Goal: Task Accomplishment & Management: Complete application form

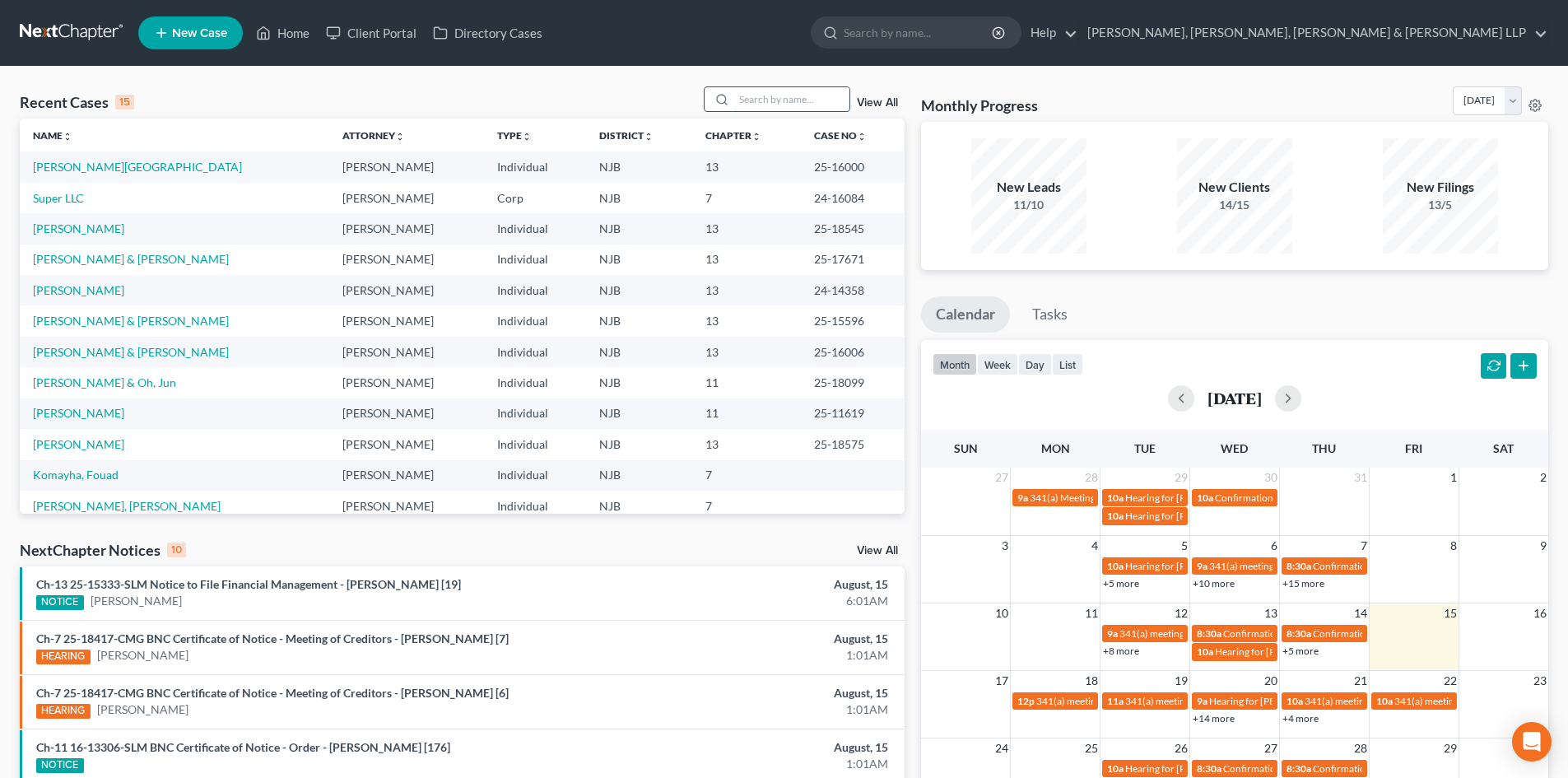
click at [755, 95] on input "search" at bounding box center [792, 99] width 115 height 24
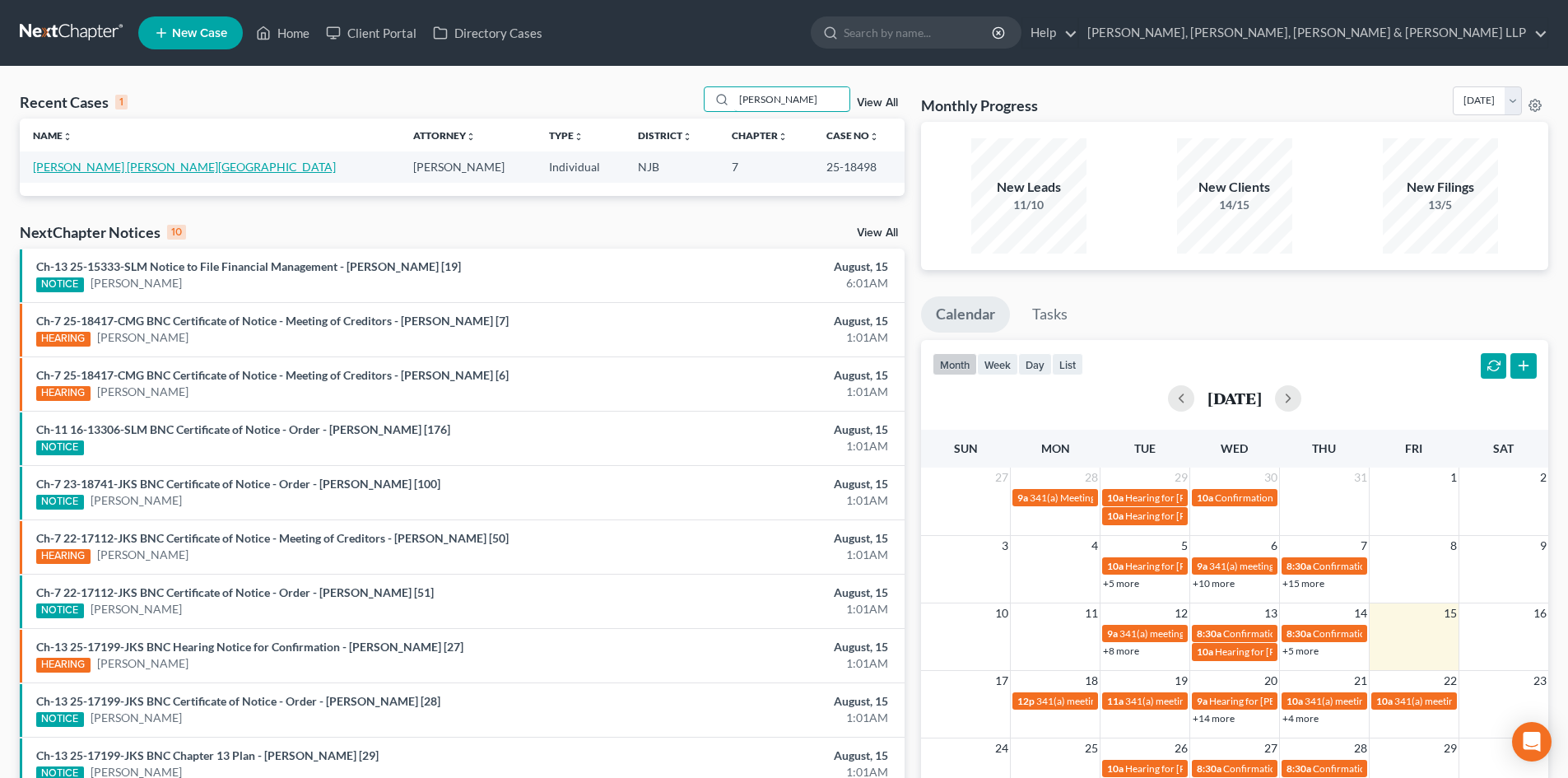
type input "[PERSON_NAME]"
click at [122, 166] on link "[PERSON_NAME] [PERSON_NAME][GEOGRAPHIC_DATA]" at bounding box center [184, 167] width 303 height 14
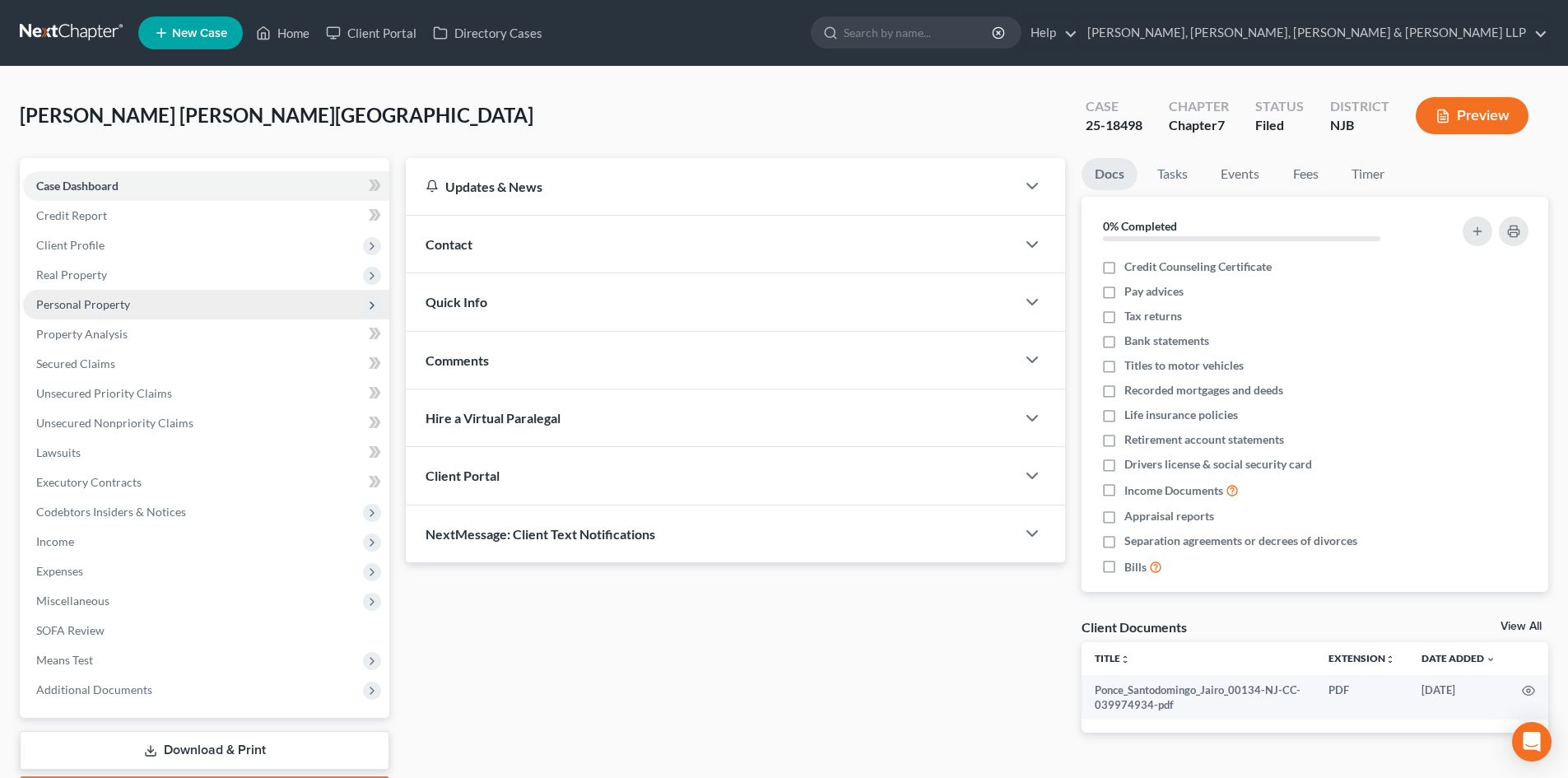
click at [140, 303] on span "Personal Property" at bounding box center [207, 304] width 367 height 29
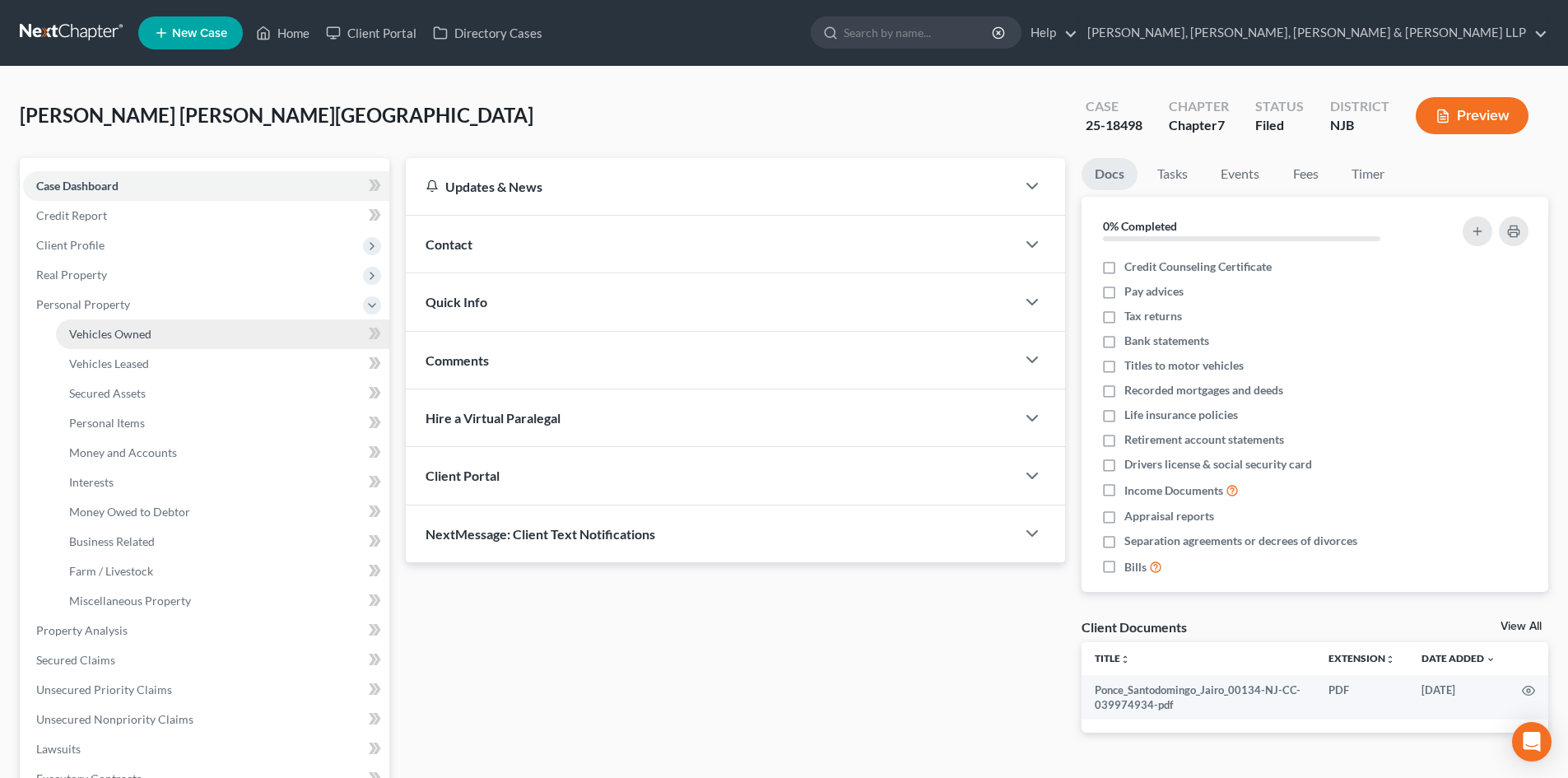
click at [214, 329] on link "Vehicles Owned" at bounding box center [223, 335] width 334 height 29
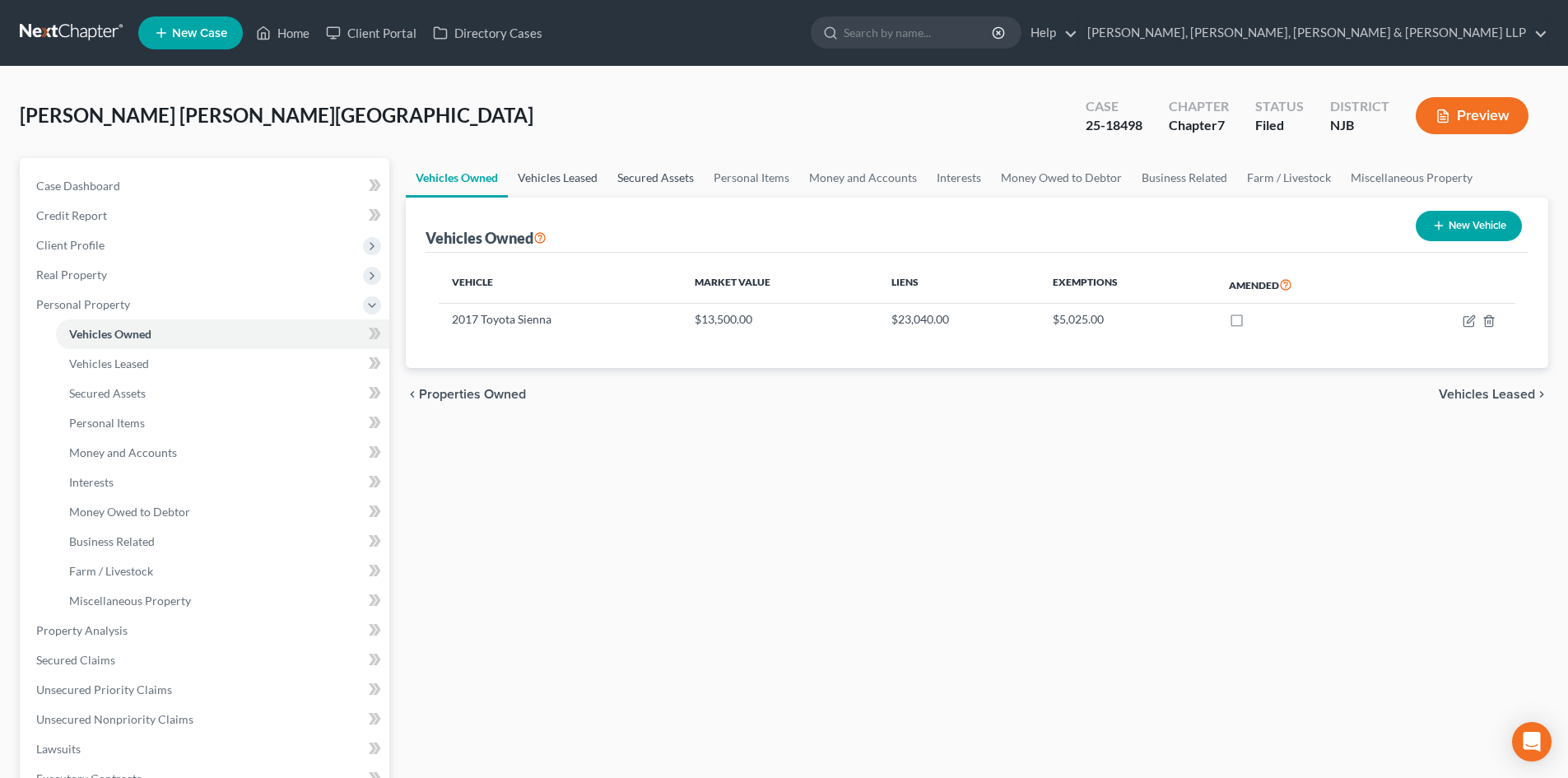
drag, startPoint x: 561, startPoint y: 182, endPoint x: 660, endPoint y: 178, distance: 99.1
click at [561, 181] on link "Vehicles Leased" at bounding box center [558, 178] width 99 height 40
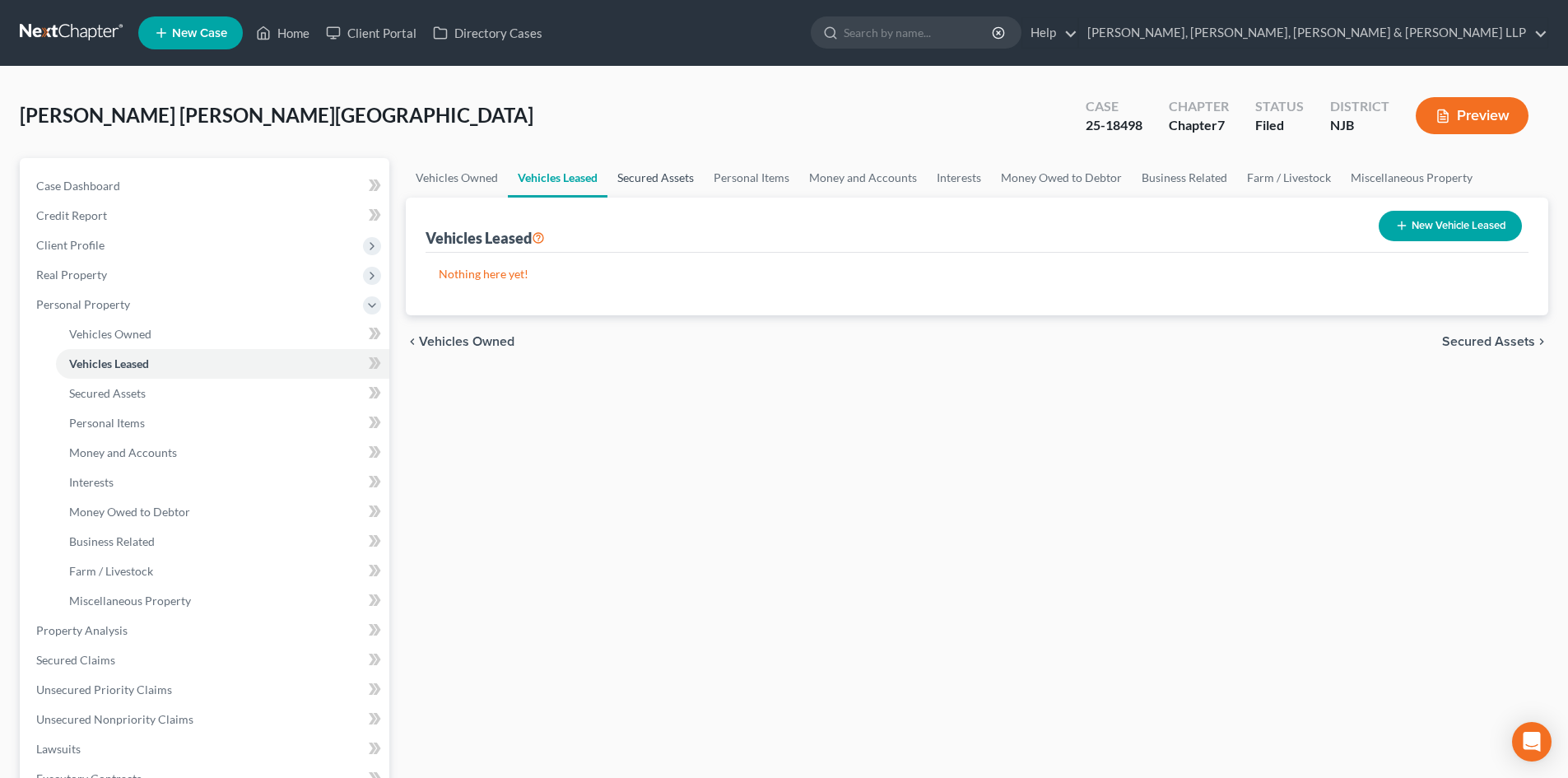
click at [662, 177] on link "Secured Assets" at bounding box center [655, 178] width 96 height 40
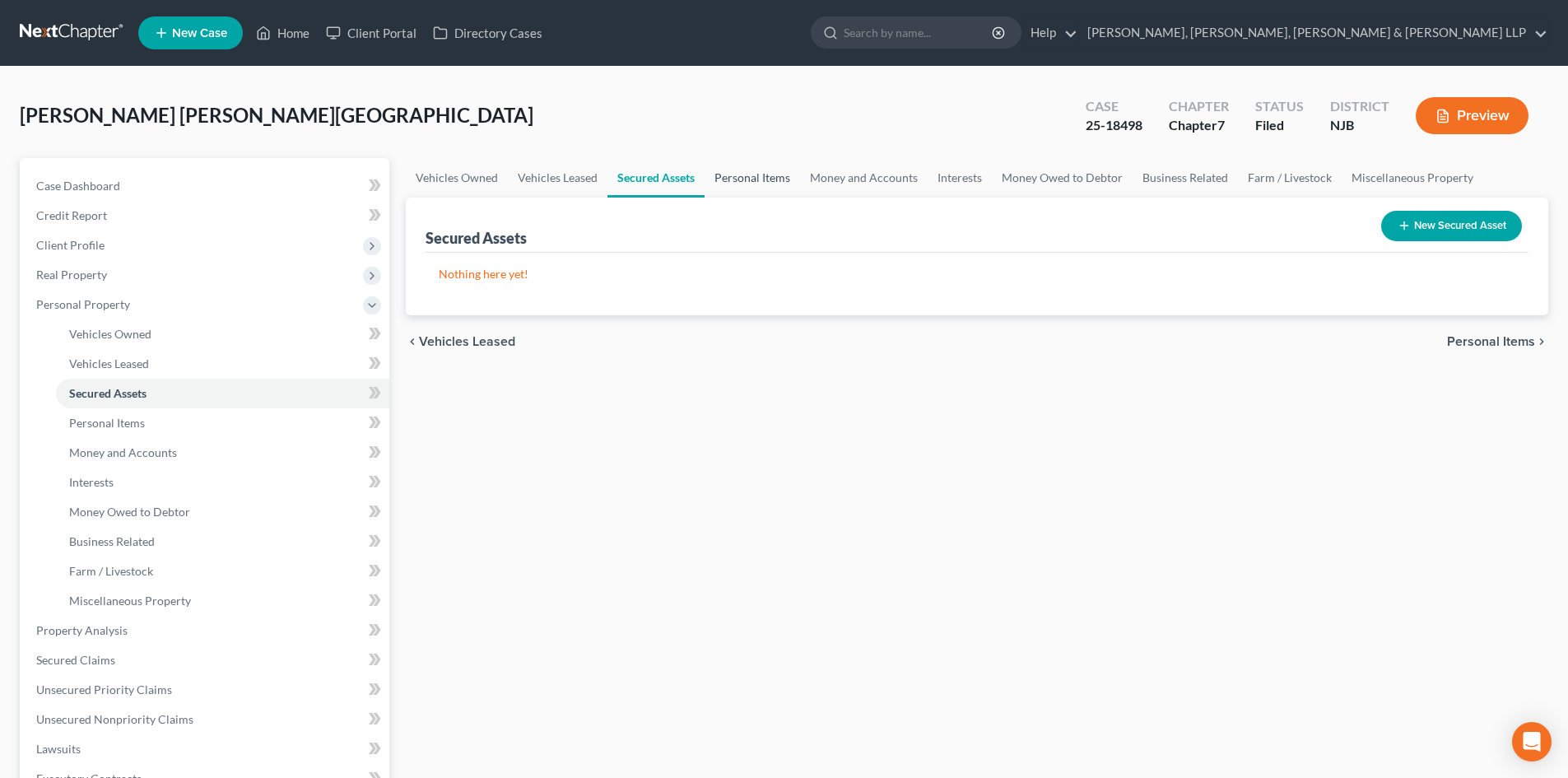
click at [762, 168] on link "Personal Items" at bounding box center [752, 178] width 95 height 40
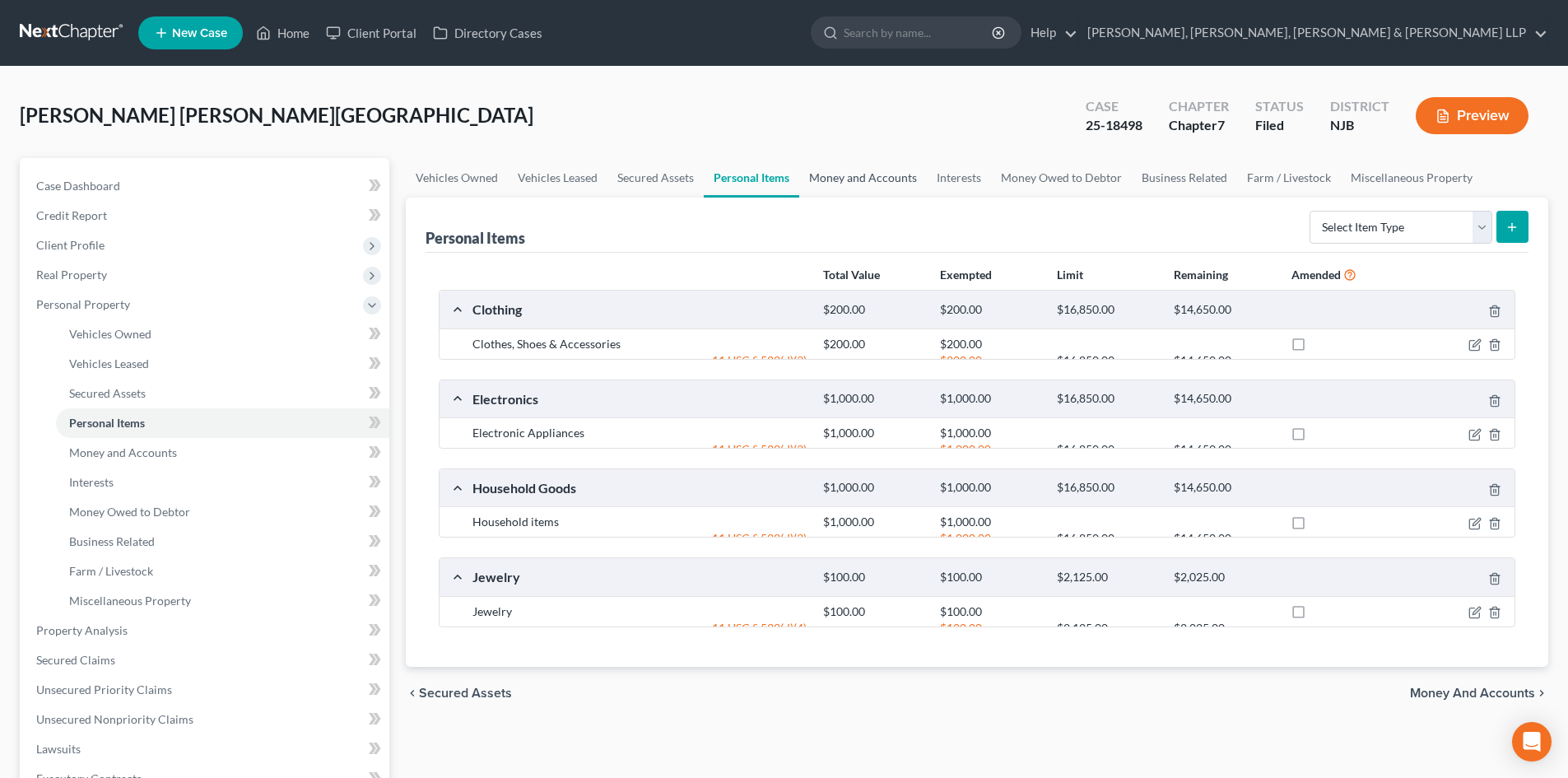
click at [862, 174] on link "Money and Accounts" at bounding box center [864, 178] width 128 height 40
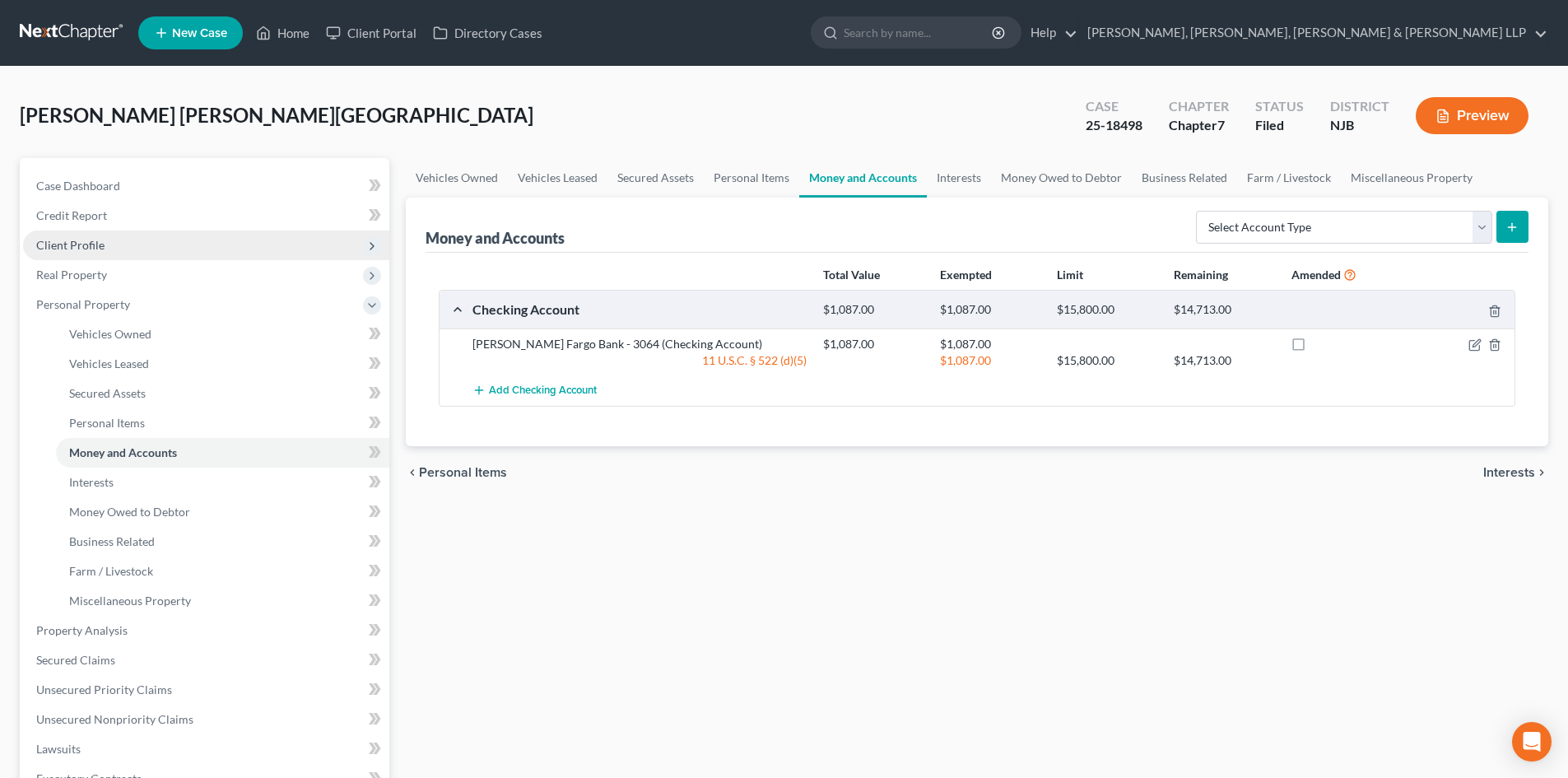
click at [112, 255] on span "Client Profile" at bounding box center [207, 246] width 367 height 29
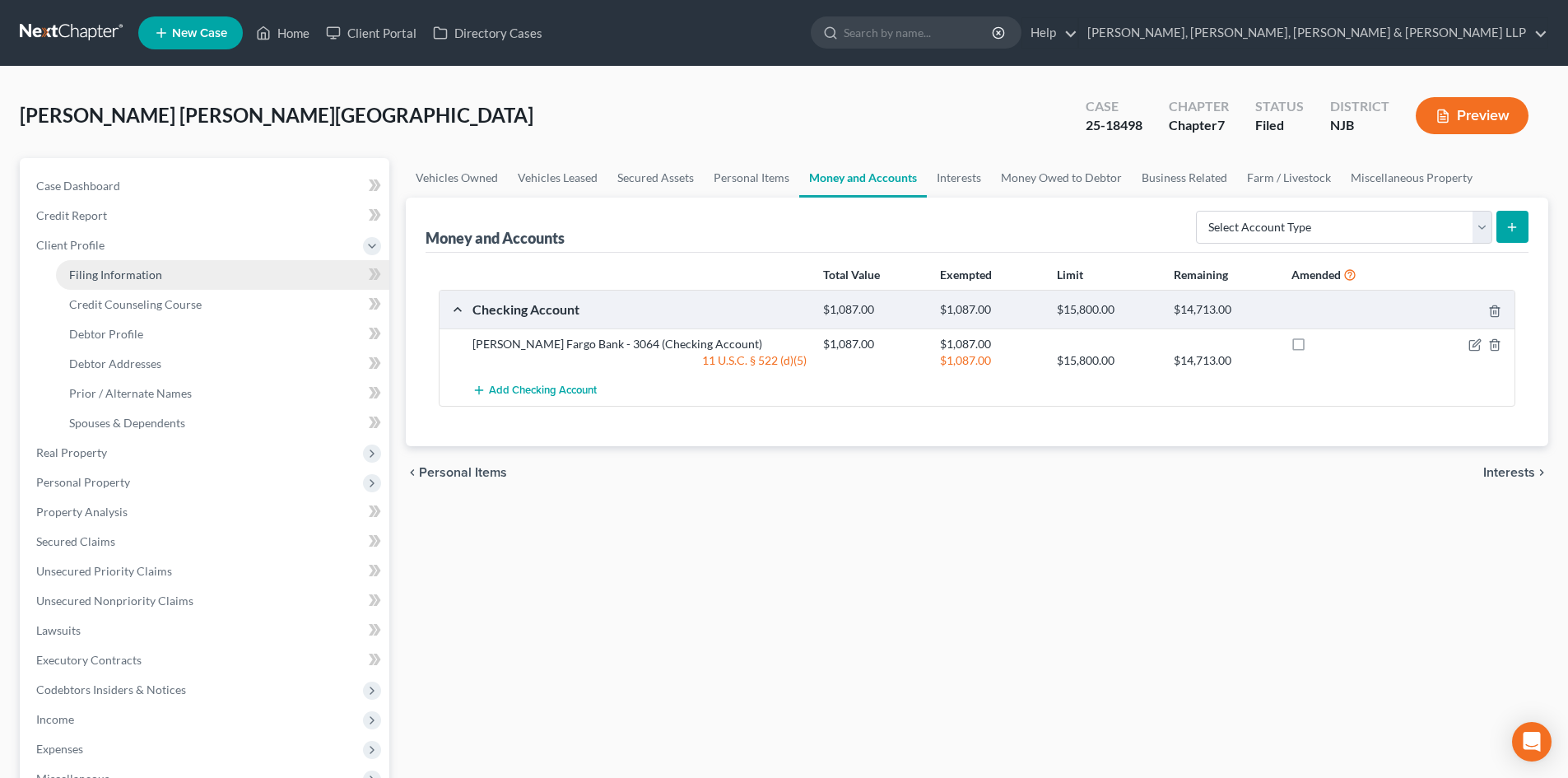
click at [115, 275] on span "Filing Information" at bounding box center [116, 275] width 93 height 14
select select "1"
select select "0"
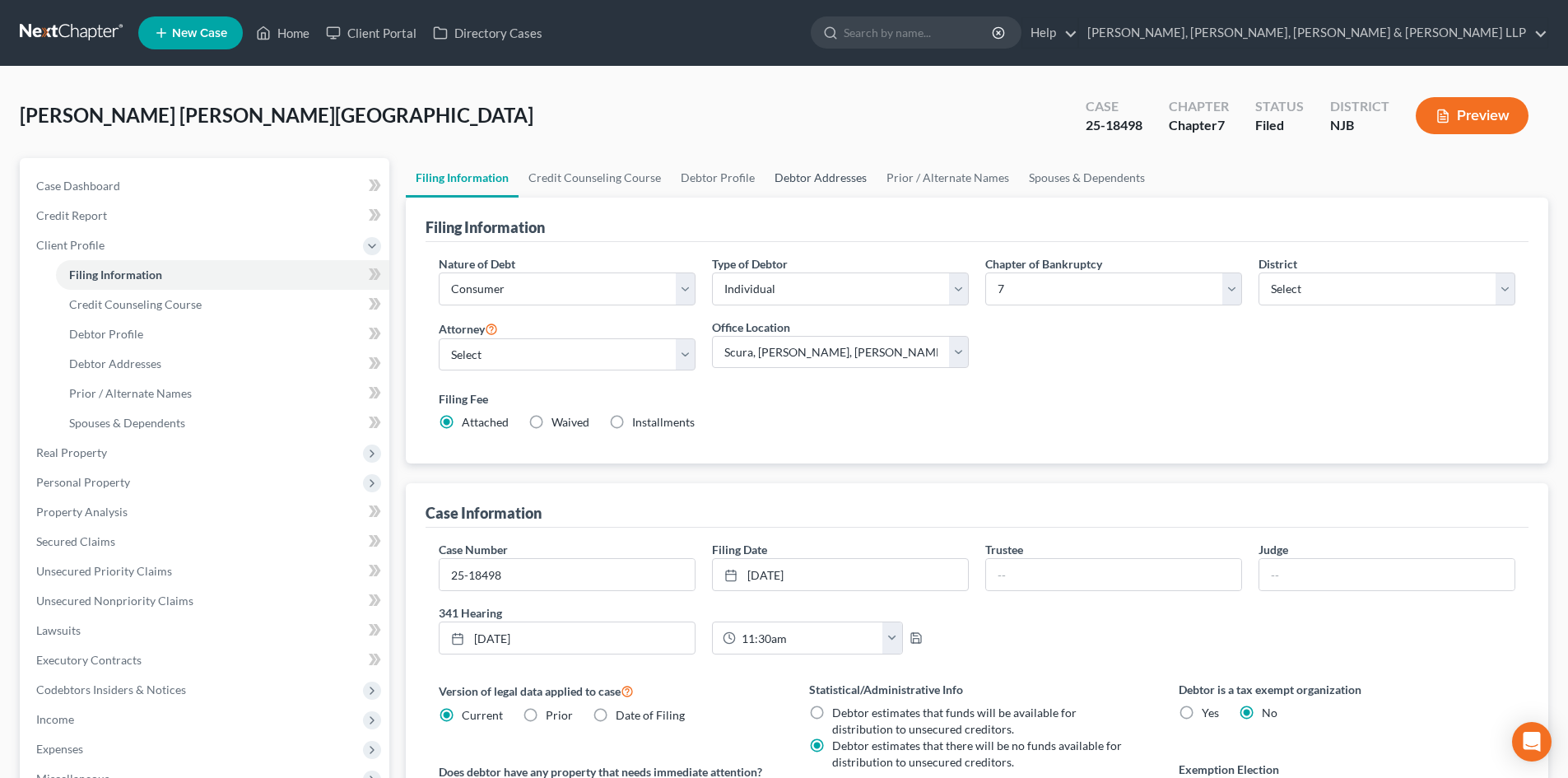
click at [834, 182] on link "Debtor Addresses" at bounding box center [821, 178] width 112 height 40
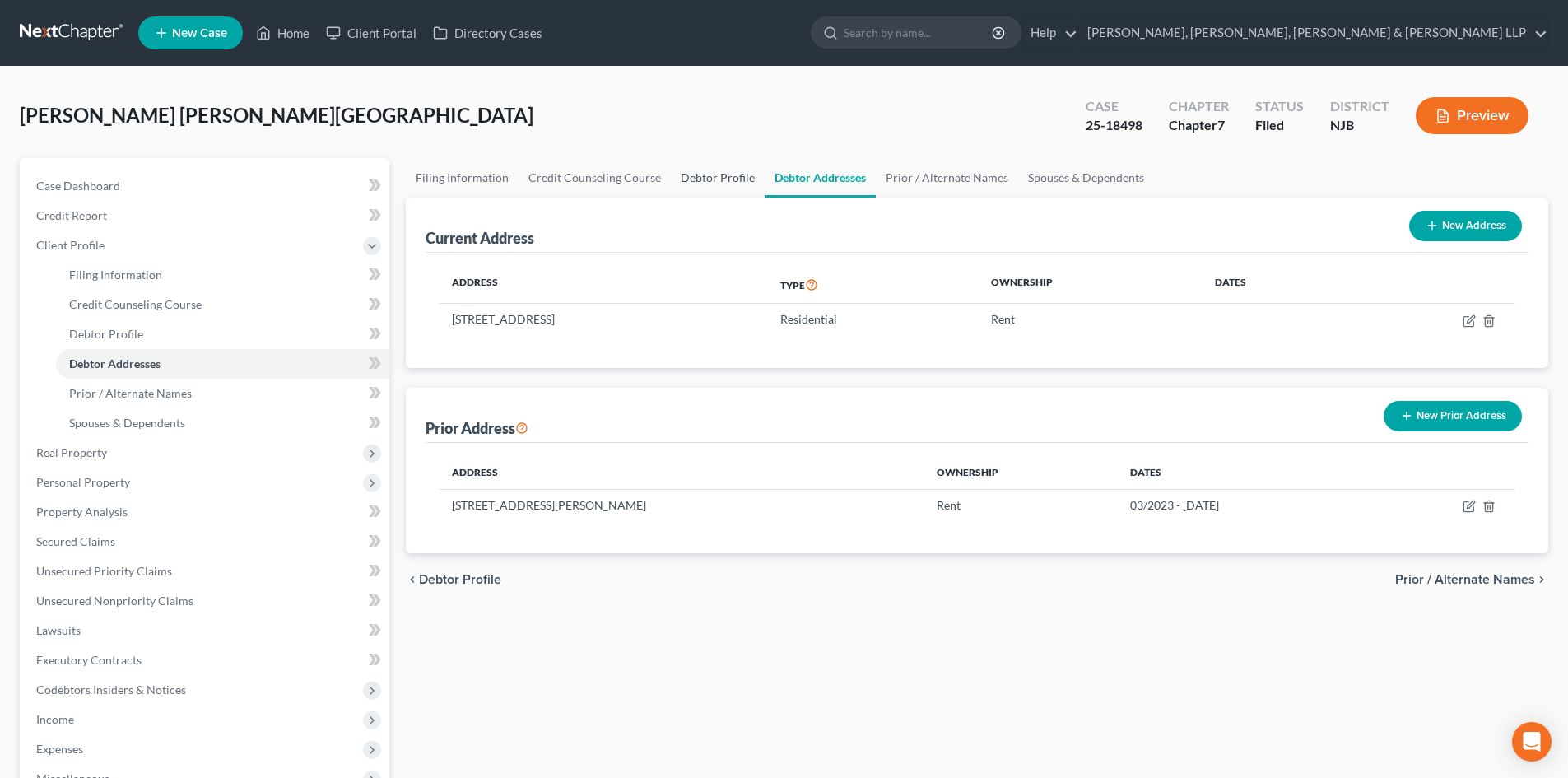
click at [723, 189] on link "Debtor Profile" at bounding box center [717, 178] width 94 height 40
select select "2"
select select "0"
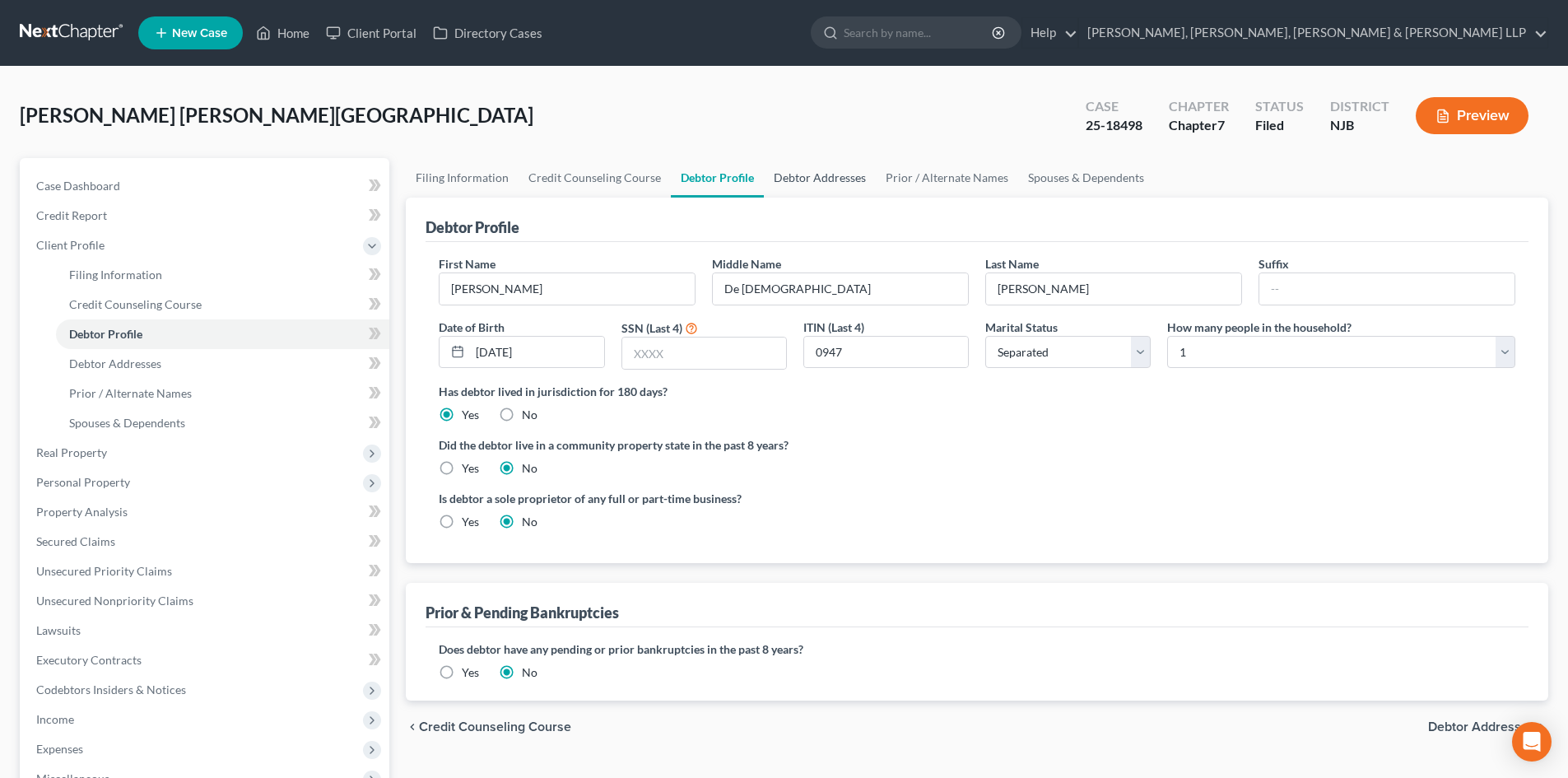
click at [821, 173] on link "Debtor Addresses" at bounding box center [820, 178] width 112 height 40
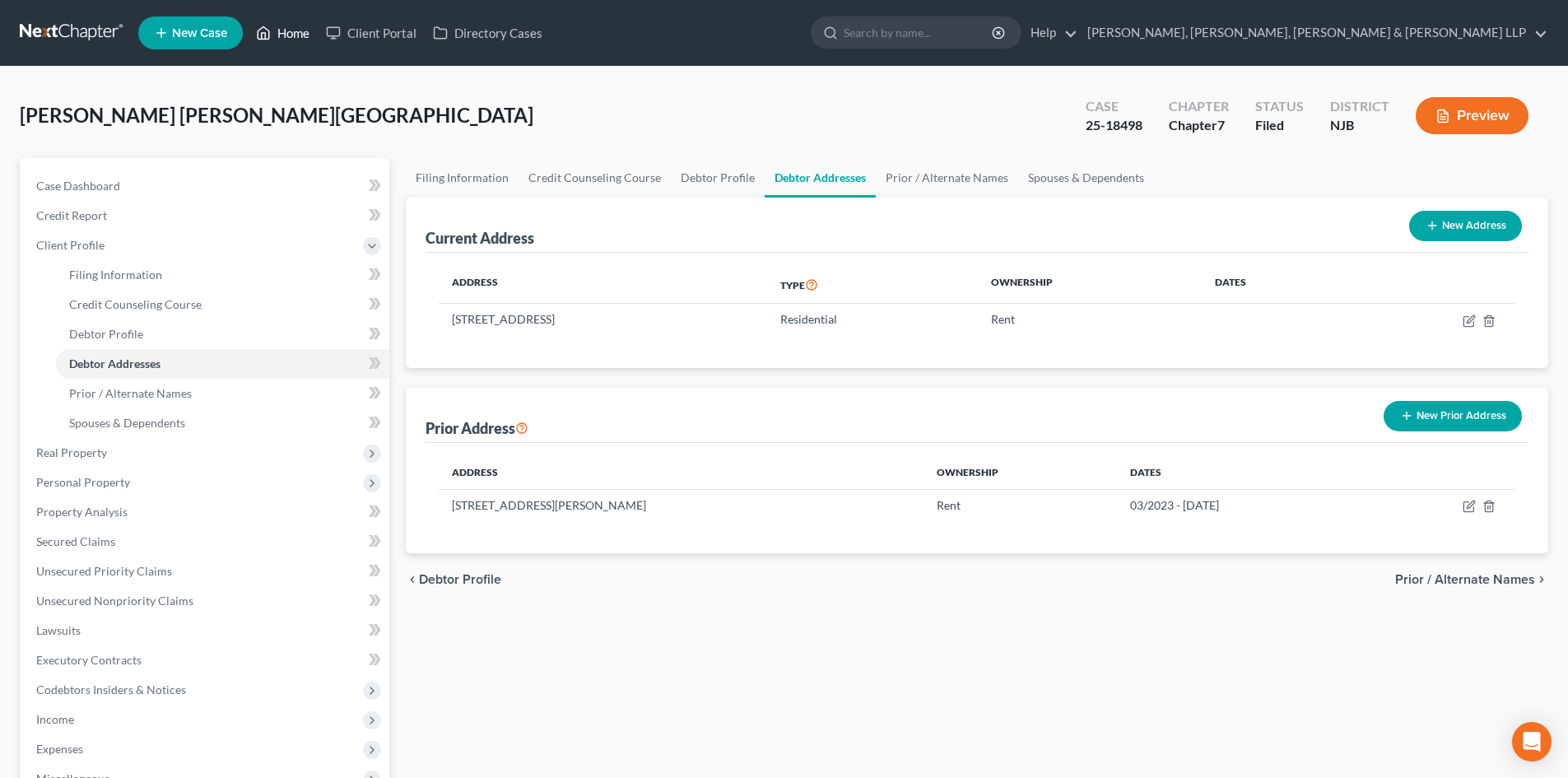
click at [300, 38] on link "Home" at bounding box center [283, 33] width 70 height 29
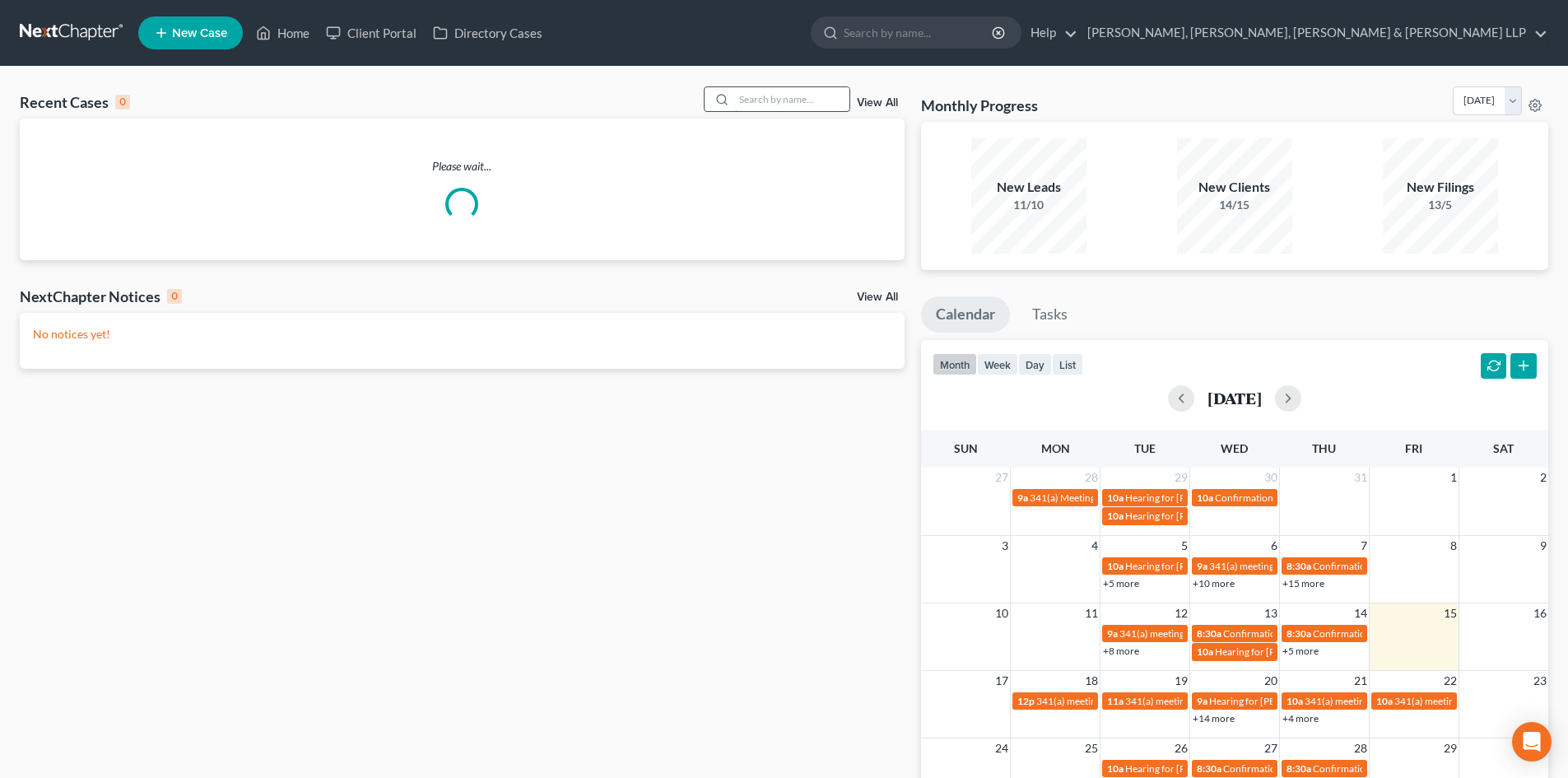
click at [765, 100] on input "search" at bounding box center [792, 99] width 115 height 24
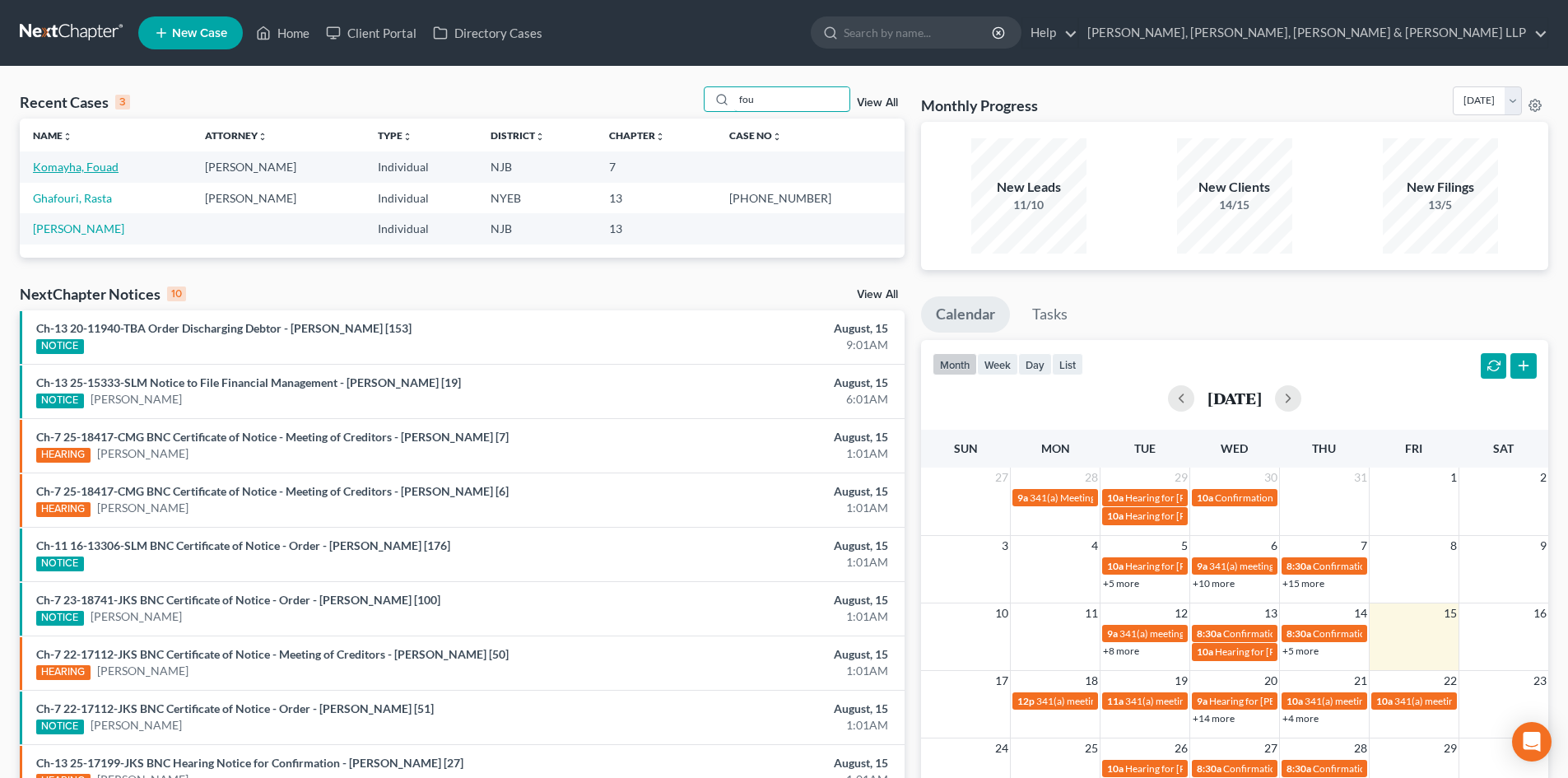
type input "fou"
click at [98, 168] on link "Komayha, Fouad" at bounding box center [75, 167] width 86 height 14
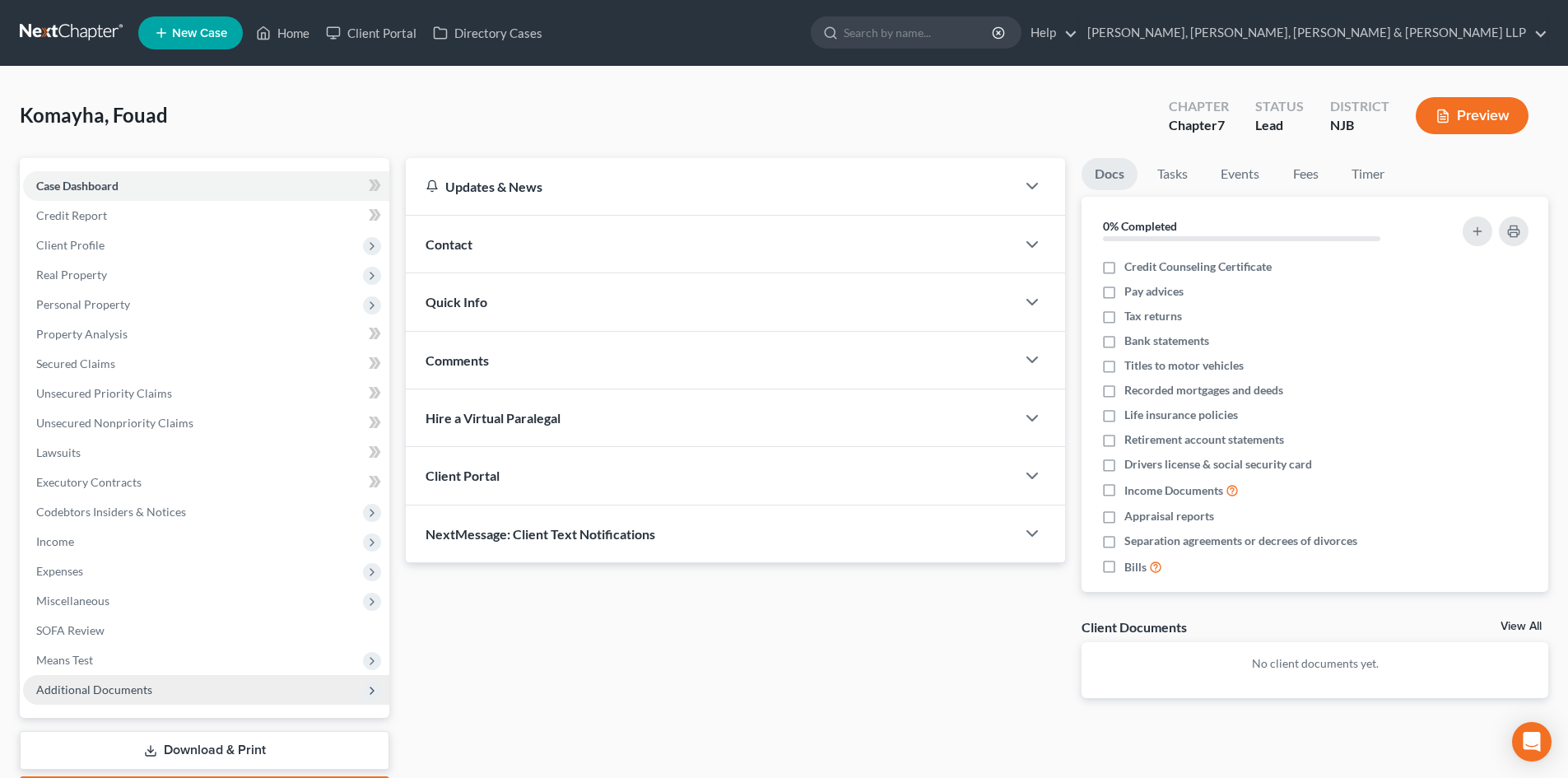
click at [130, 698] on span "Additional Documents" at bounding box center [207, 690] width 367 height 29
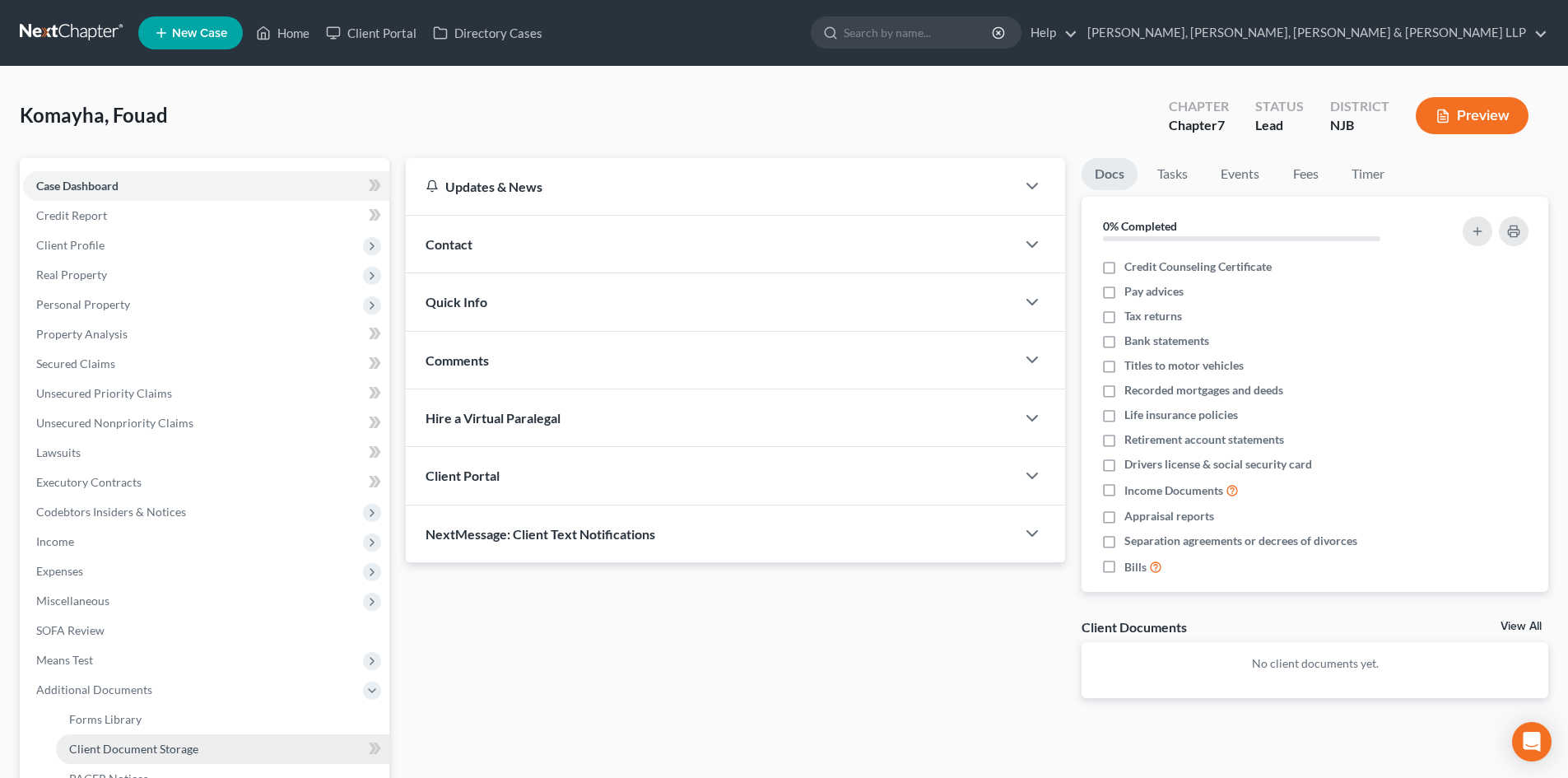
click at [155, 745] on span "Client Document Storage" at bounding box center [134, 749] width 130 height 14
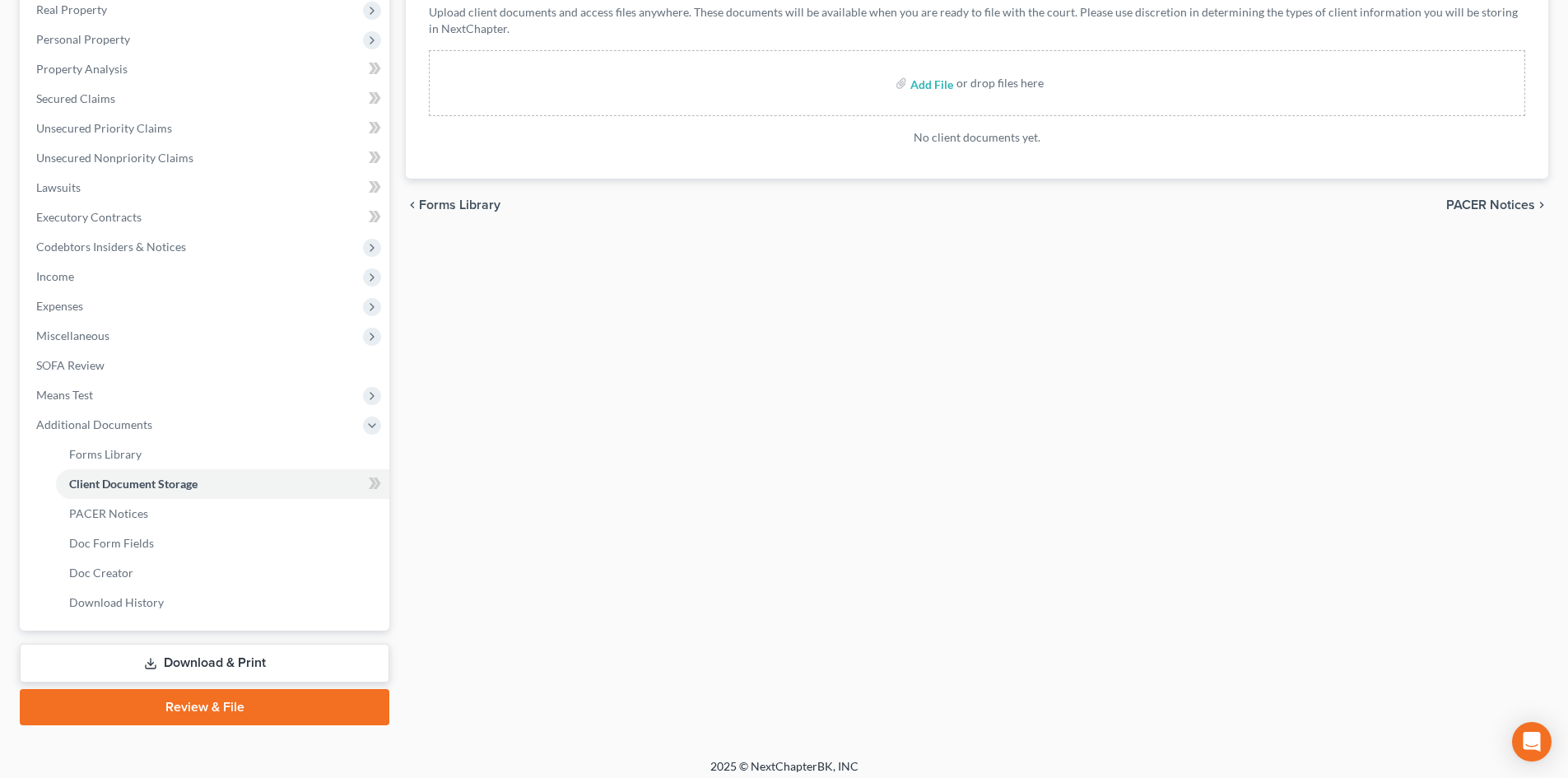
scroll to position [275, 0]
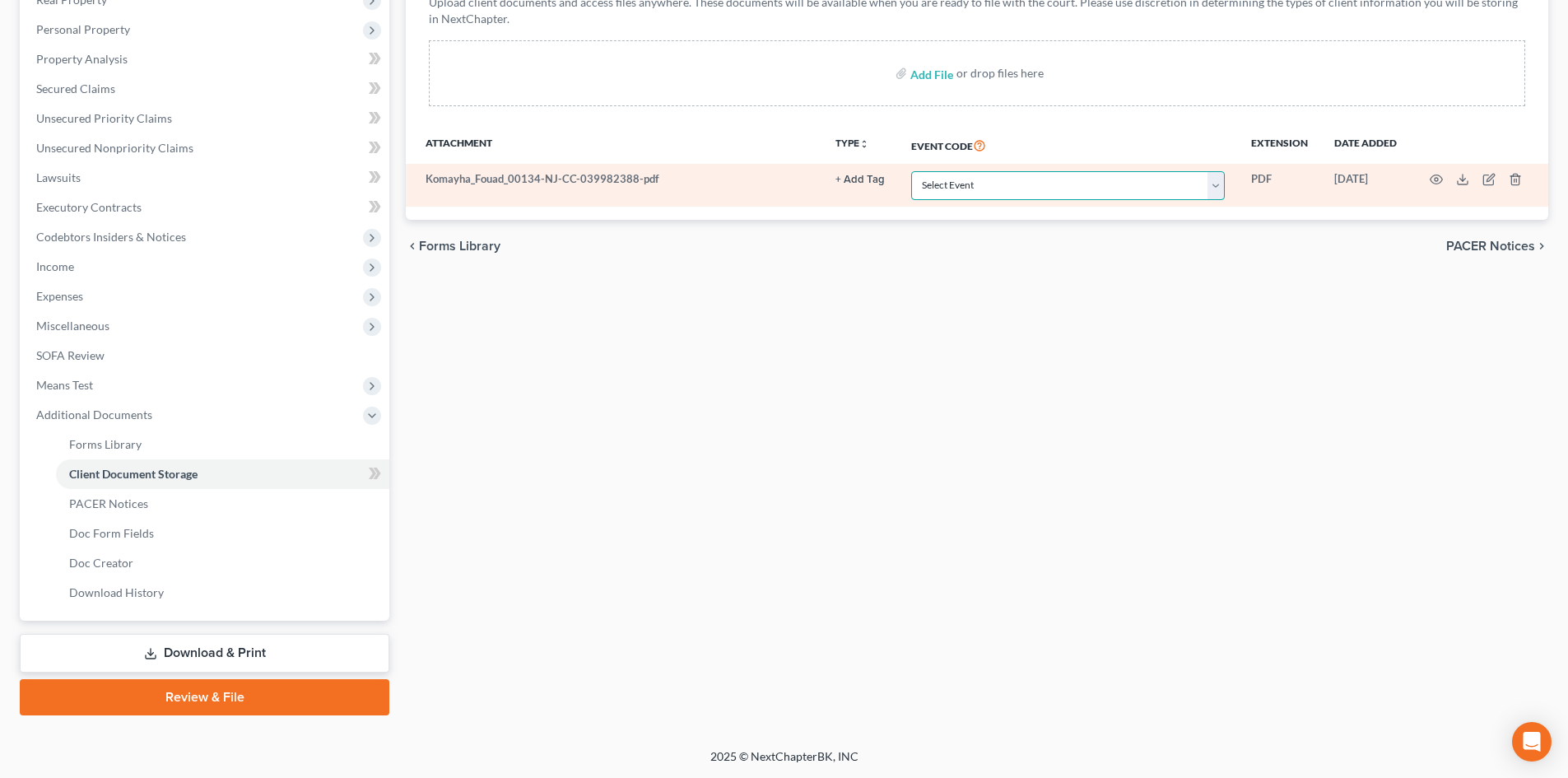
click at [982, 182] on select "Select Event 20 Largest Unsecured Creditors Amended Attorney Compensation State…" at bounding box center [1068, 185] width 314 height 29
select select "9"
click at [911, 171] on select "Select Event 20 Largest Unsecured Creditors Amended Attorney Compensation State…" at bounding box center [1068, 185] width 314 height 29
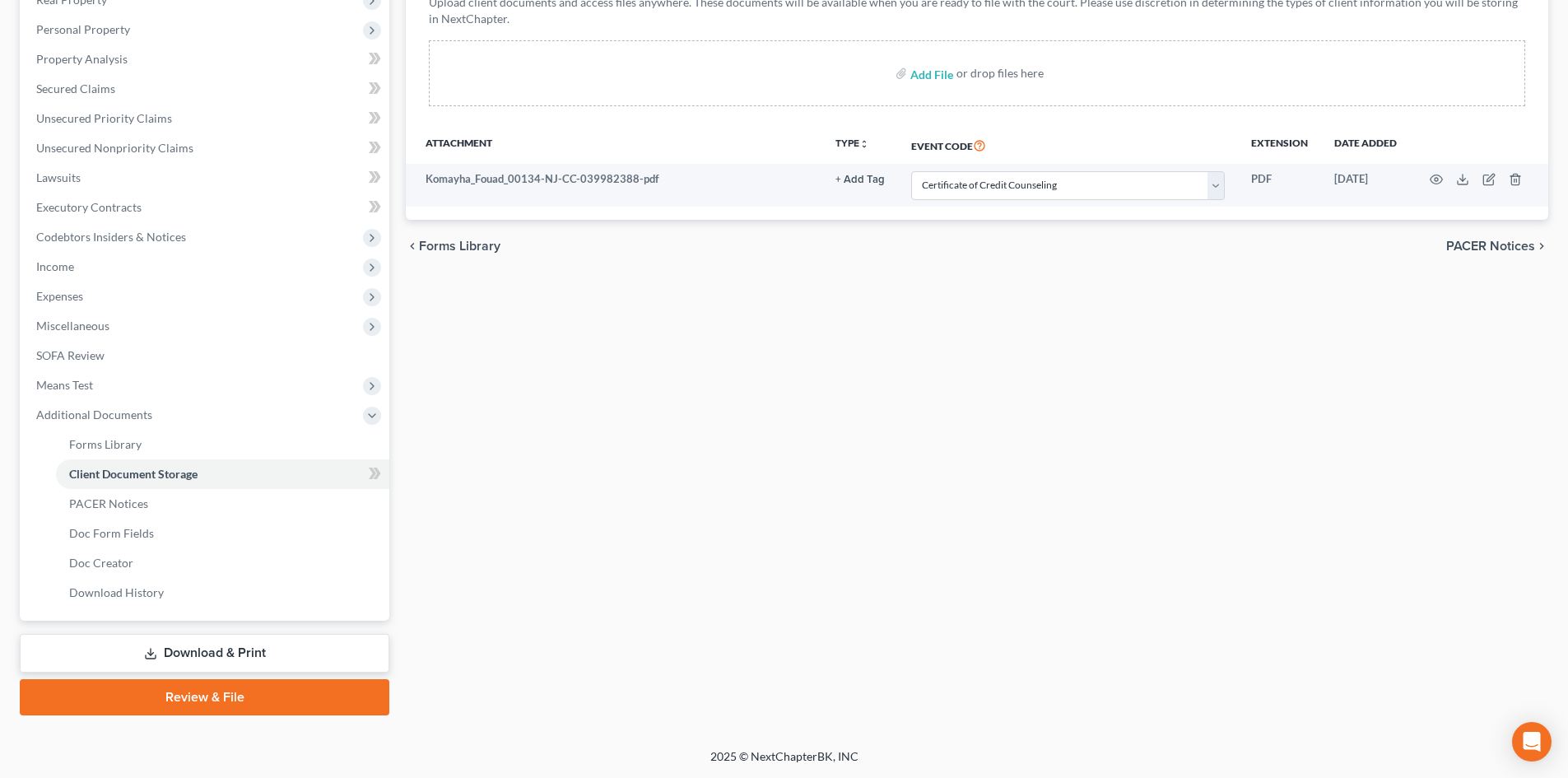
click at [239, 684] on link "Review & File" at bounding box center [205, 698] width 370 height 36
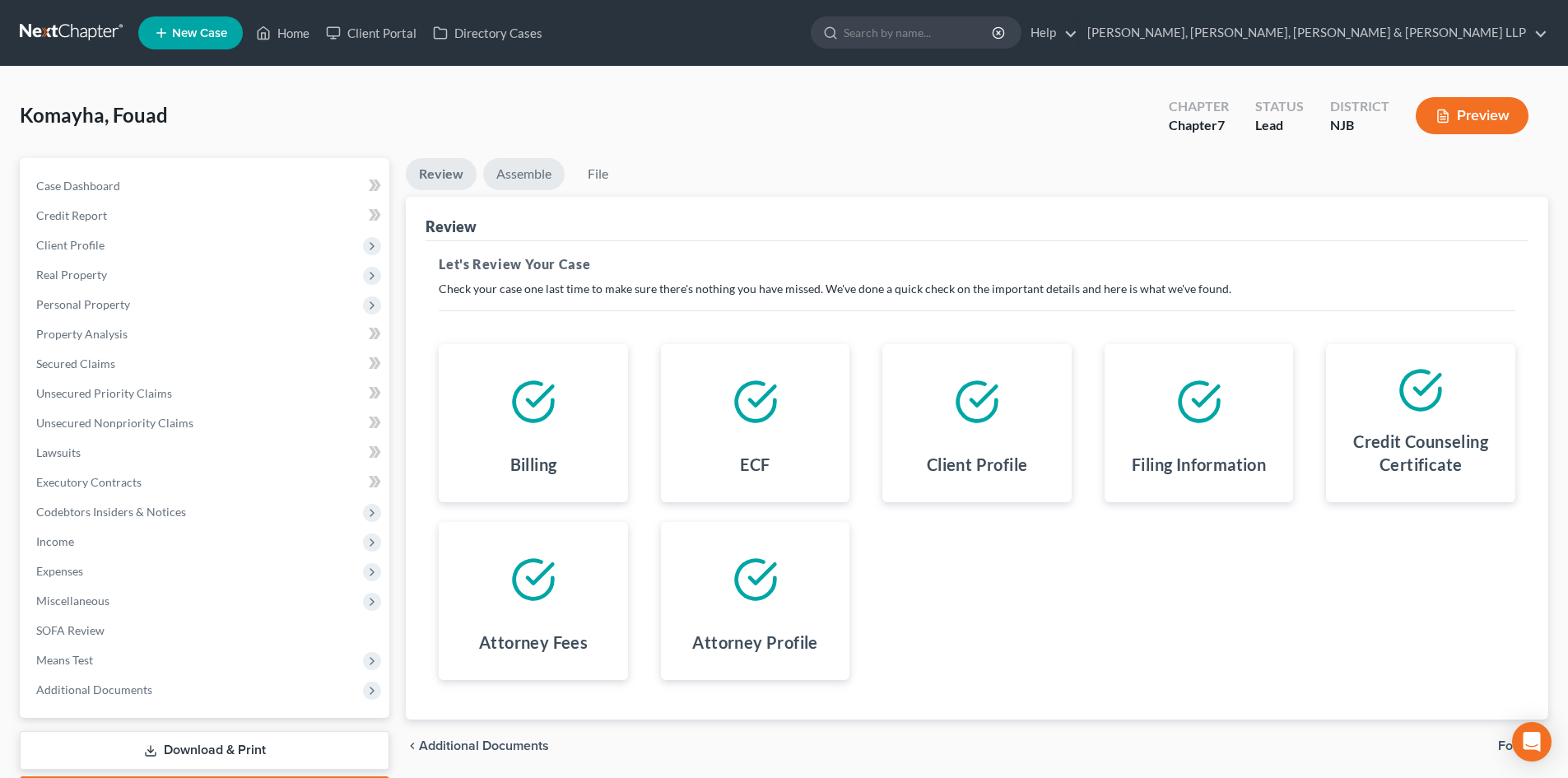
click at [558, 167] on link "Assemble" at bounding box center [524, 174] width 81 height 32
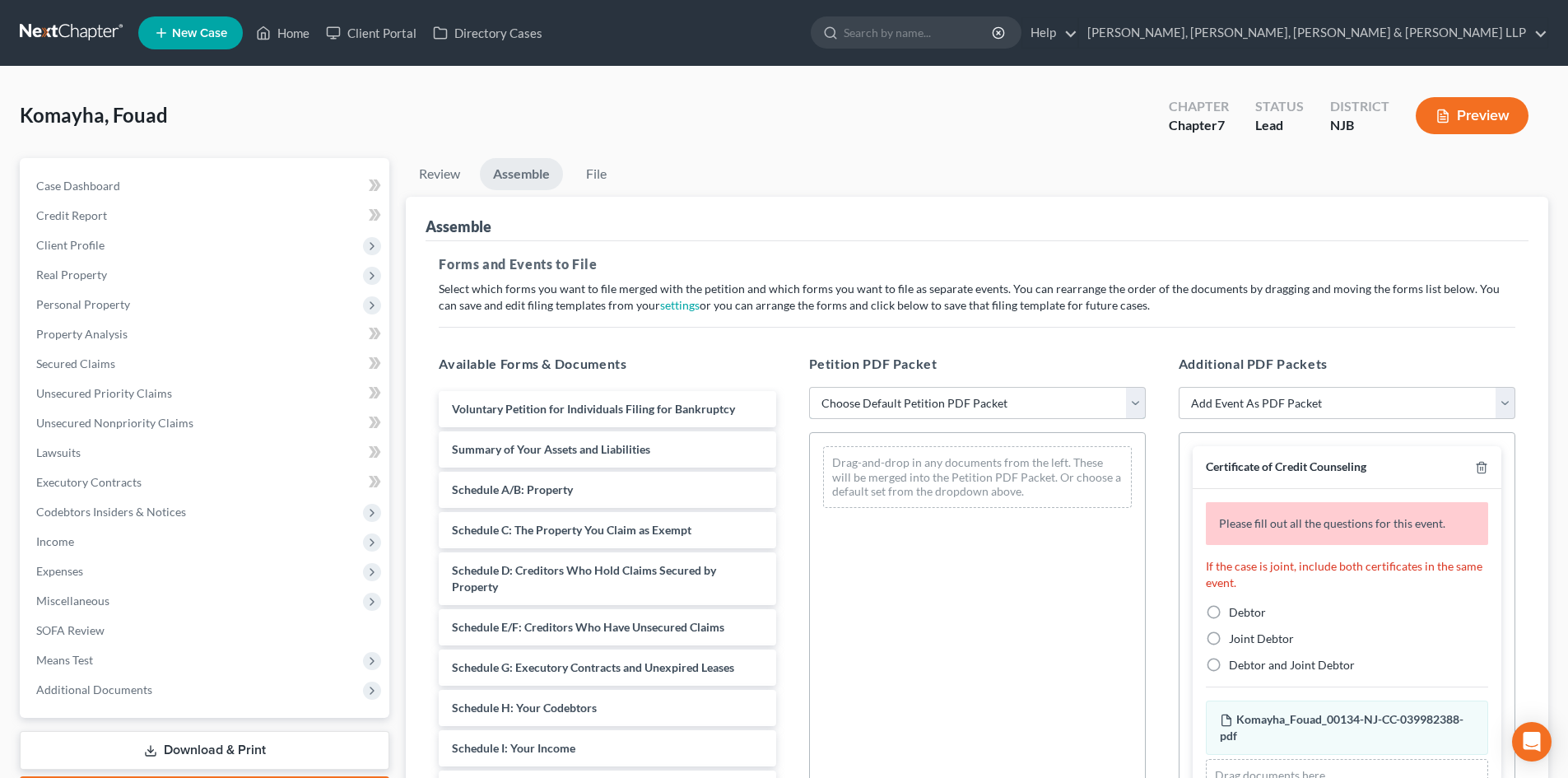
drag, startPoint x: 922, startPoint y: 405, endPoint x: 919, endPoint y: 415, distance: 10.4
click at [922, 405] on select "Choose Default Petition PDF Packet Complete Bankruptcy Petition (all forms and …" at bounding box center [978, 404] width 337 height 33
select select "0"
click at [809, 387] on select "Choose Default Petition PDF Packet Complete Bankruptcy Petition (all forms and …" at bounding box center [978, 404] width 337 height 33
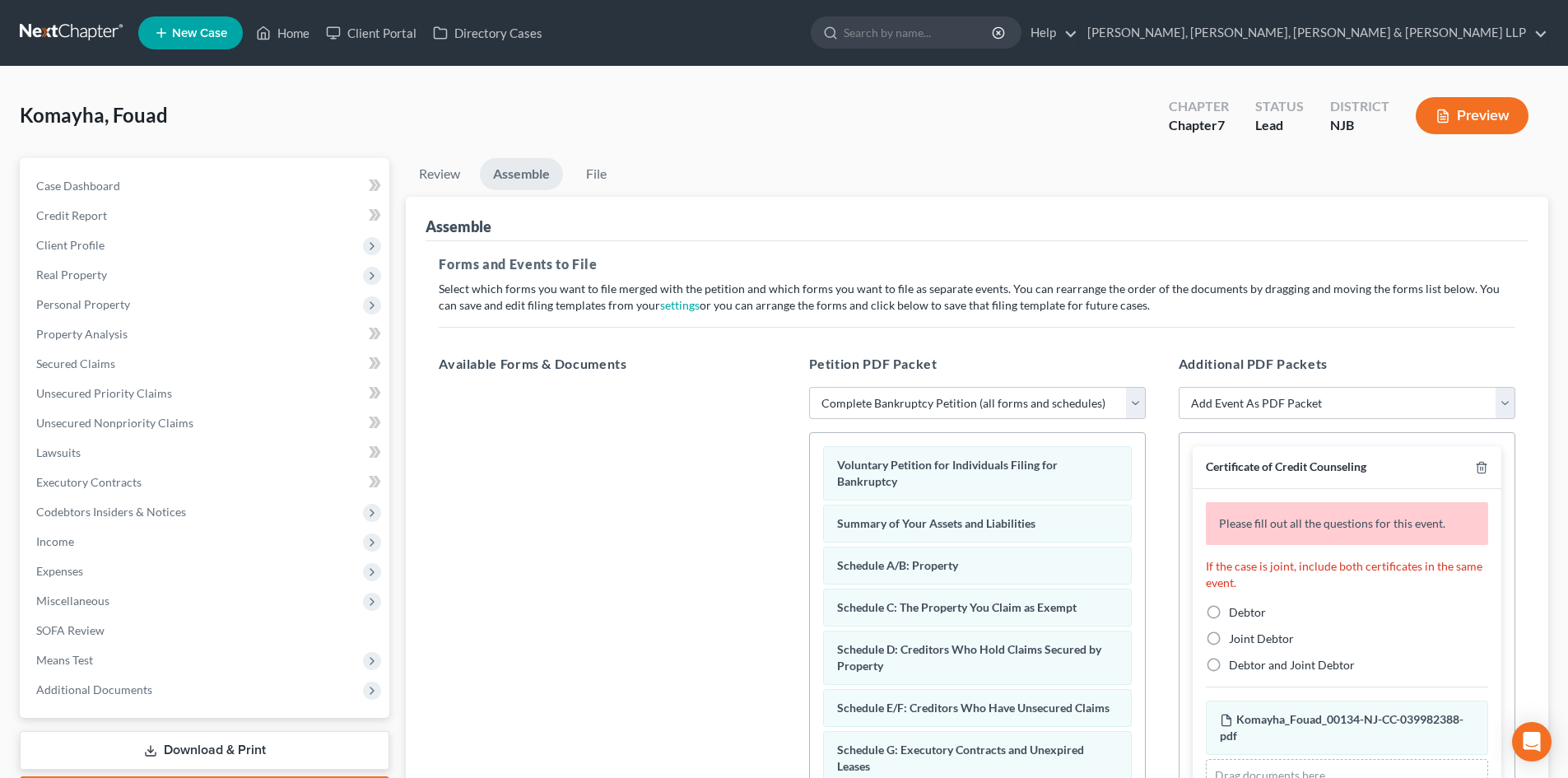
click at [1229, 609] on label "Debtor" at bounding box center [1247, 612] width 37 height 16
click at [1236, 609] on input "Debtor" at bounding box center [1241, 609] width 10 height 10
radio input "true"
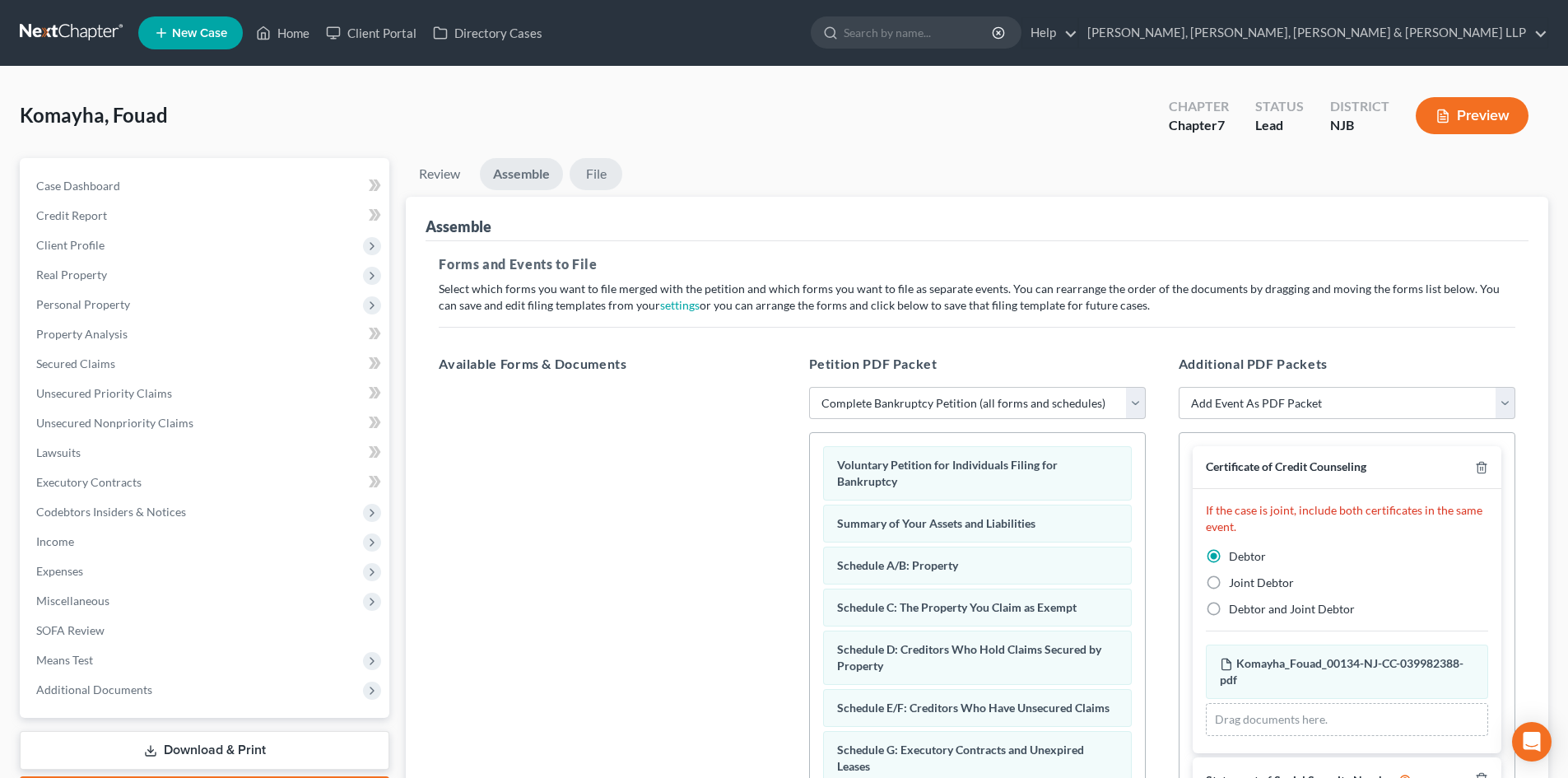
click at [612, 177] on link "File" at bounding box center [596, 174] width 53 height 32
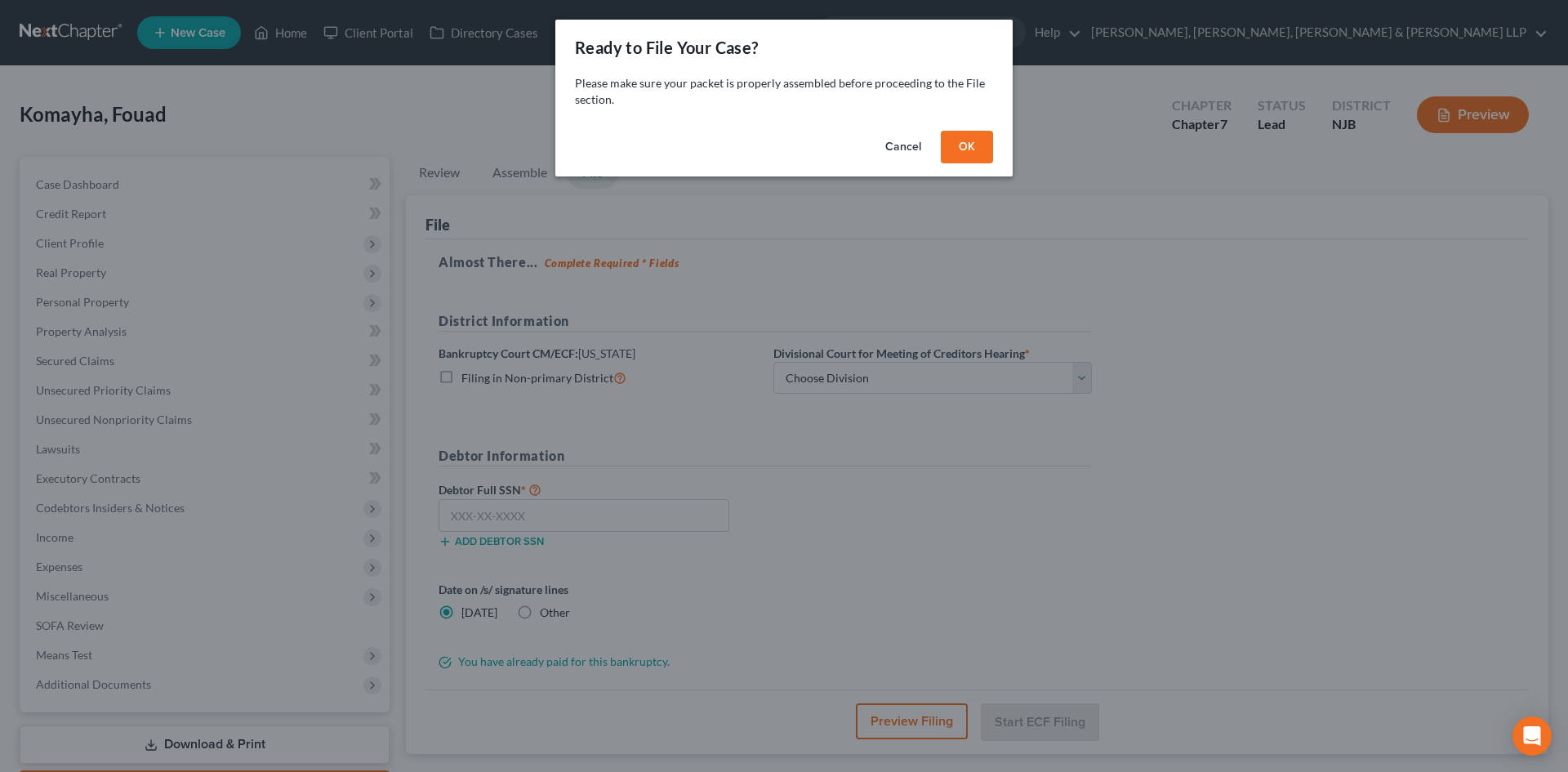
click at [963, 148] on button "OK" at bounding box center [966, 147] width 52 height 33
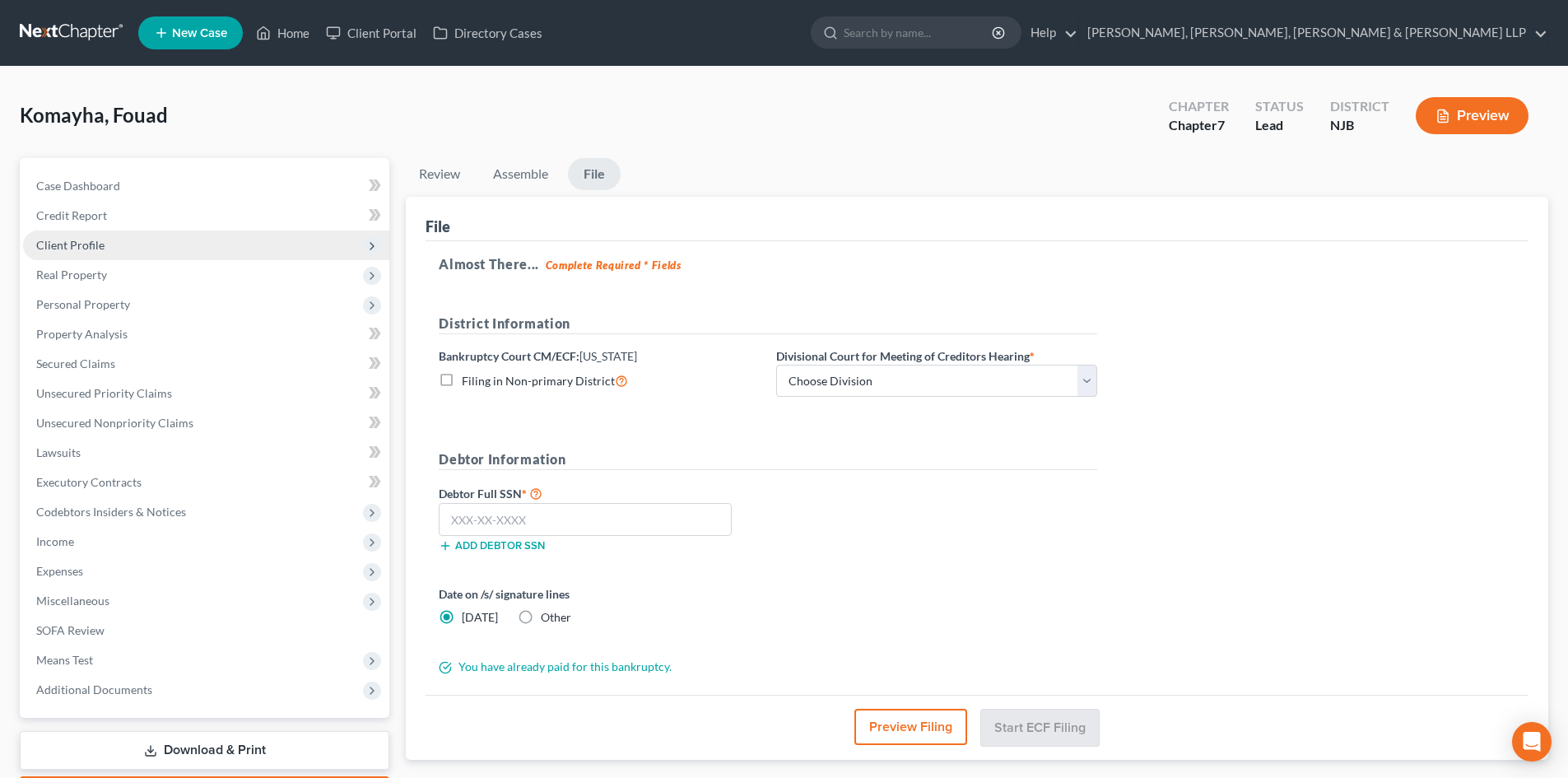
click at [123, 249] on span "Client Profile" at bounding box center [207, 246] width 367 height 29
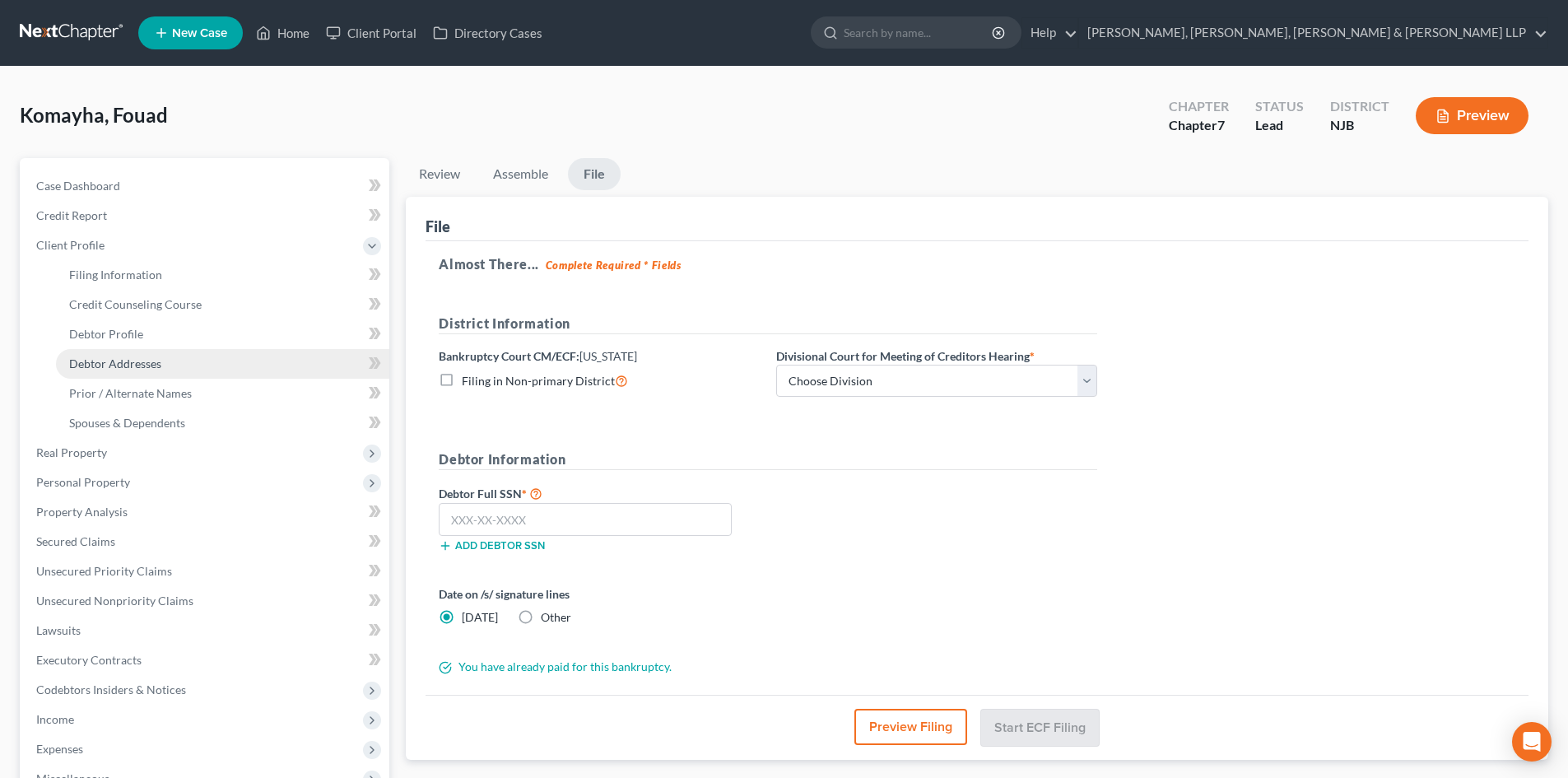
click at [113, 367] on span "Debtor Addresses" at bounding box center [115, 363] width 92 height 14
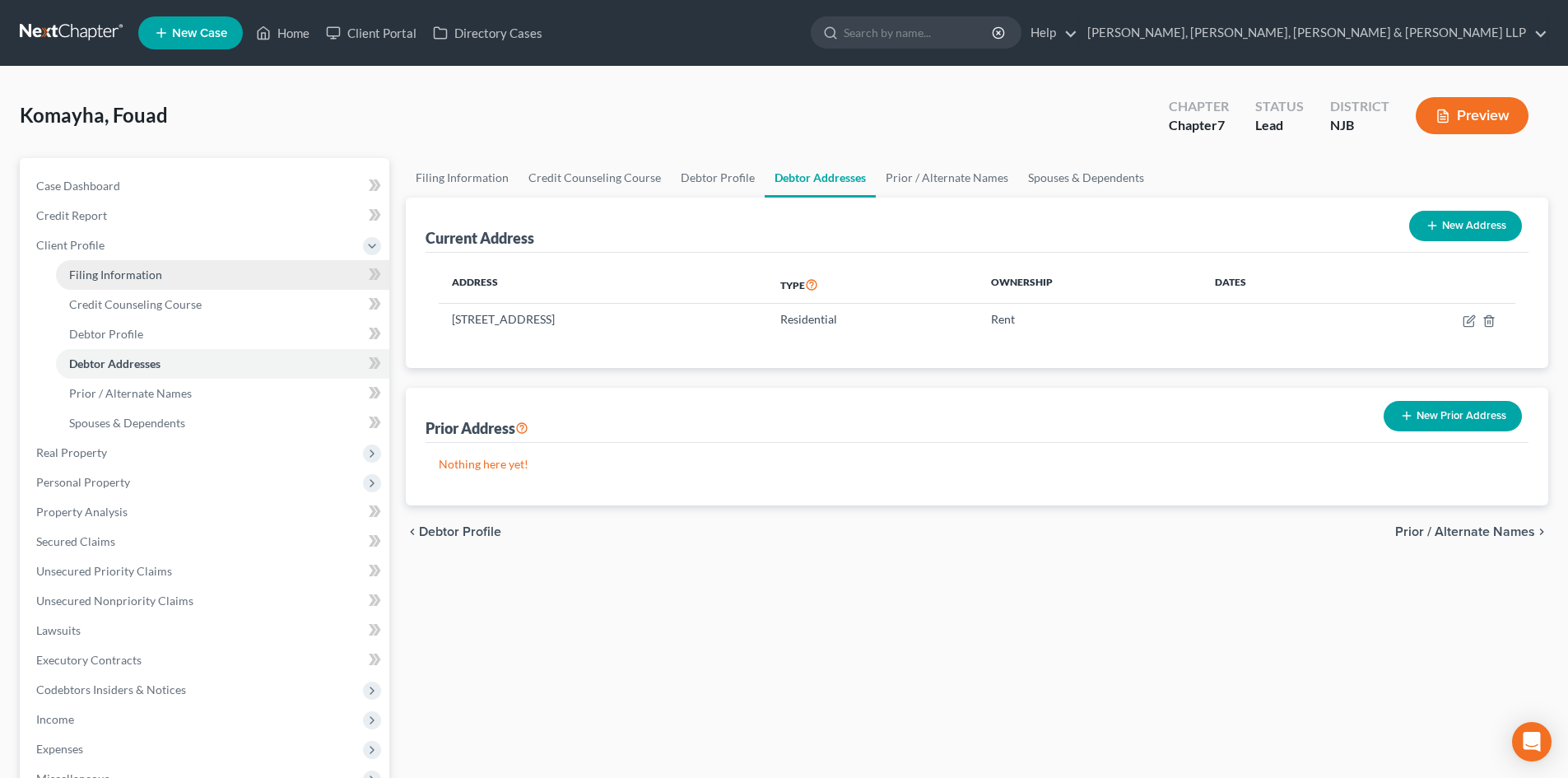
drag, startPoint x: 131, startPoint y: 285, endPoint x: 376, endPoint y: 246, distance: 248.1
click at [131, 284] on link "Filing Information" at bounding box center [223, 275] width 334 height 29
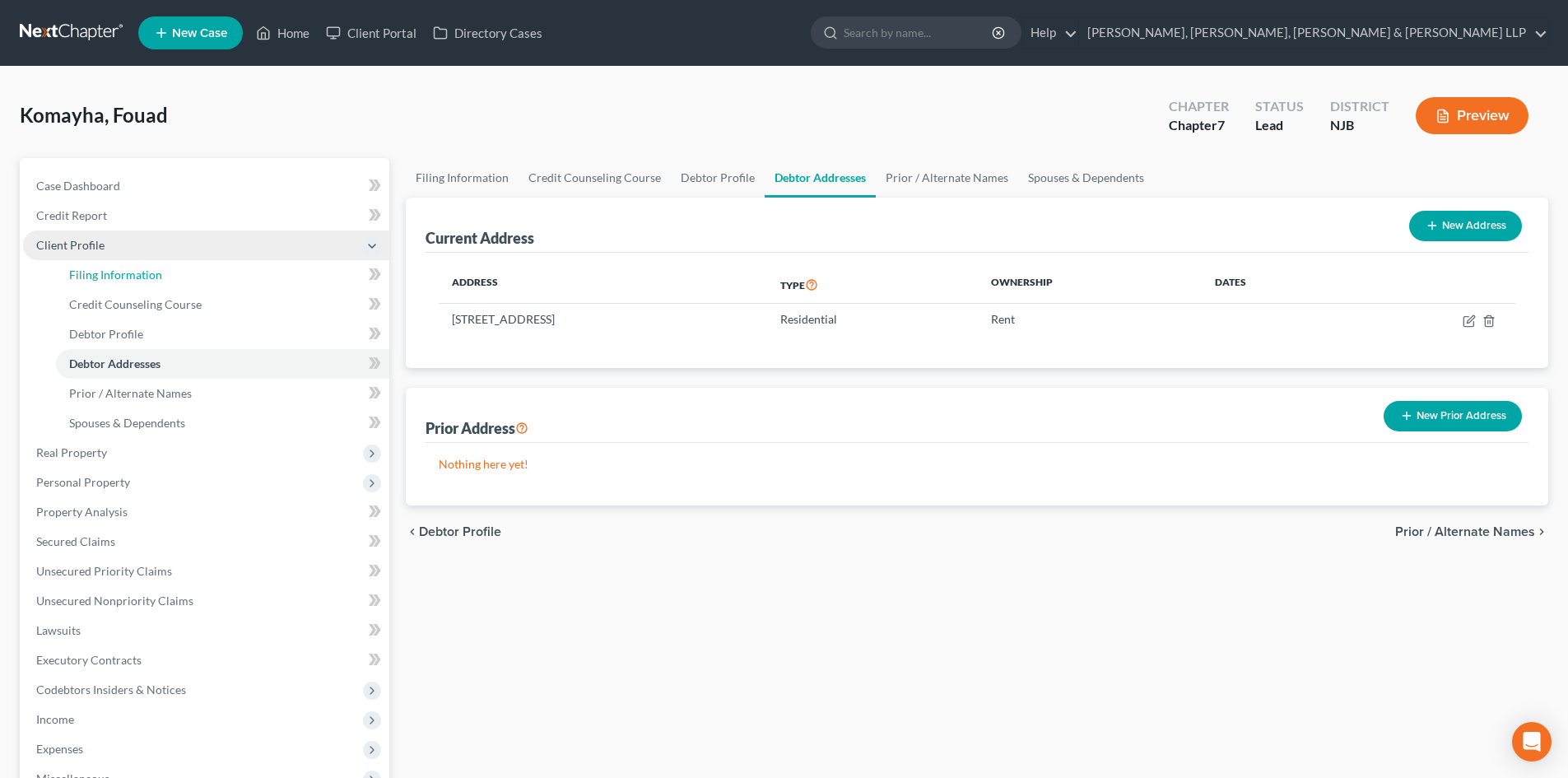
select select "1"
select select "0"
select select "51"
select select "8"
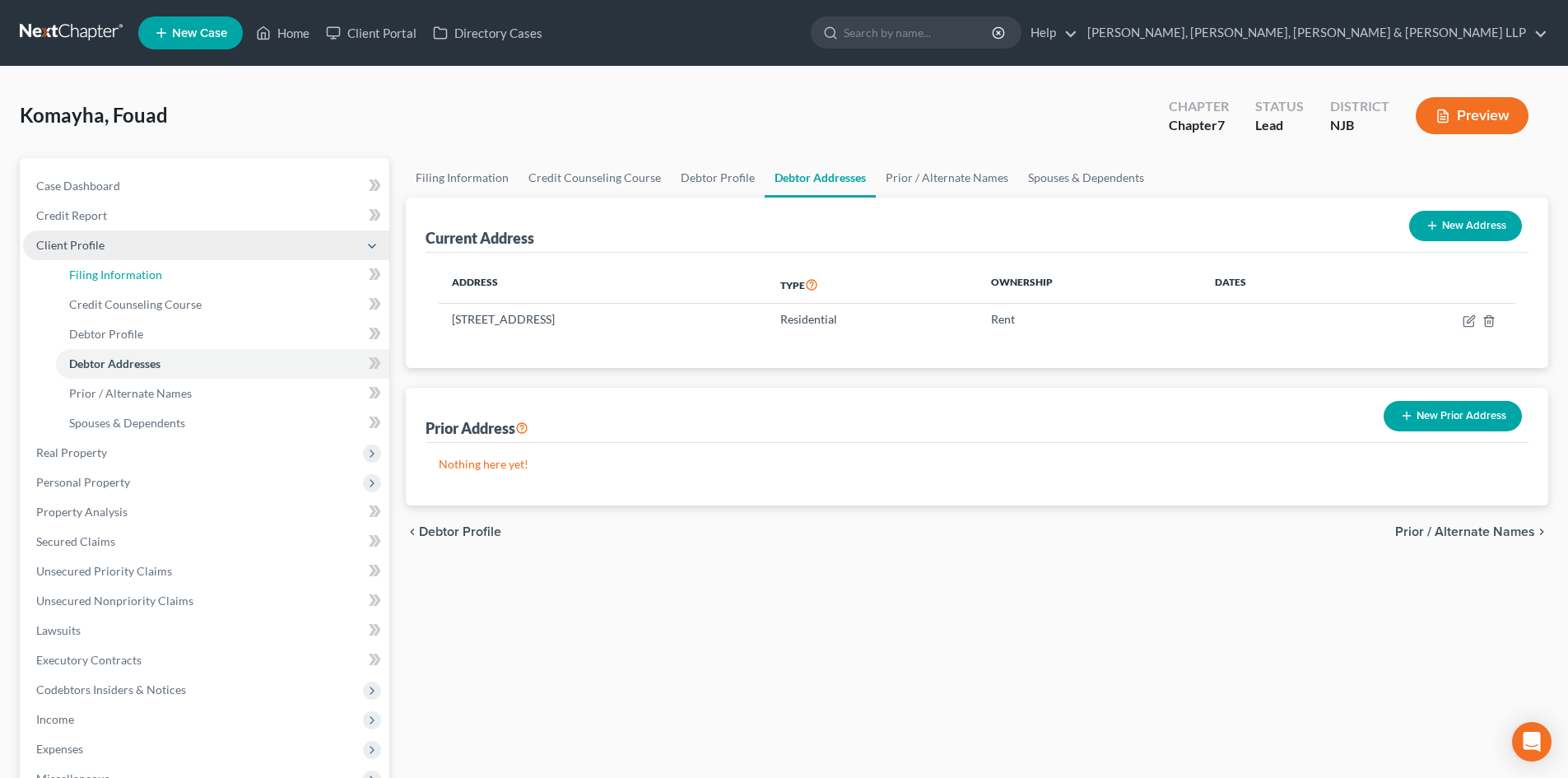
select select "0"
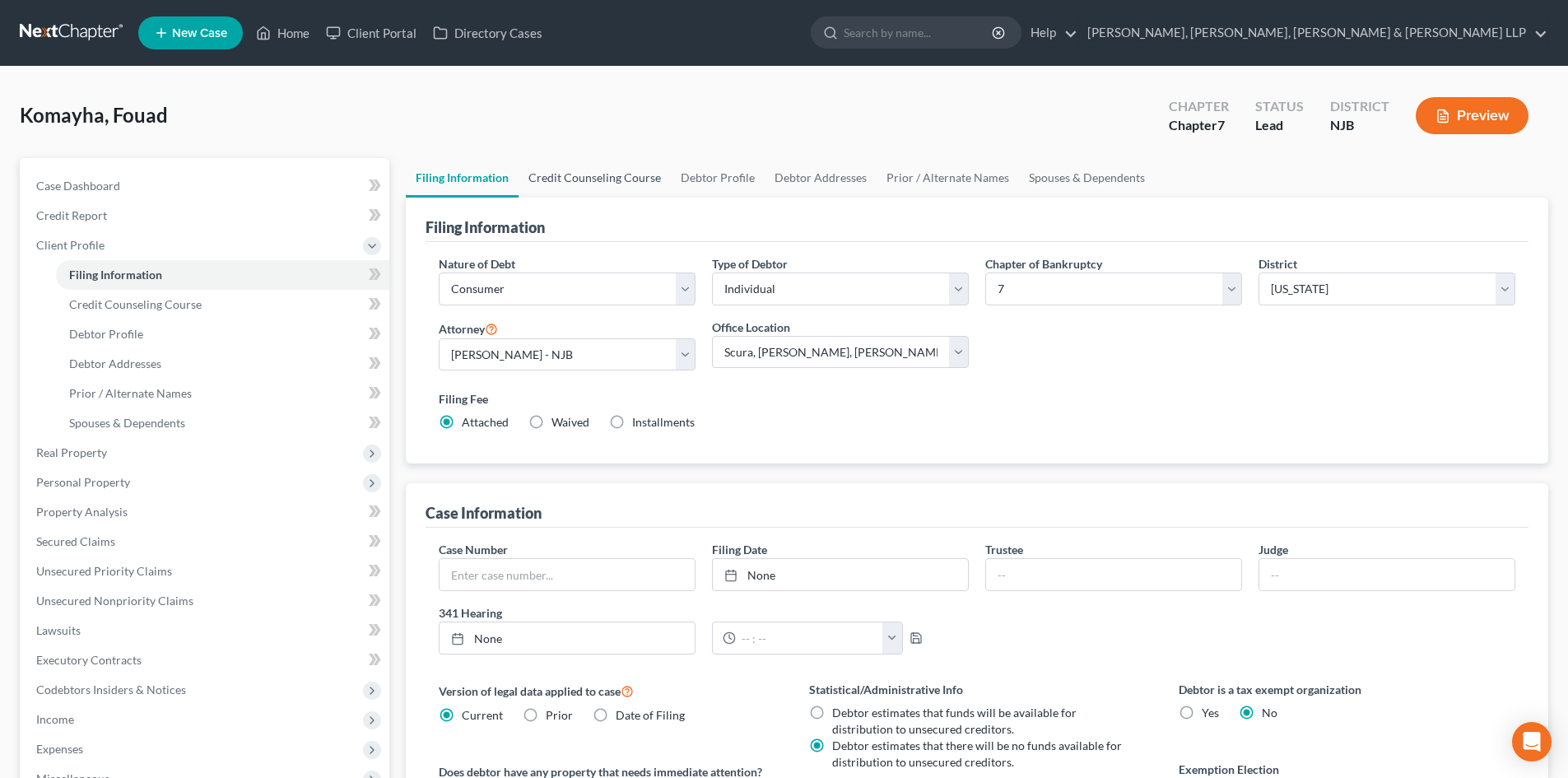
click at [619, 185] on link "Credit Counseling Course" at bounding box center [595, 178] width 152 height 40
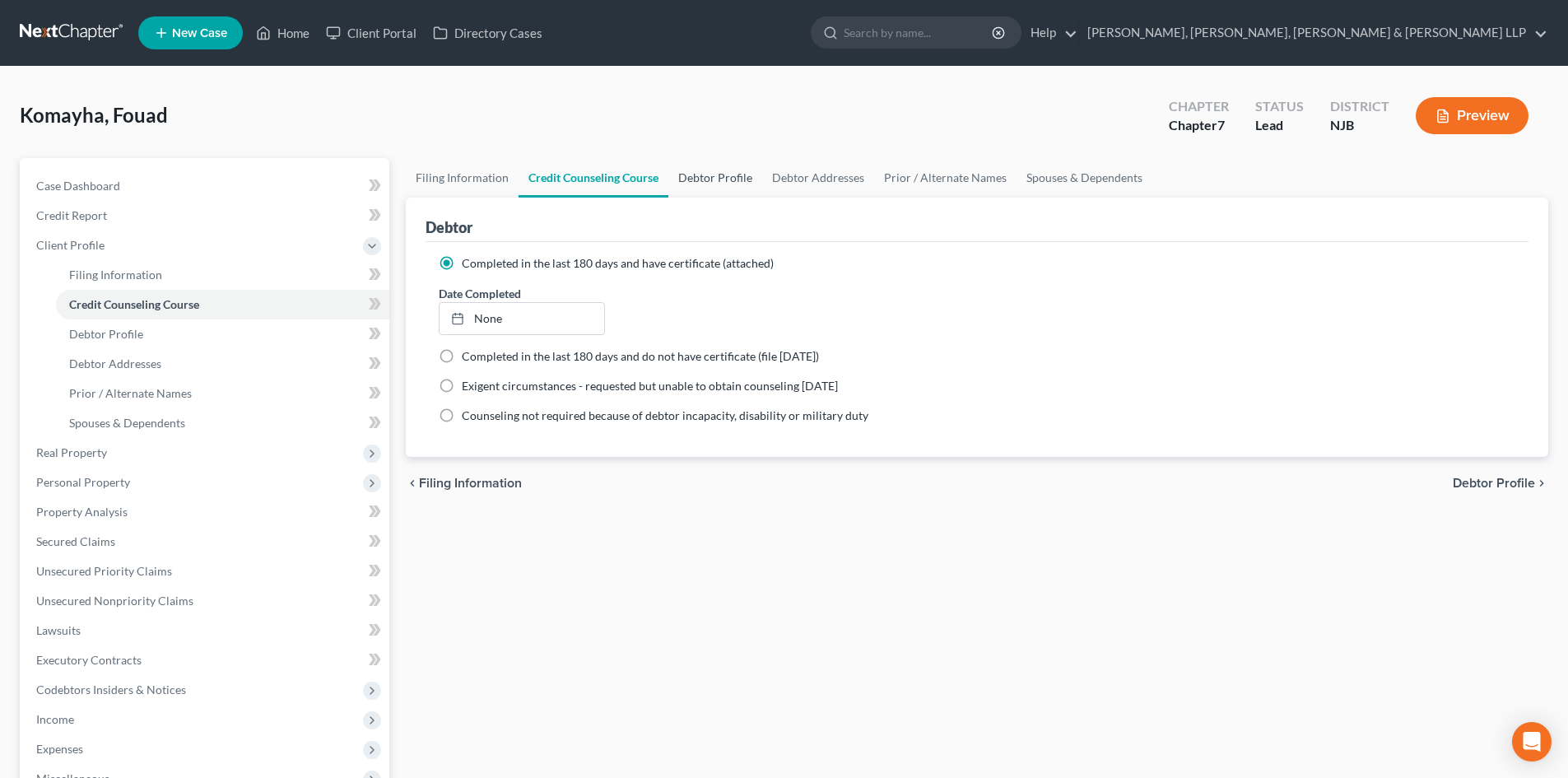
click at [707, 178] on link "Debtor Profile" at bounding box center [715, 178] width 94 height 40
select select "1"
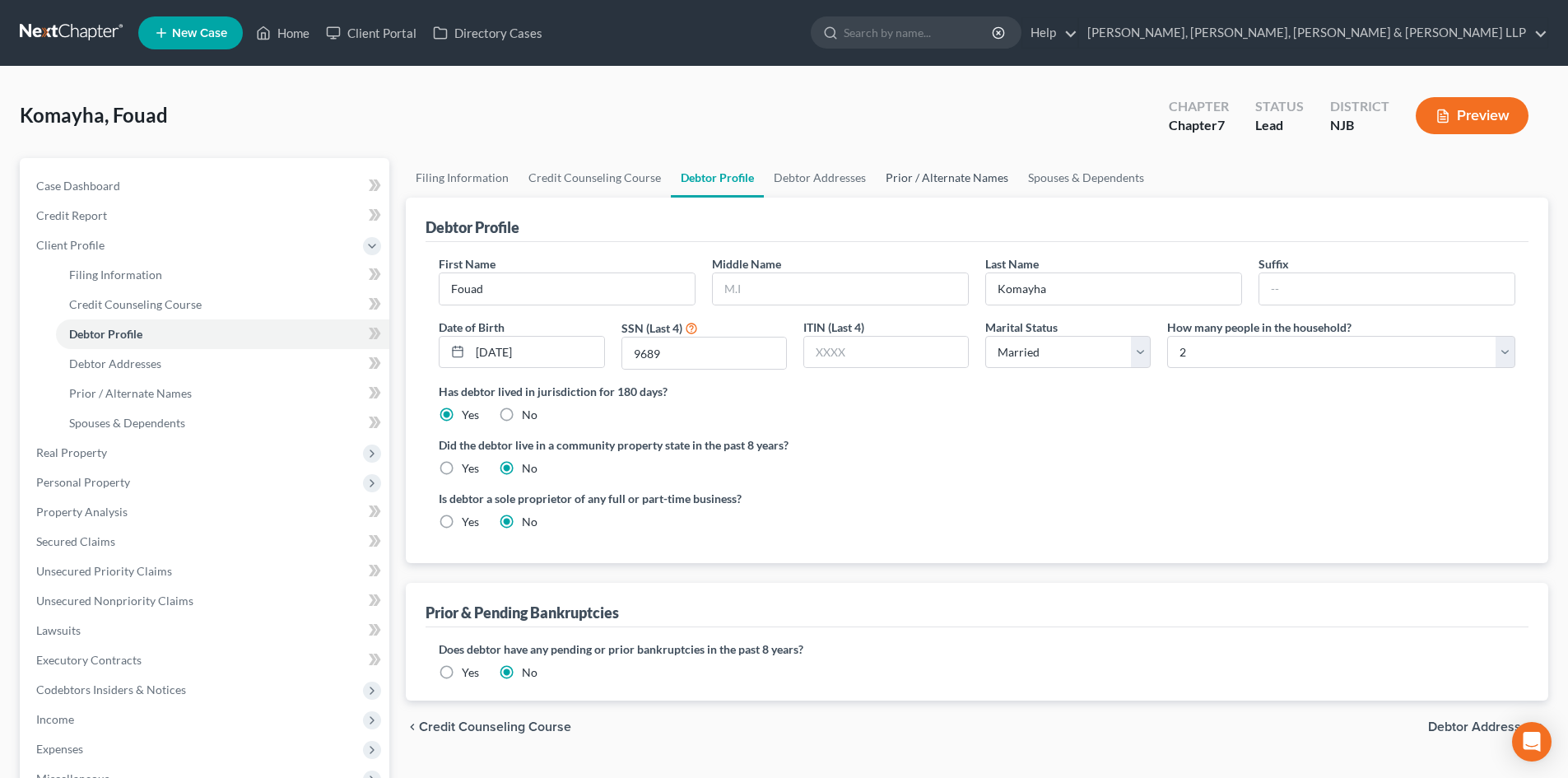
click at [935, 188] on link "Prior / Alternate Names" at bounding box center [947, 178] width 143 height 40
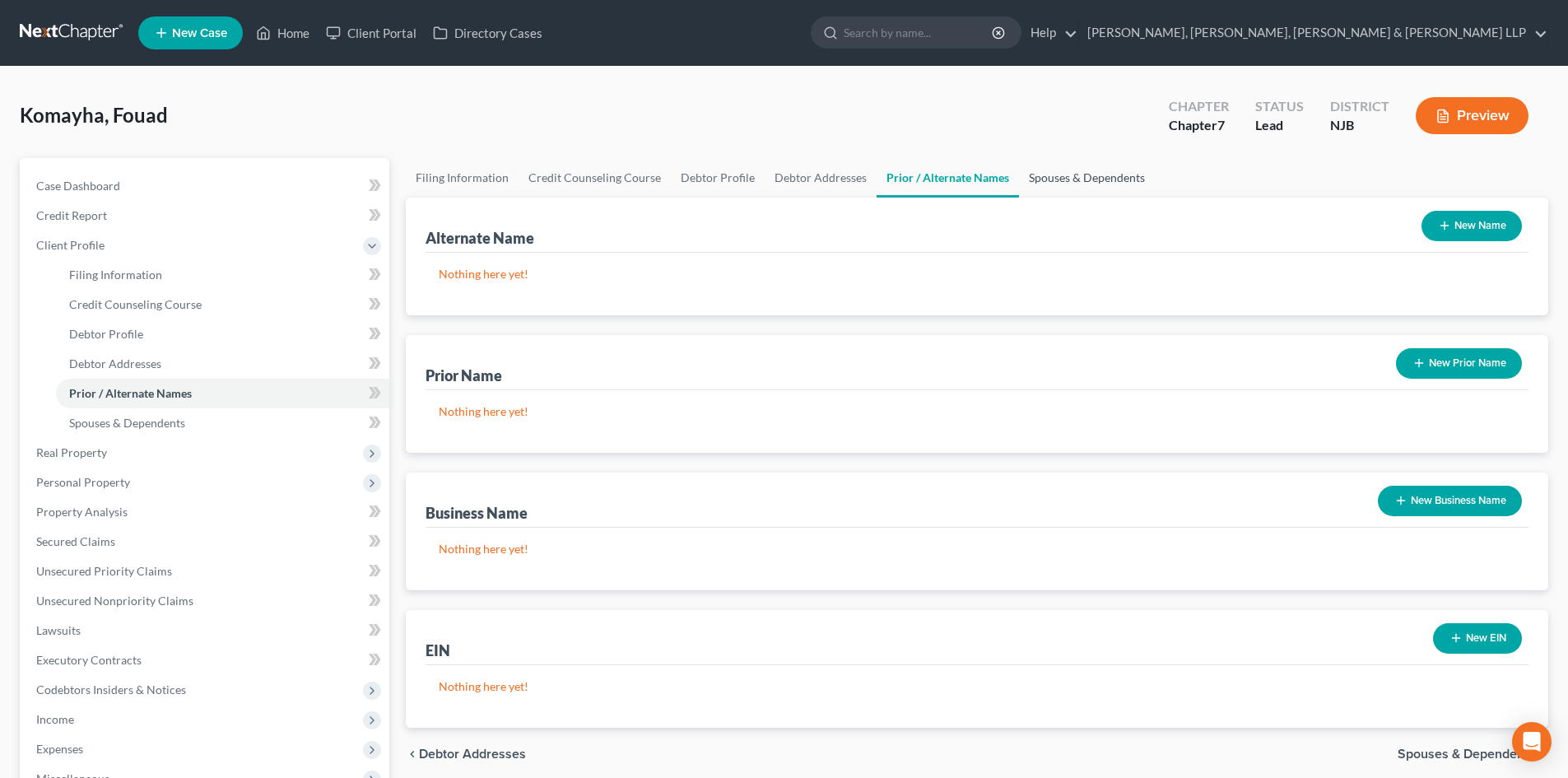
click at [1029, 181] on link "Spouses & Dependents" at bounding box center [1087, 178] width 136 height 40
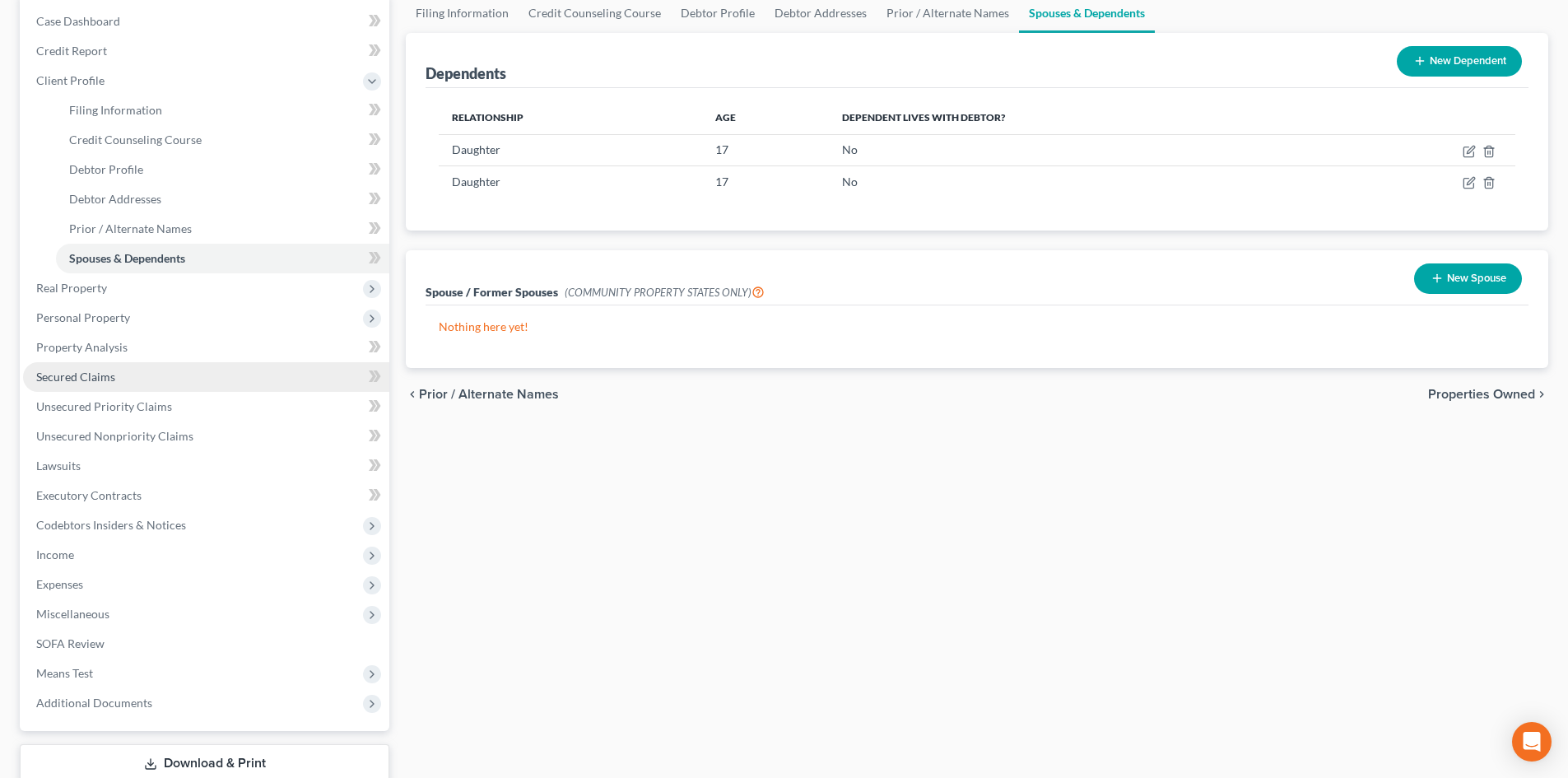
click at [87, 367] on link "Secured Claims" at bounding box center [207, 377] width 367 height 29
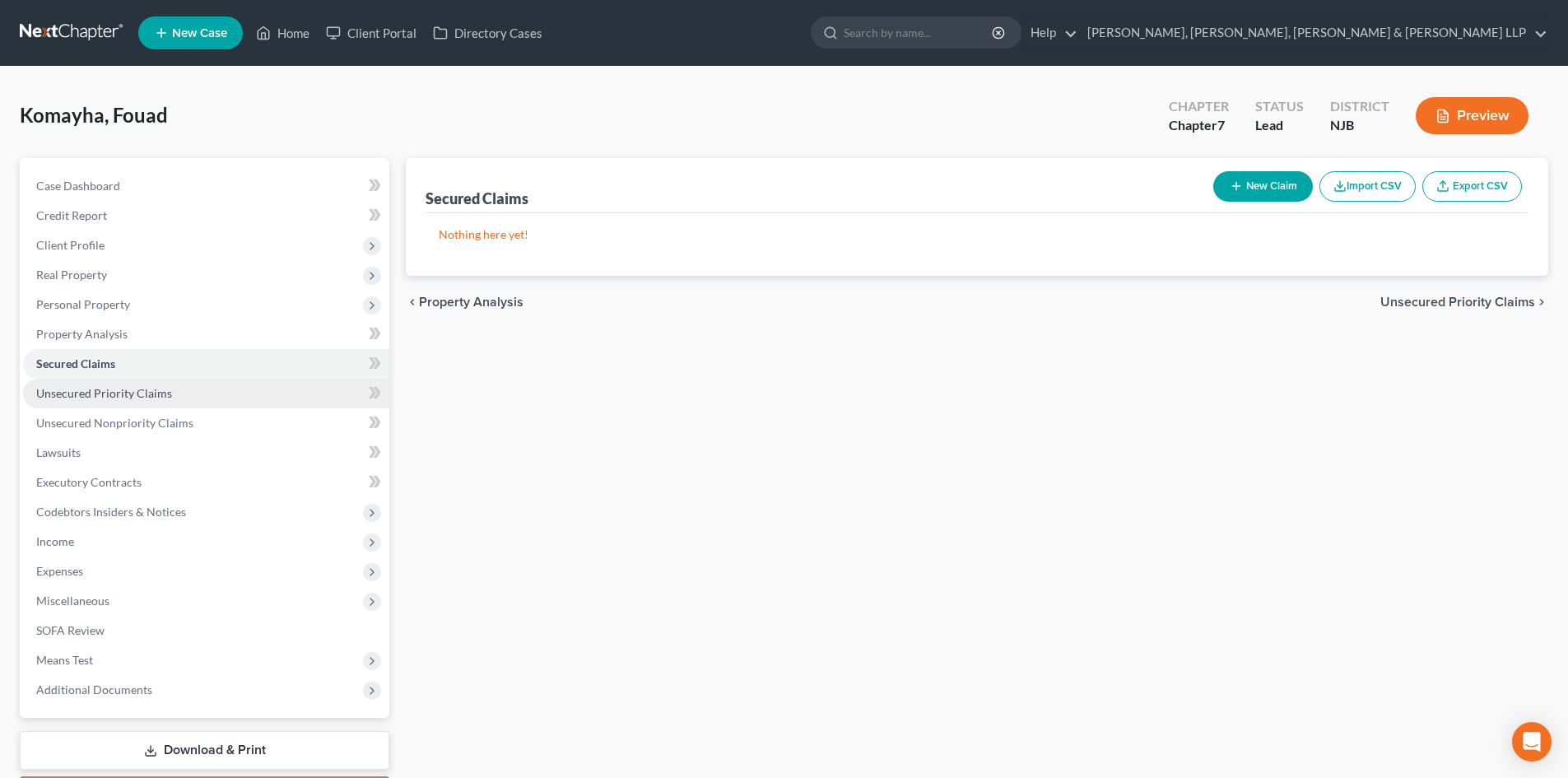
click at [134, 396] on span "Unsecured Priority Claims" at bounding box center [104, 393] width 136 height 14
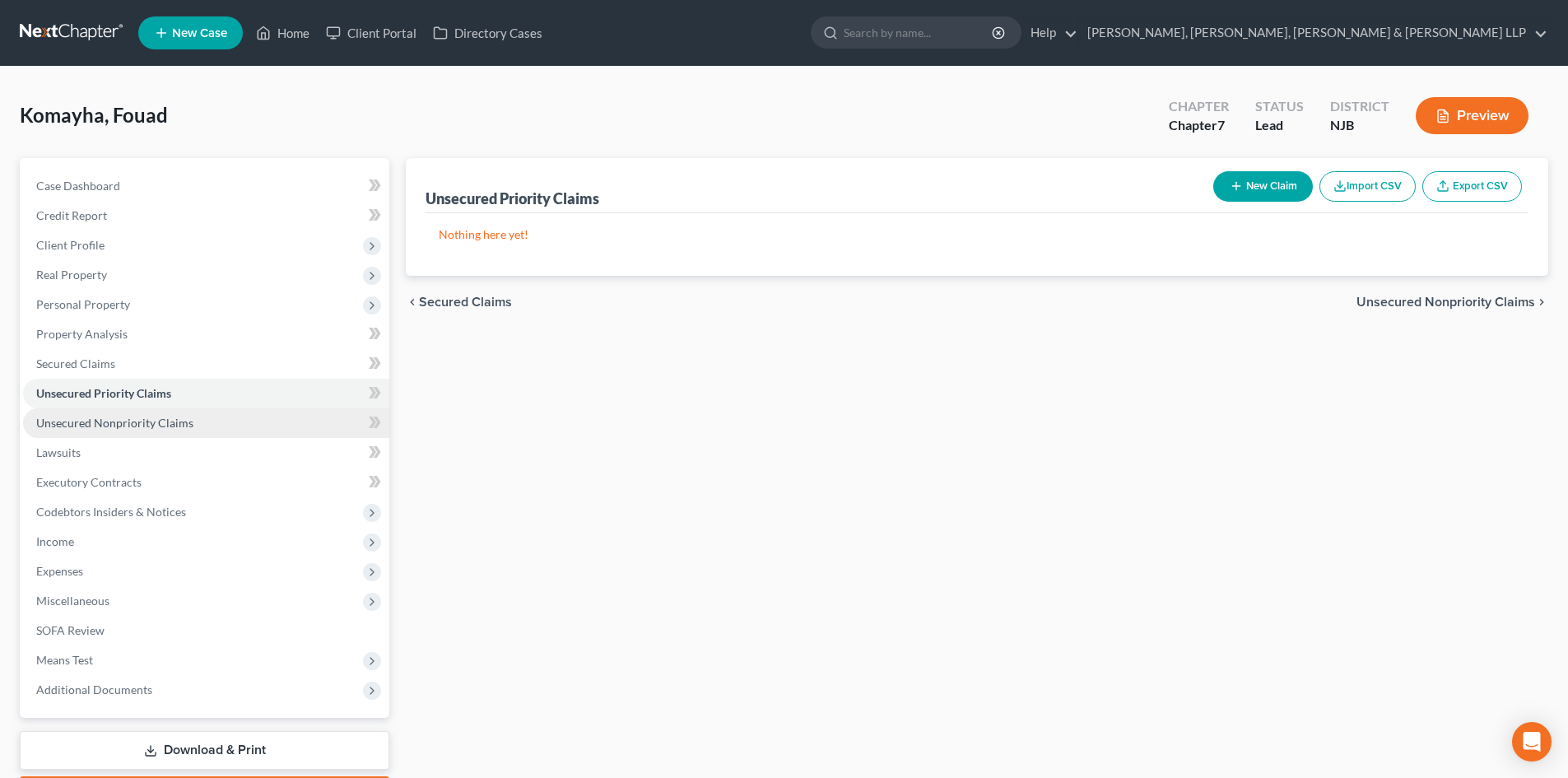
click at [139, 418] on span "Unsecured Nonpriority Claims" at bounding box center [115, 423] width 157 height 14
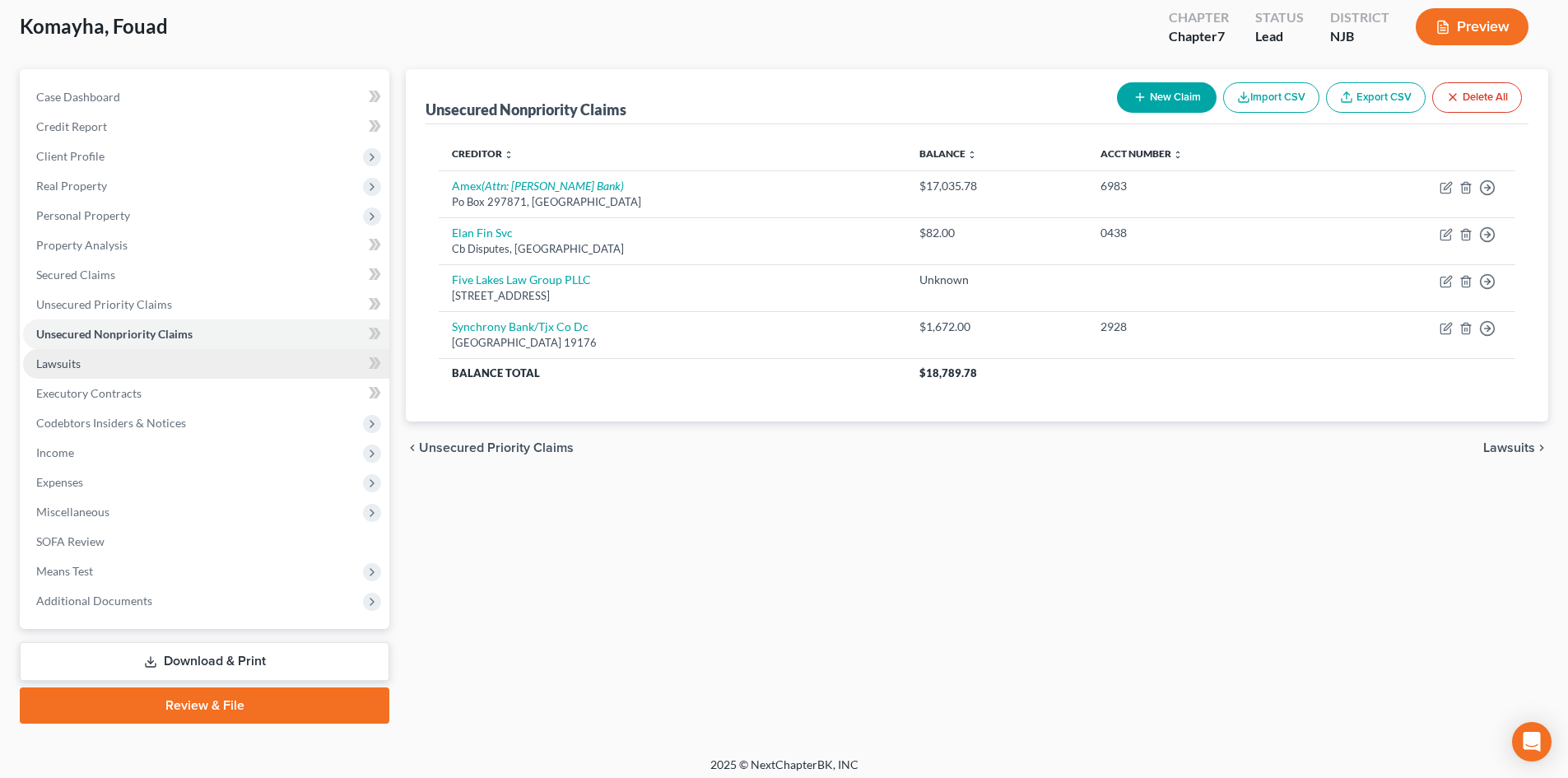
scroll to position [97, 0]
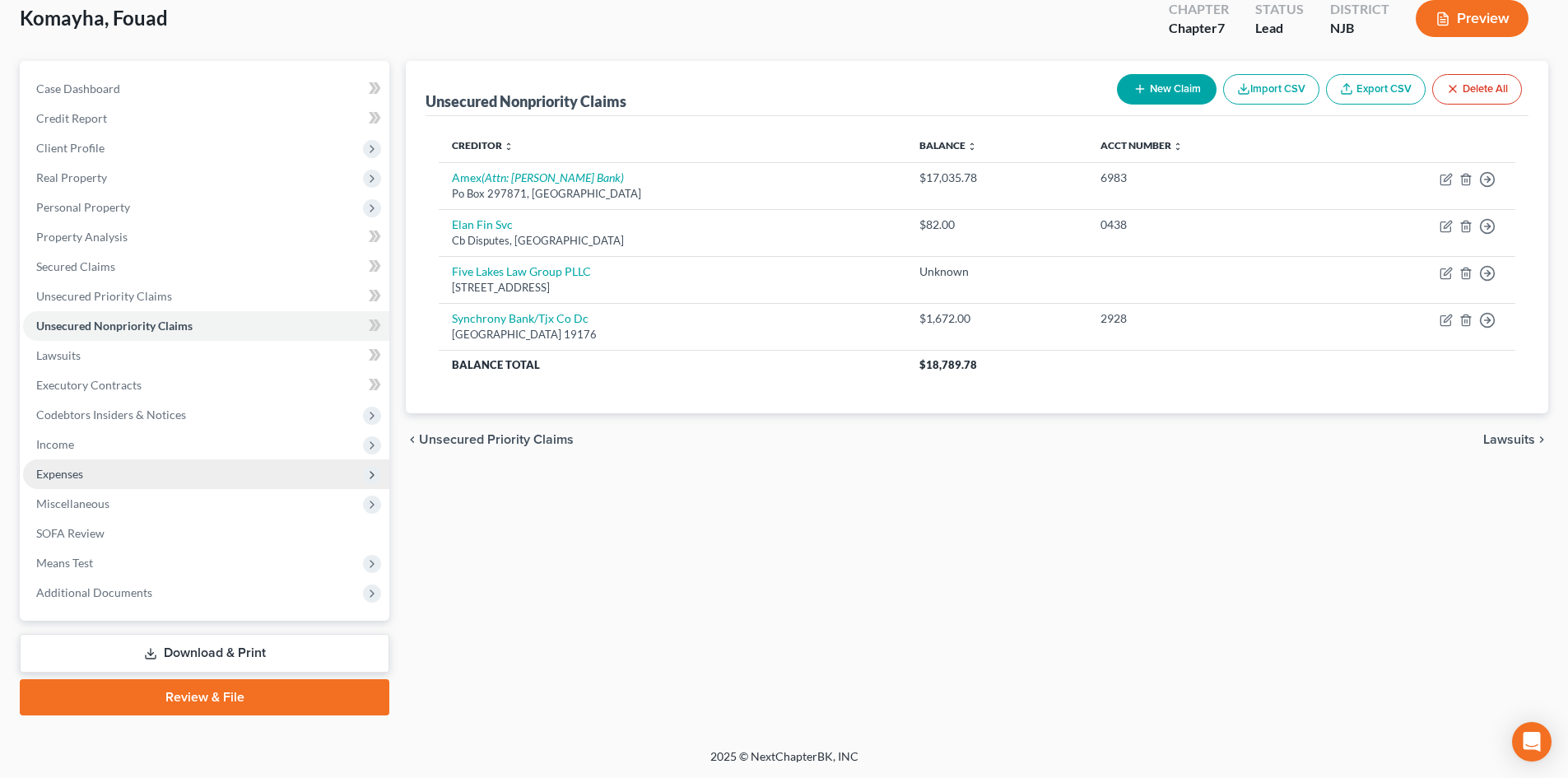
click at [92, 480] on span "Expenses" at bounding box center [207, 474] width 367 height 29
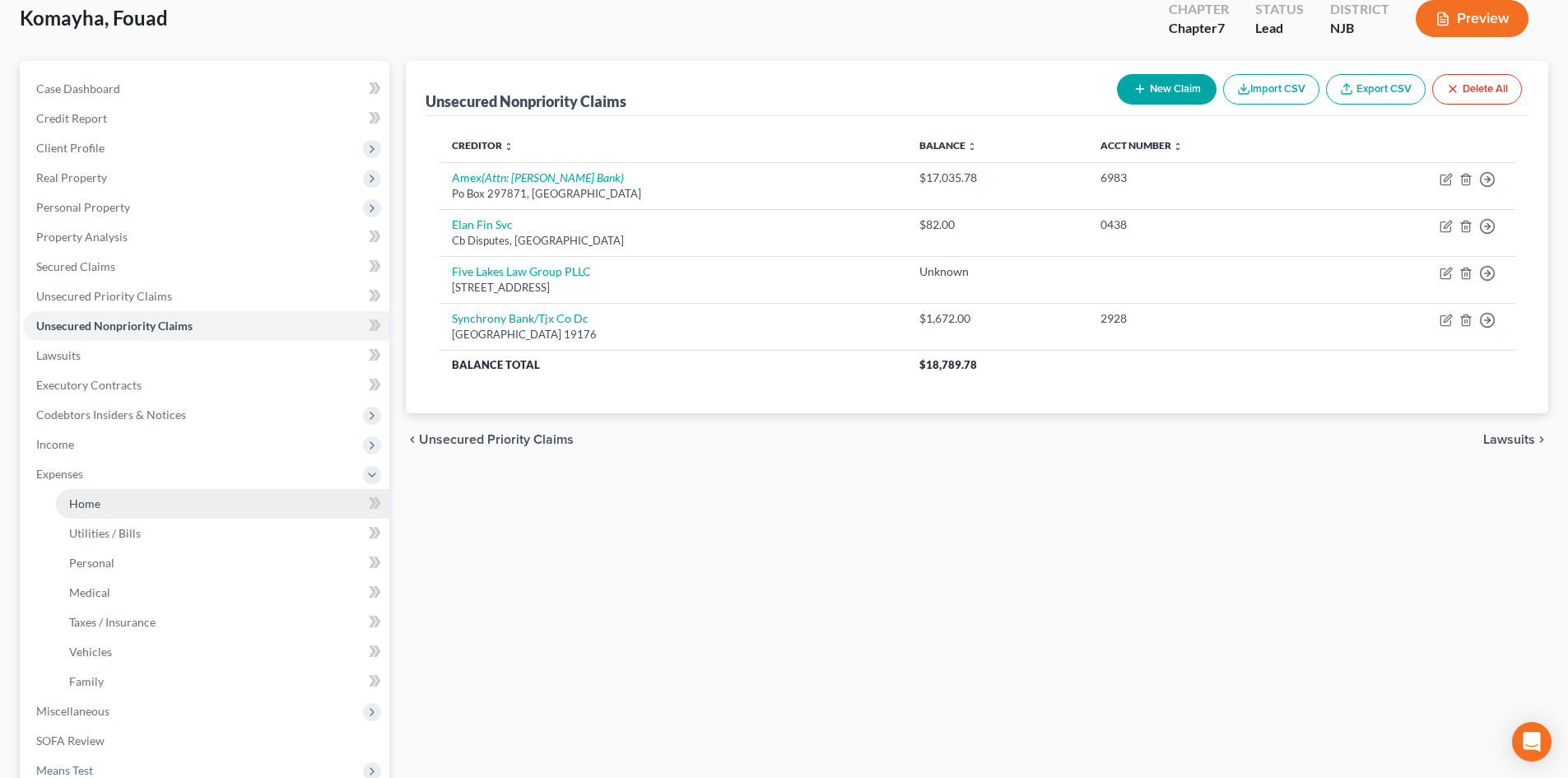
click at [90, 502] on span "Home" at bounding box center [85, 503] width 31 height 14
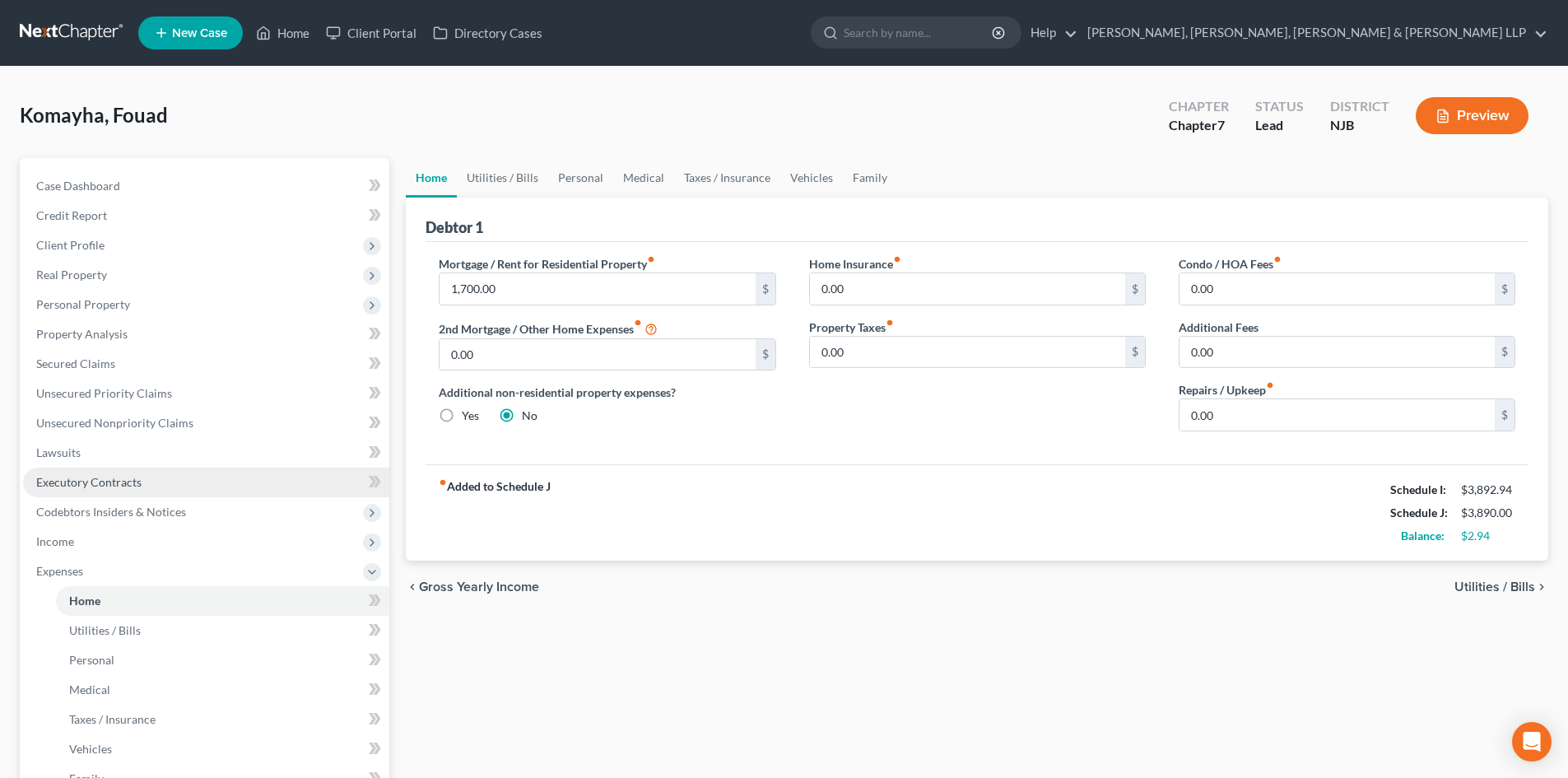
click at [133, 481] on span "Executory Contracts" at bounding box center [89, 482] width 105 height 14
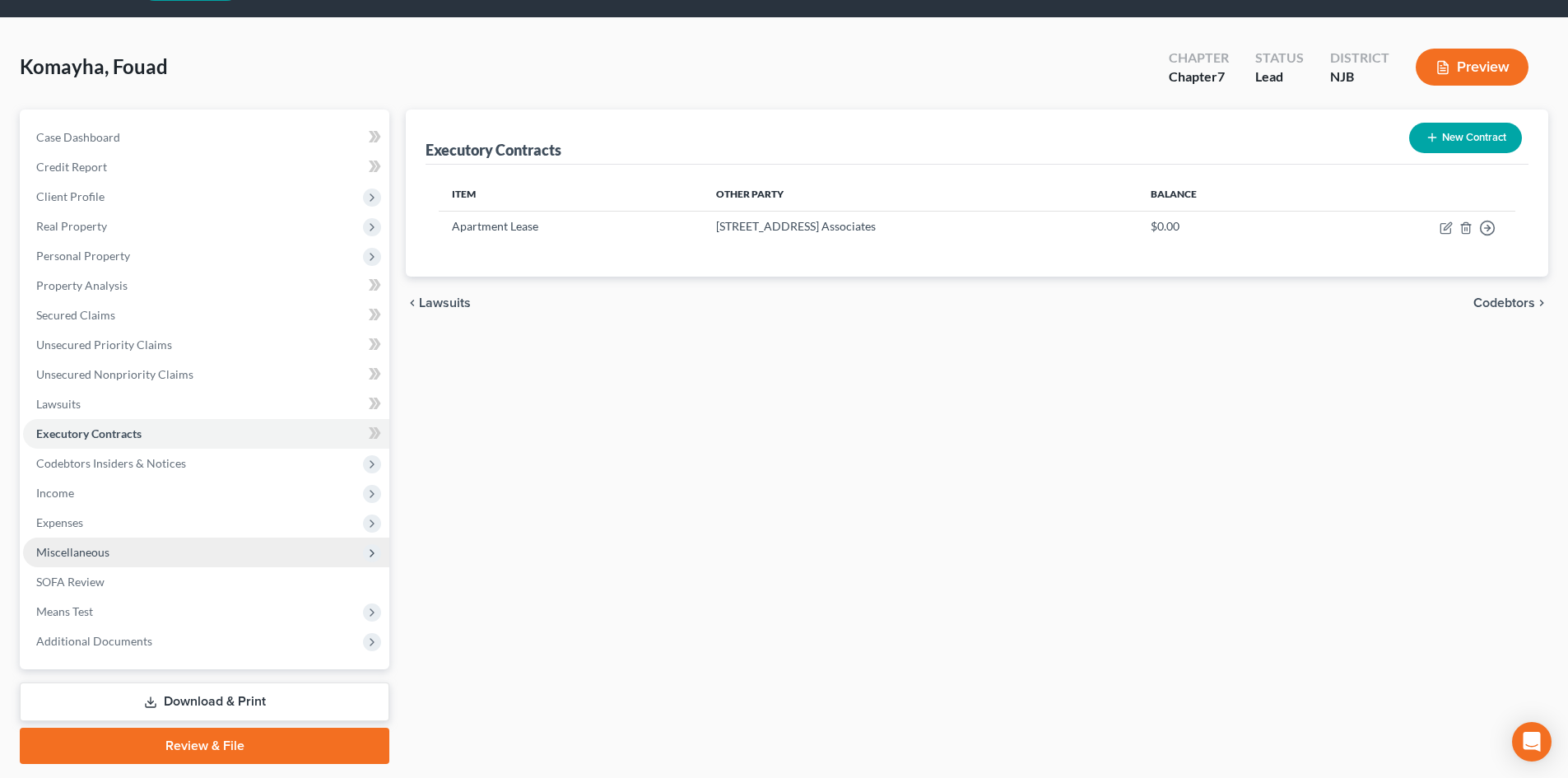
scroll to position [97, 0]
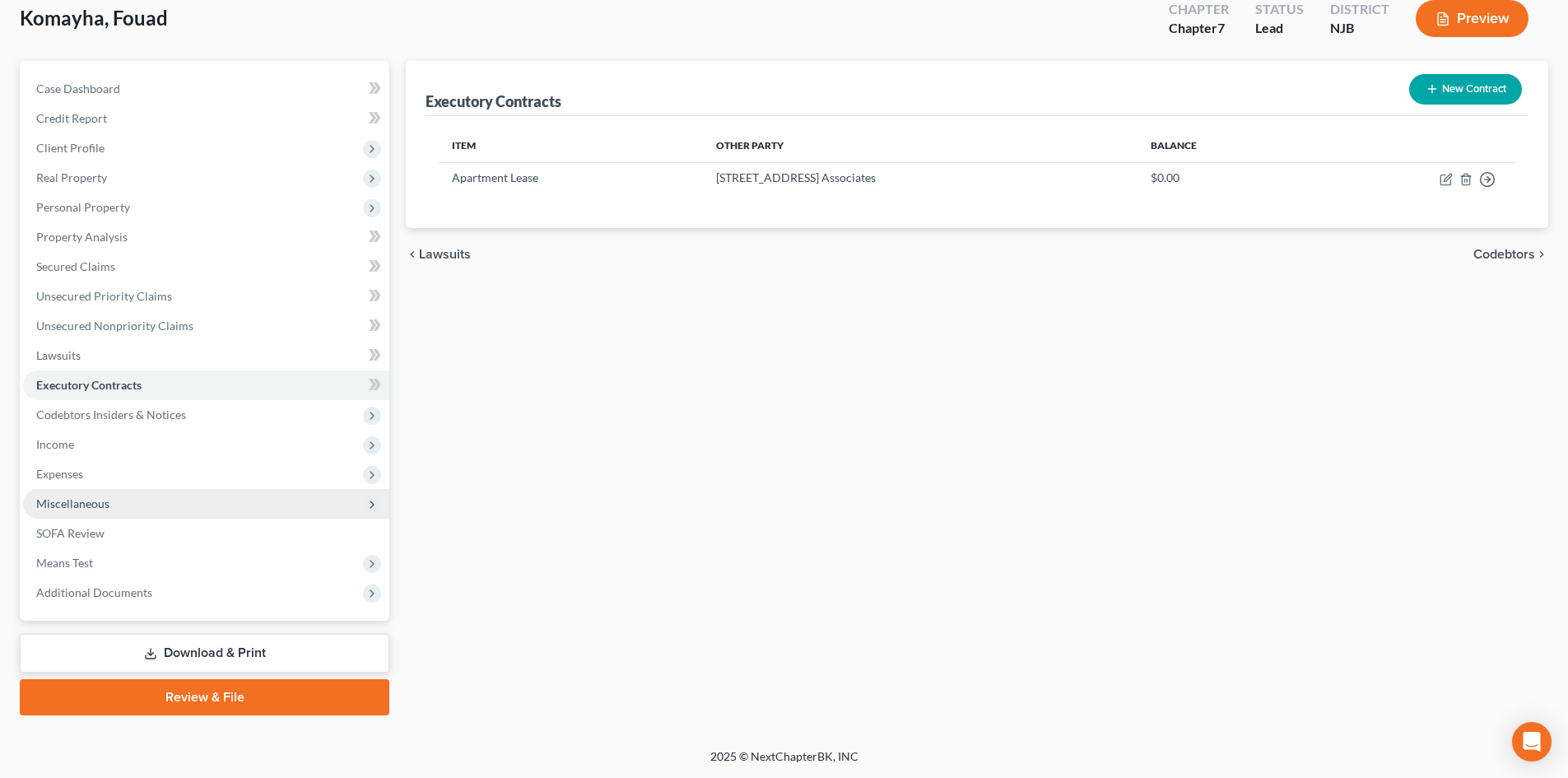
click at [147, 501] on span "Miscellaneous" at bounding box center [207, 504] width 367 height 29
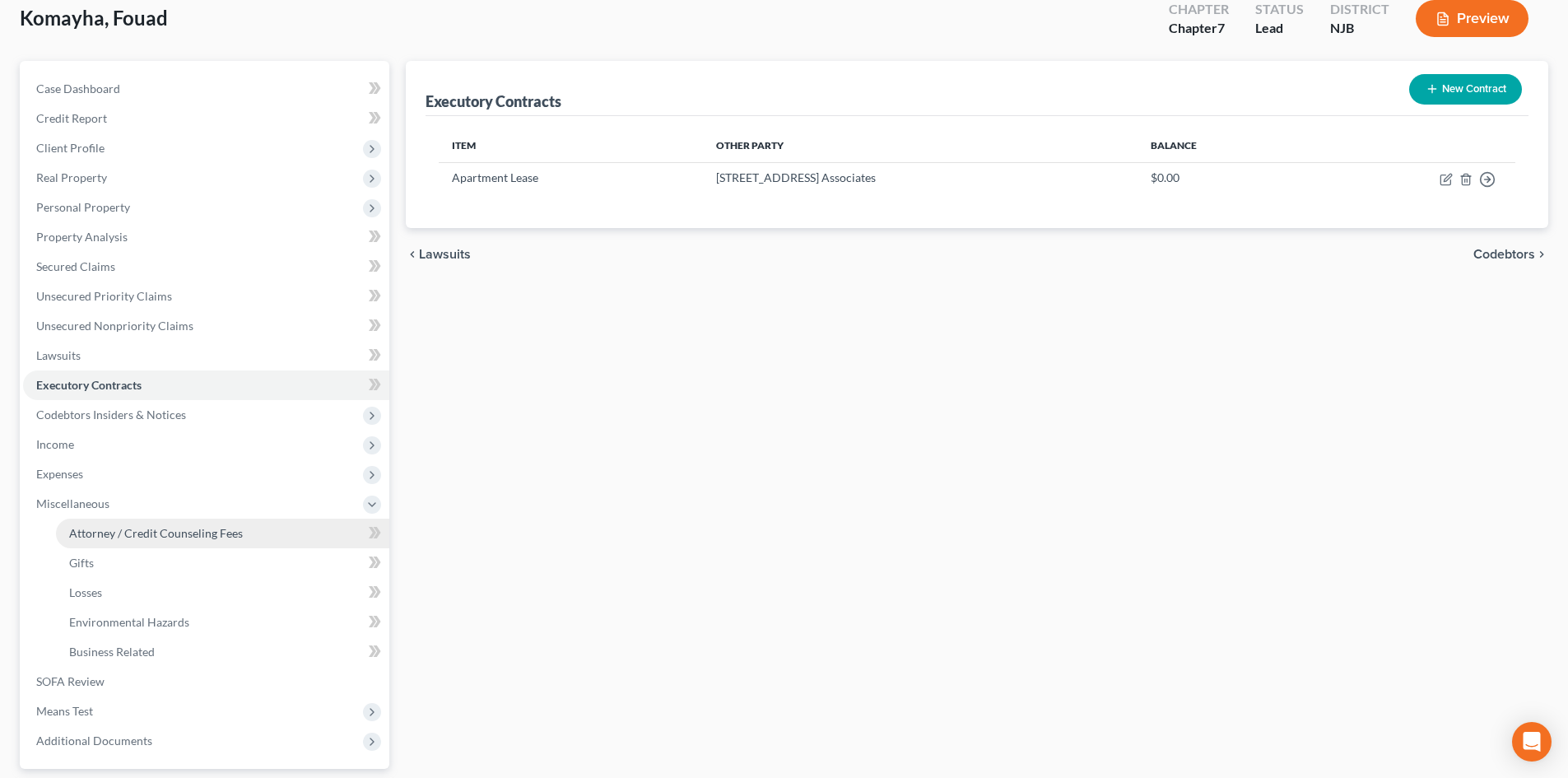
click at [146, 543] on link "Attorney / Credit Counseling Fees" at bounding box center [223, 533] width 334 height 29
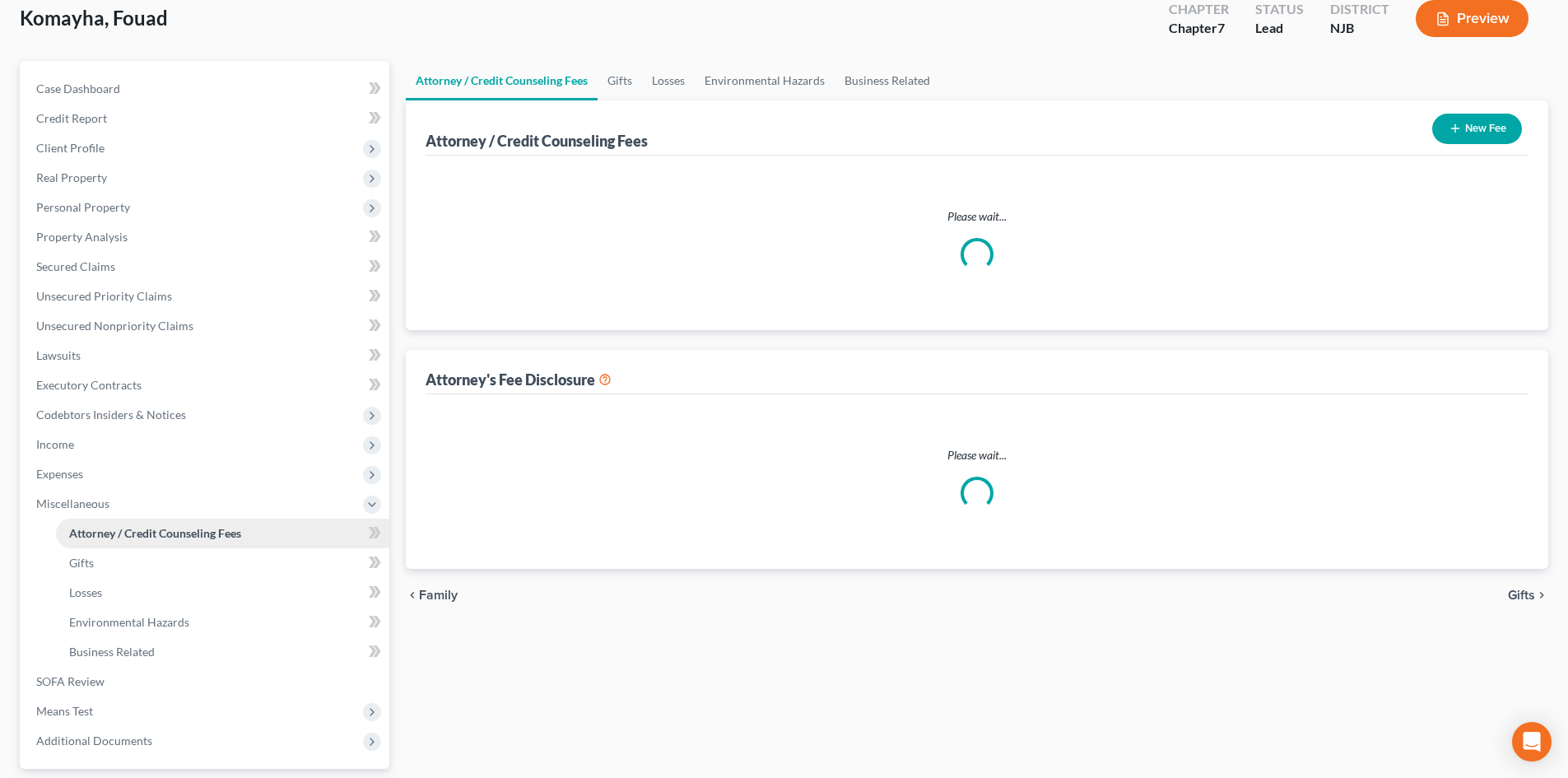
scroll to position [1, 0]
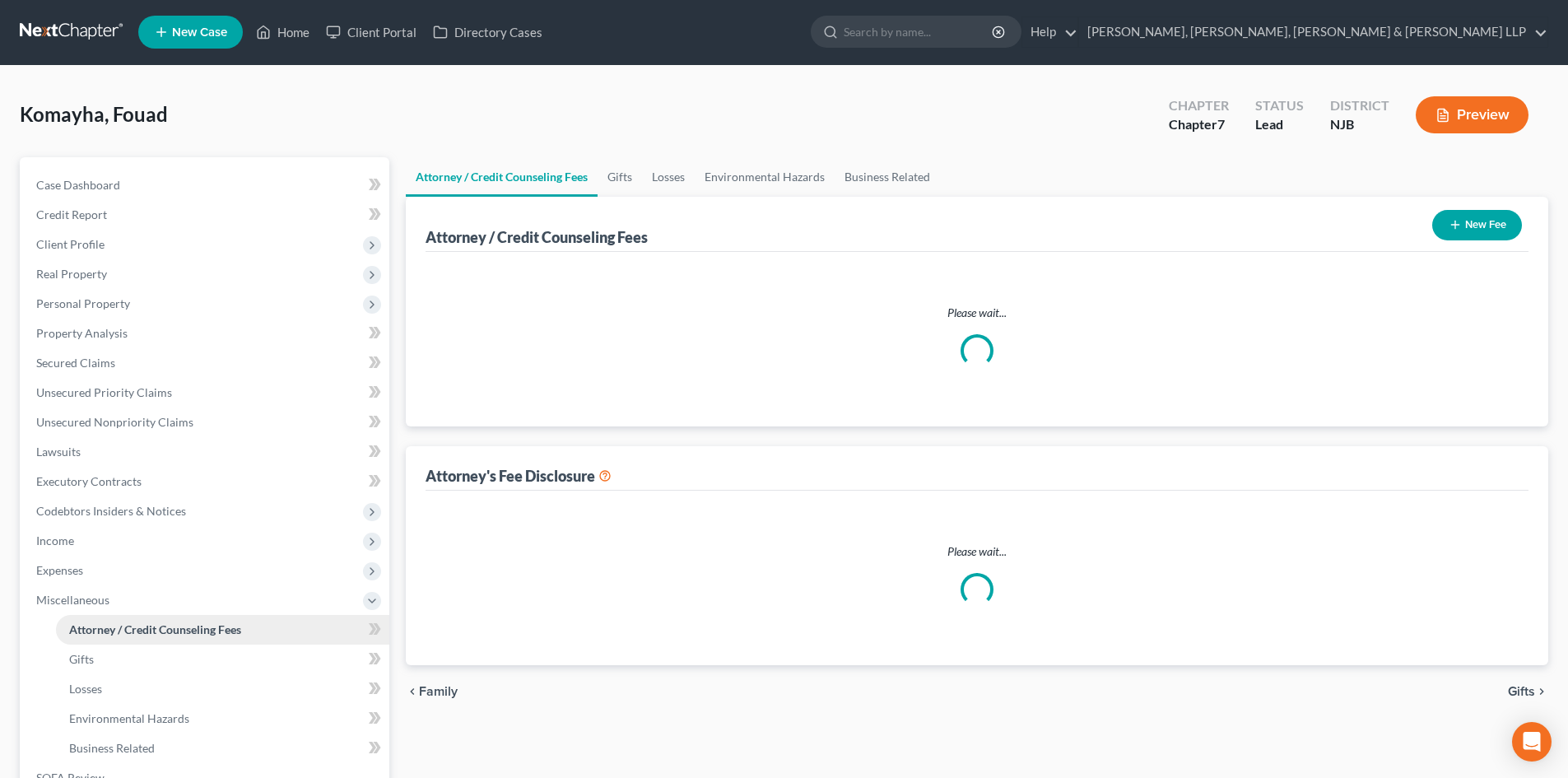
select select "1"
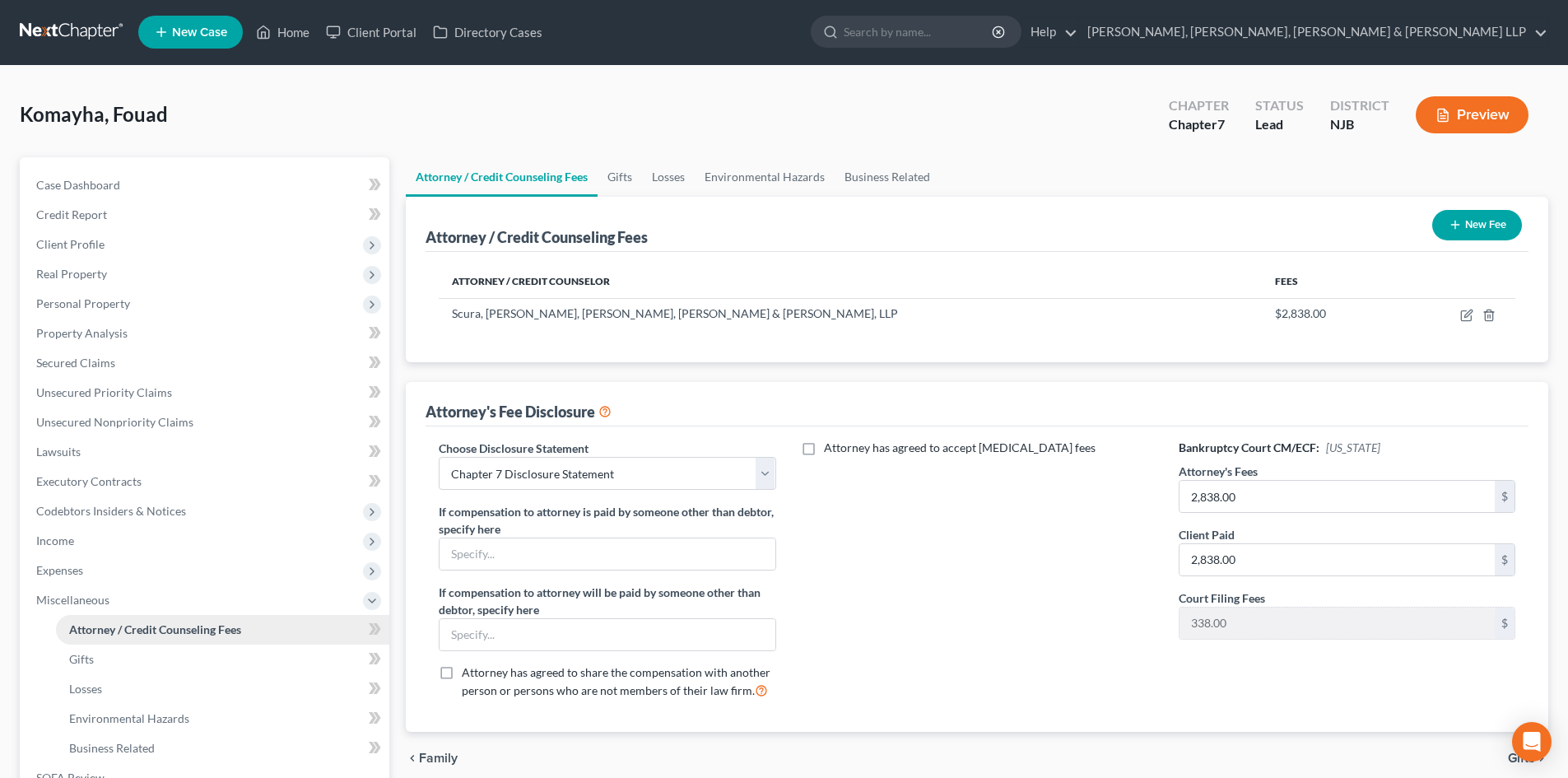
scroll to position [0, 0]
click at [1470, 316] on icon "button" at bounding box center [1467, 316] width 13 height 13
select select "33"
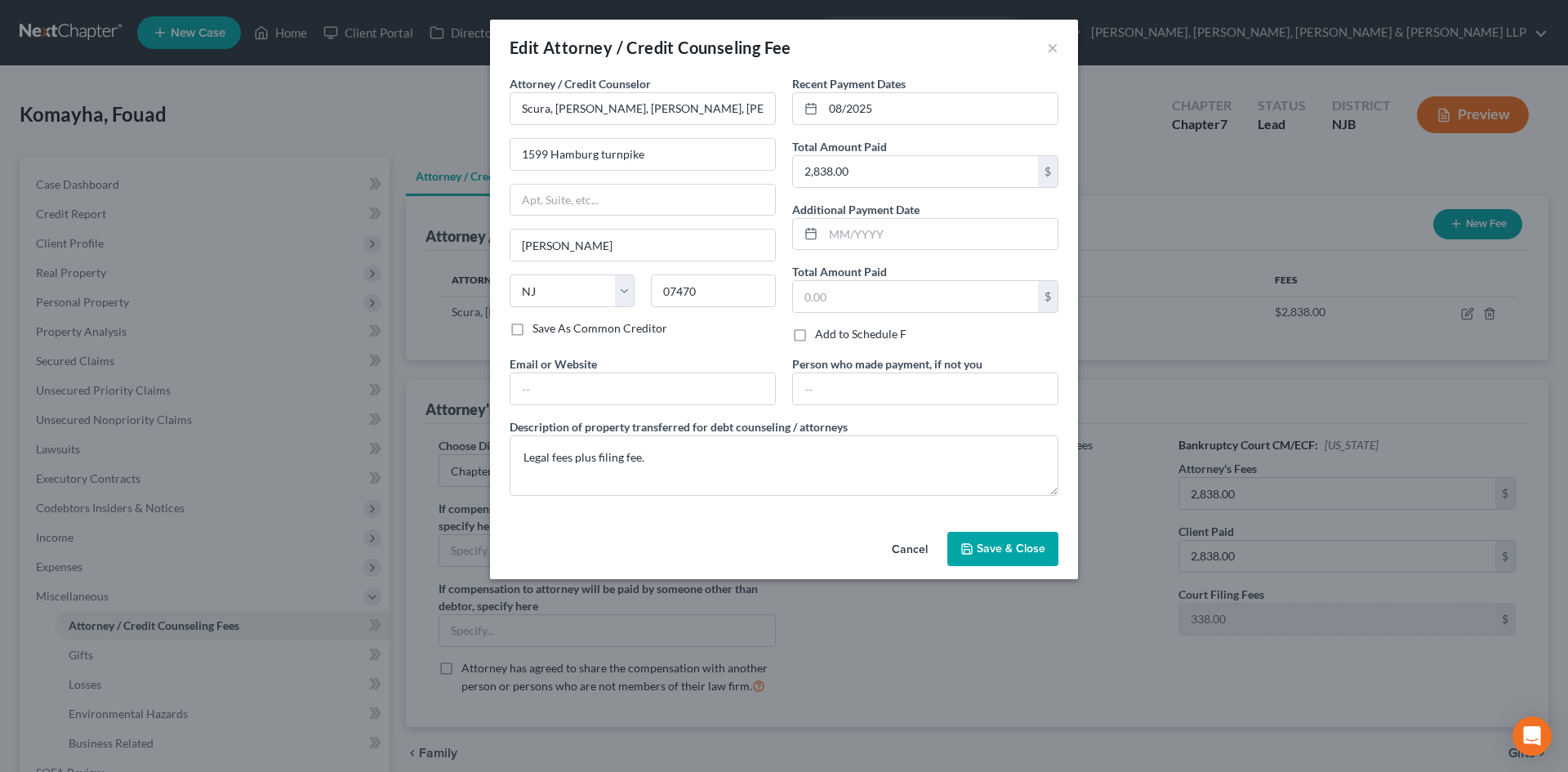
click at [1005, 555] on span "Save & Close" at bounding box center [1011, 548] width 69 height 14
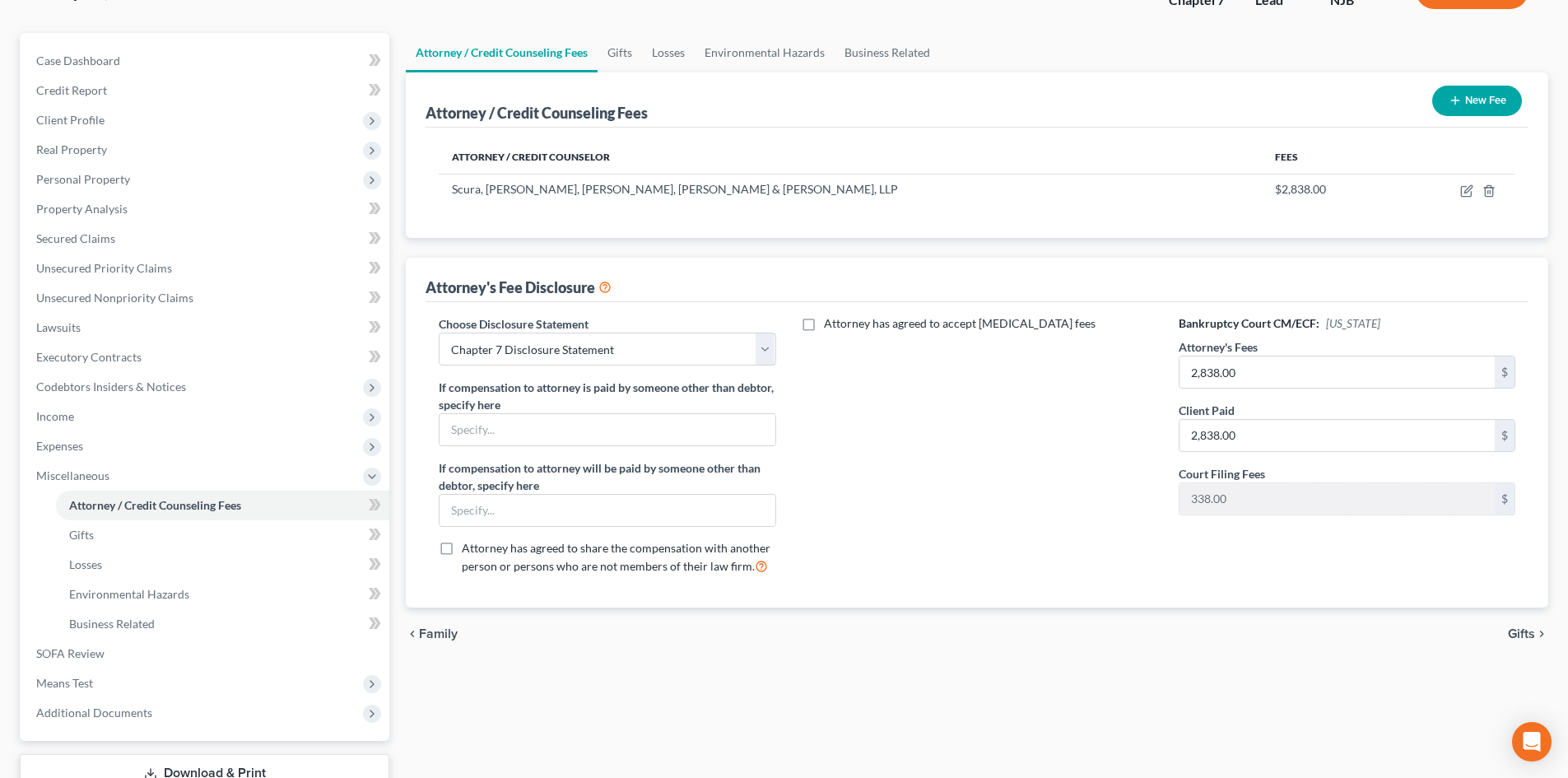
scroll to position [246, 0]
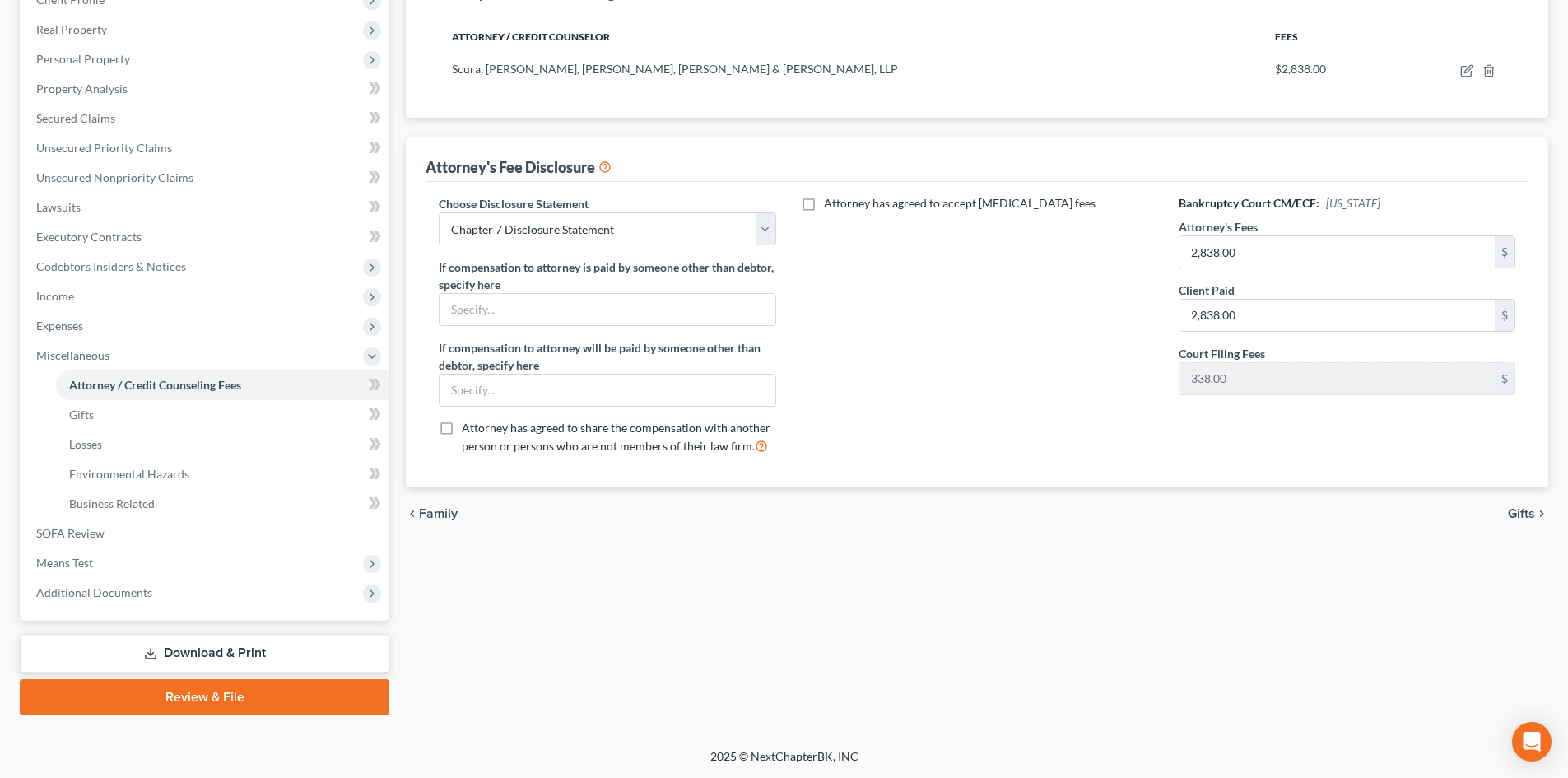
click at [252, 705] on link "Review & File" at bounding box center [205, 698] width 370 height 36
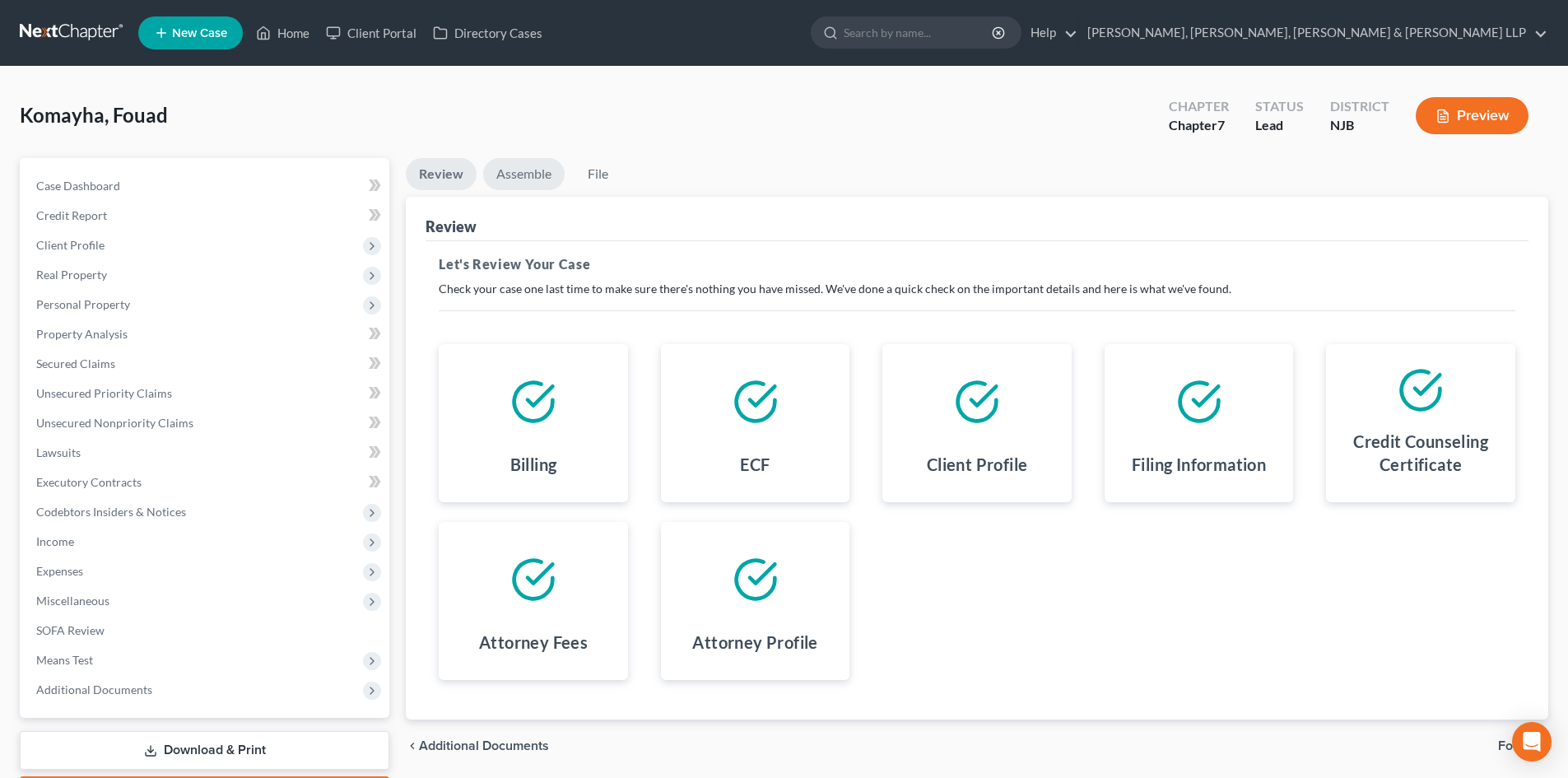
click at [534, 188] on link "Assemble" at bounding box center [524, 174] width 81 height 32
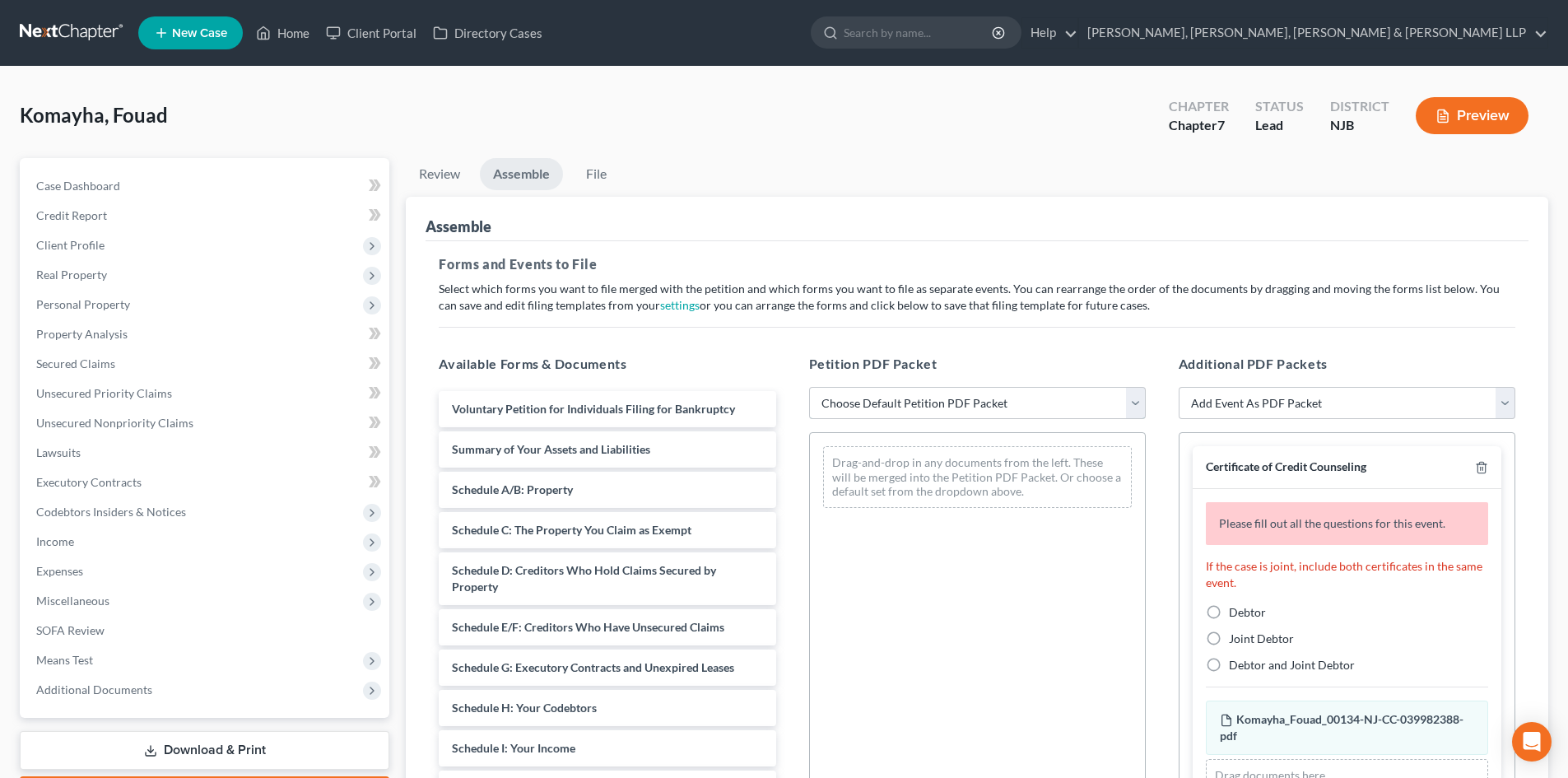
click at [883, 407] on select "Choose Default Petition PDF Packet Complete Bankruptcy Petition (all forms and …" at bounding box center [978, 404] width 337 height 33
select select "0"
click at [809, 387] on select "Choose Default Petition PDF Packet Complete Bankruptcy Petition (all forms and …" at bounding box center [978, 404] width 337 height 33
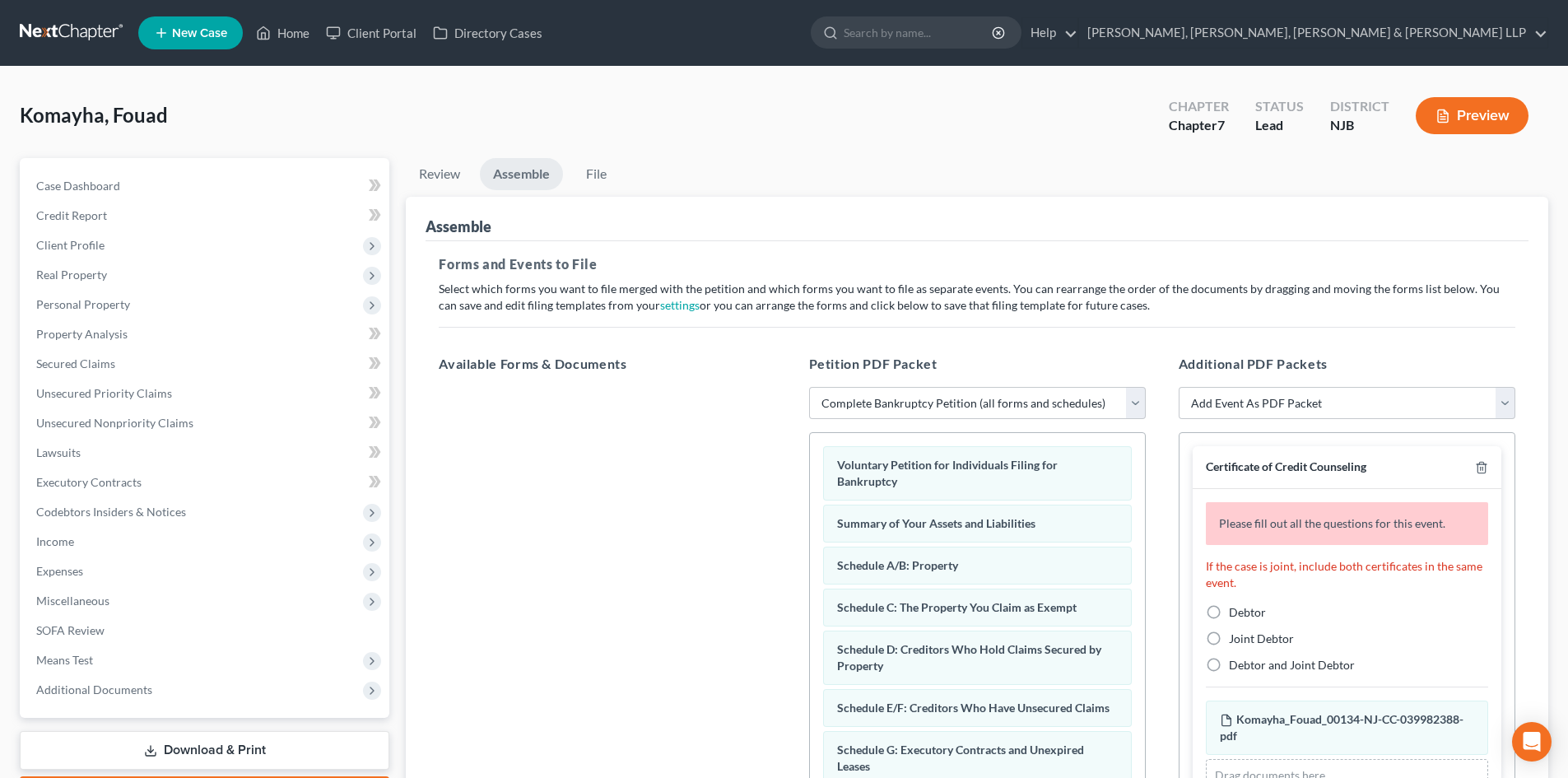
click at [1229, 609] on label "Debtor" at bounding box center [1247, 612] width 37 height 16
click at [1236, 609] on input "Debtor" at bounding box center [1241, 609] width 10 height 10
radio input "true"
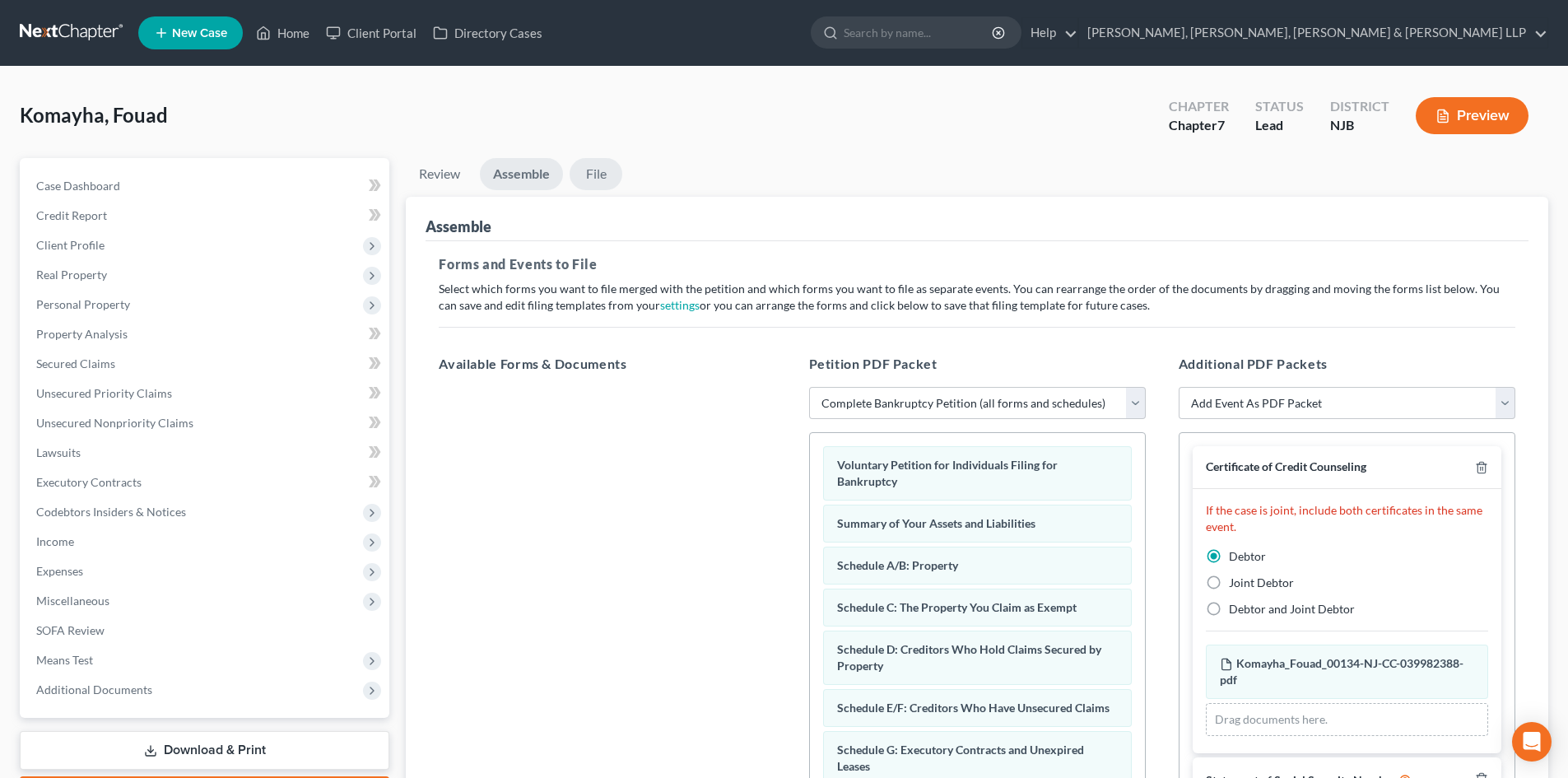
click at [587, 180] on link "File" at bounding box center [596, 174] width 53 height 32
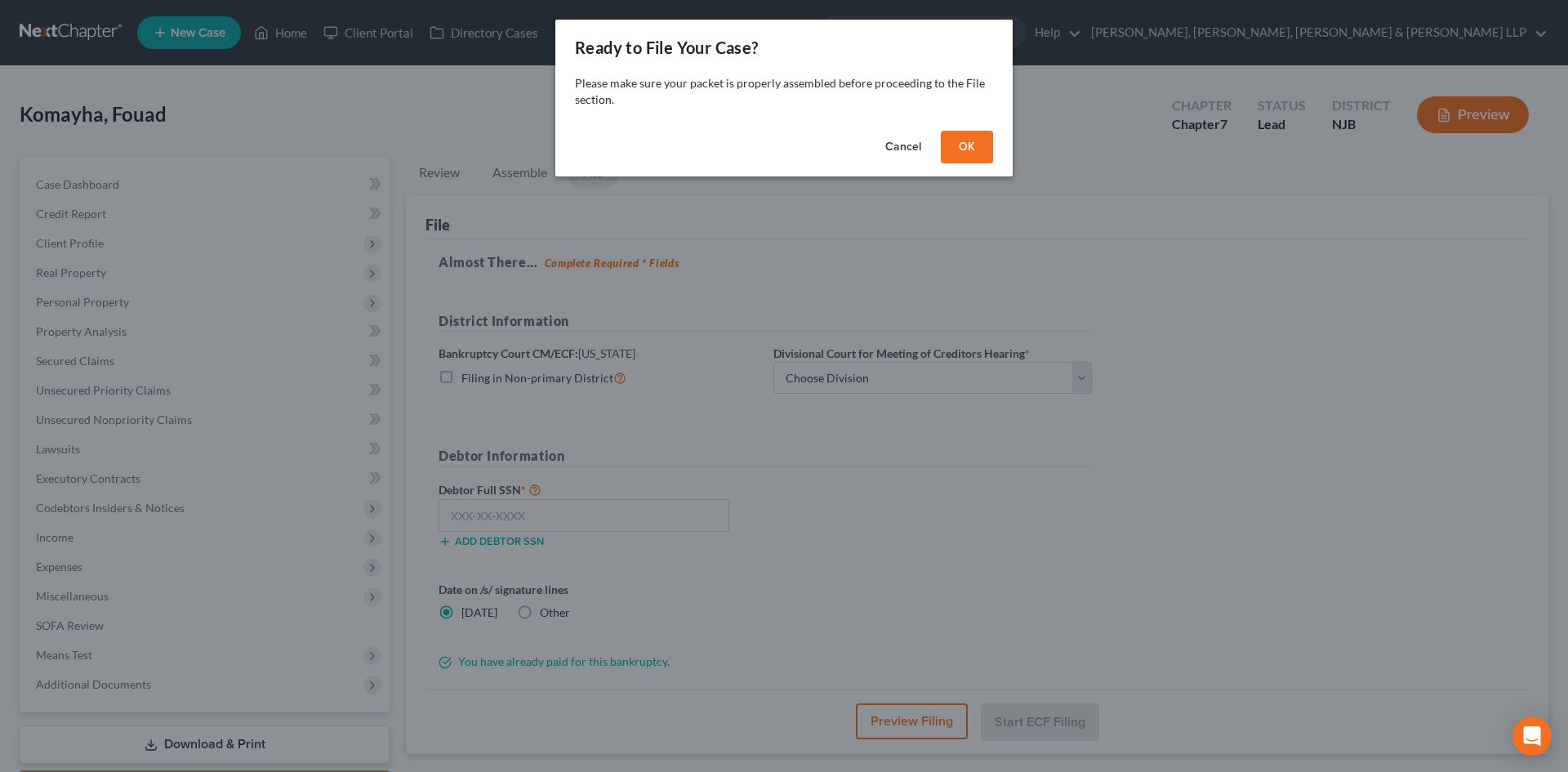
click at [969, 138] on button "OK" at bounding box center [966, 147] width 52 height 33
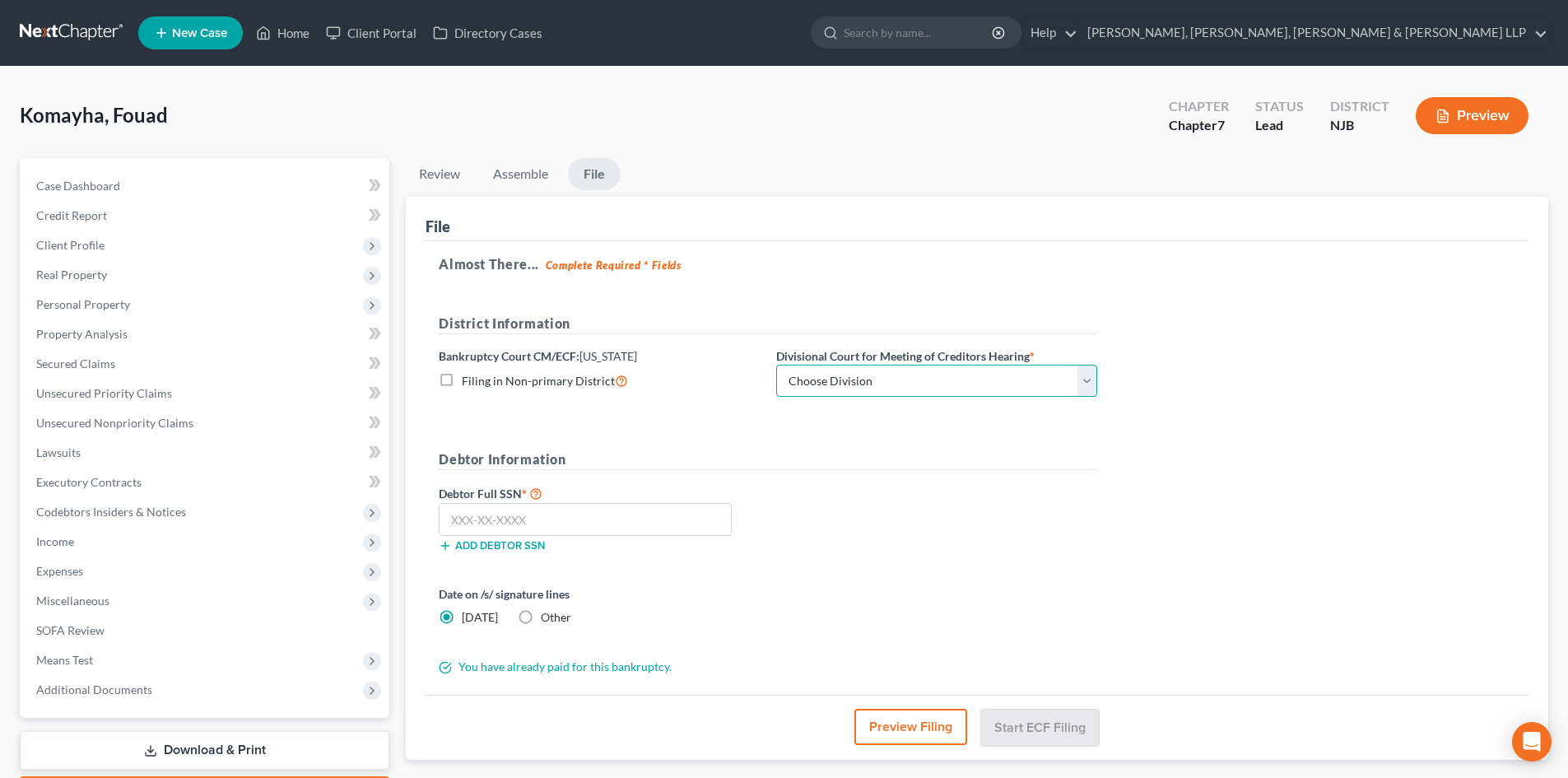
click at [831, 374] on select "Choose Division [GEOGRAPHIC_DATA] [GEOGRAPHIC_DATA]/[GEOGRAPHIC_DATA] [GEOGRAPH…" at bounding box center [936, 381] width 321 height 33
select select "2"
click at [776, 365] on select "Choose Division [GEOGRAPHIC_DATA] [GEOGRAPHIC_DATA]/[GEOGRAPHIC_DATA] [GEOGRAPH…" at bounding box center [936, 381] width 321 height 33
click at [564, 506] on input "text" at bounding box center [585, 520] width 293 height 33
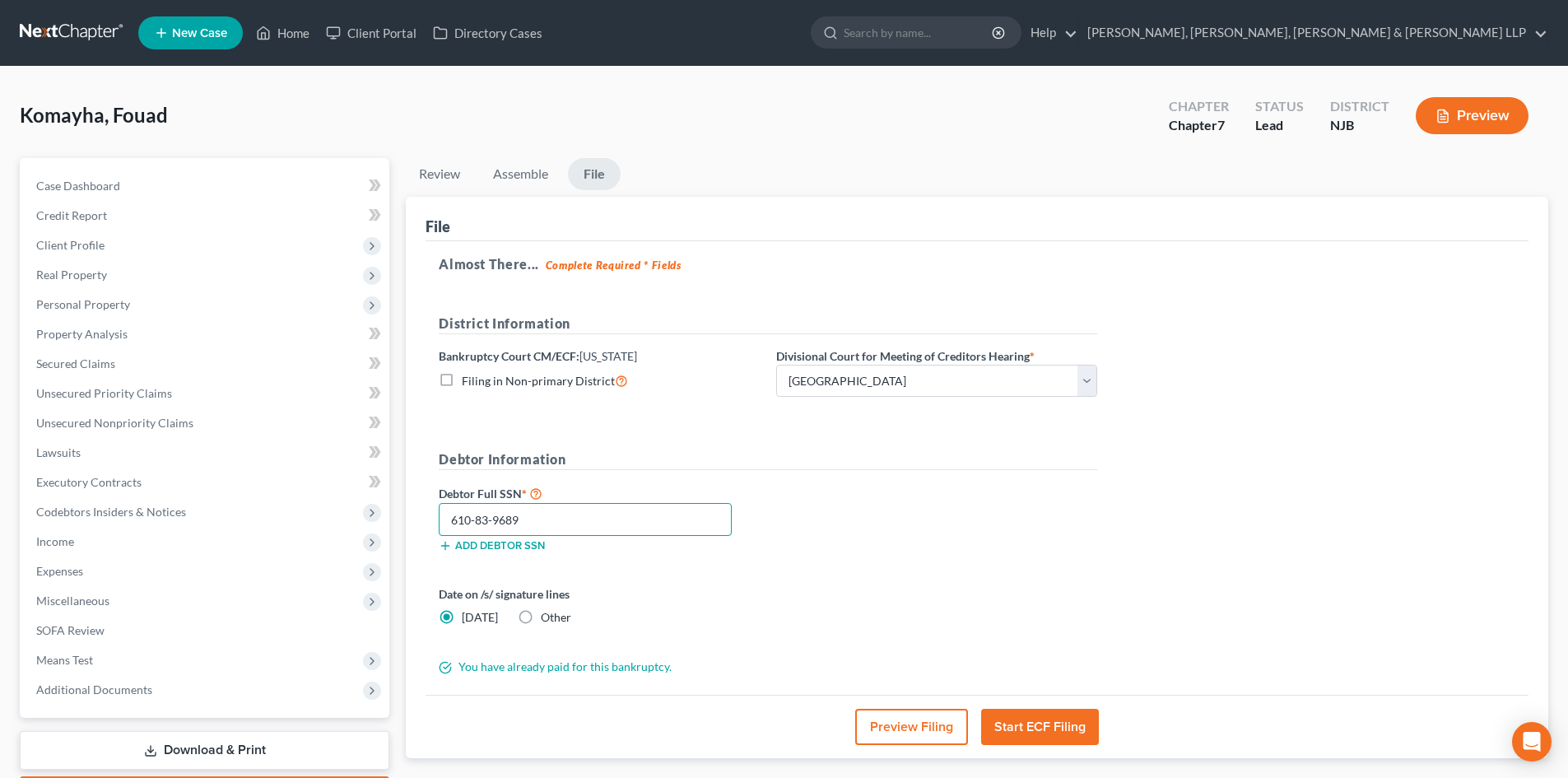
type input "610-83-9689"
click at [1070, 727] on button "Start ECF Filing" at bounding box center [1040, 727] width 118 height 36
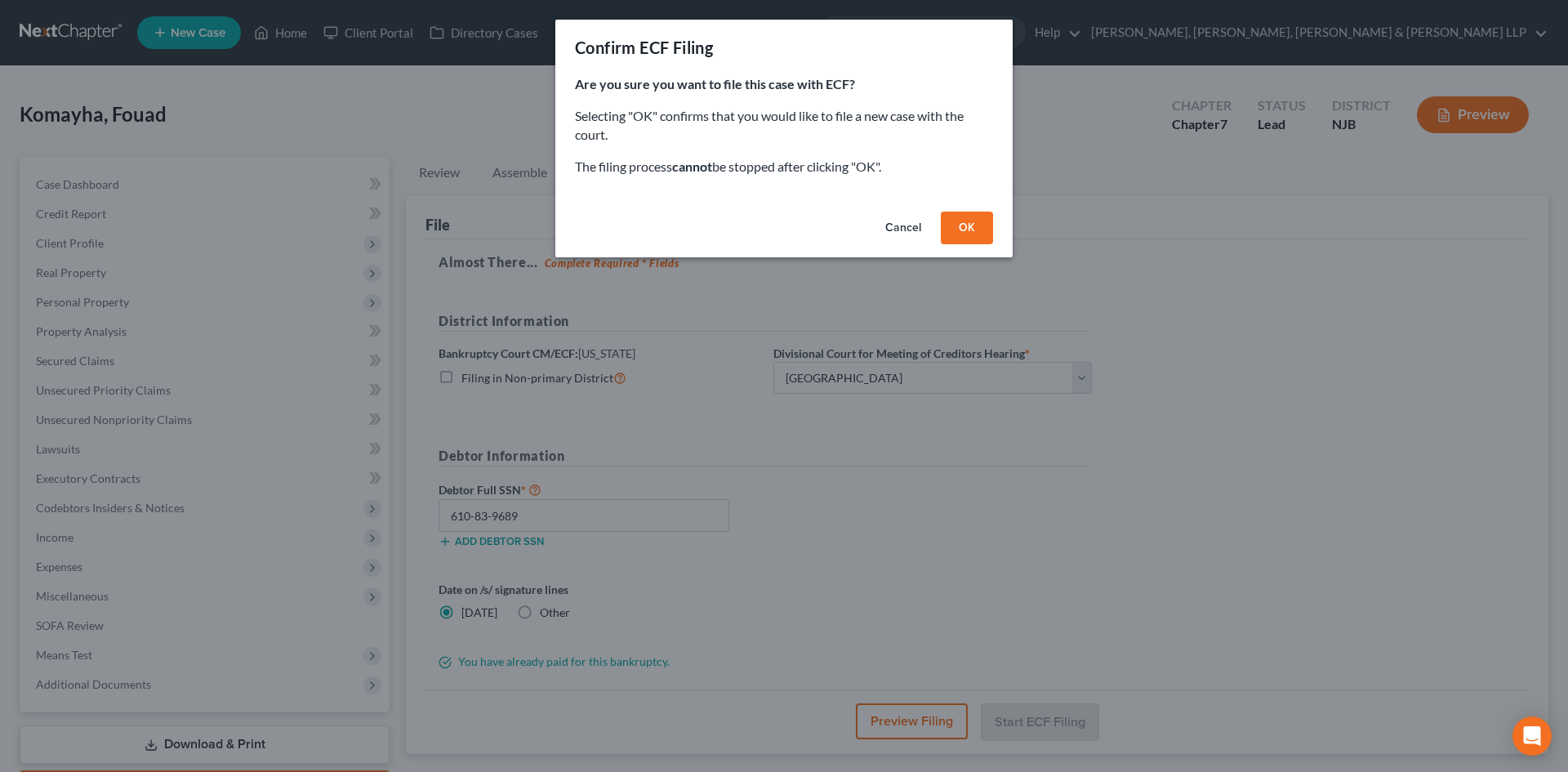
click at [949, 231] on button "OK" at bounding box center [966, 228] width 52 height 33
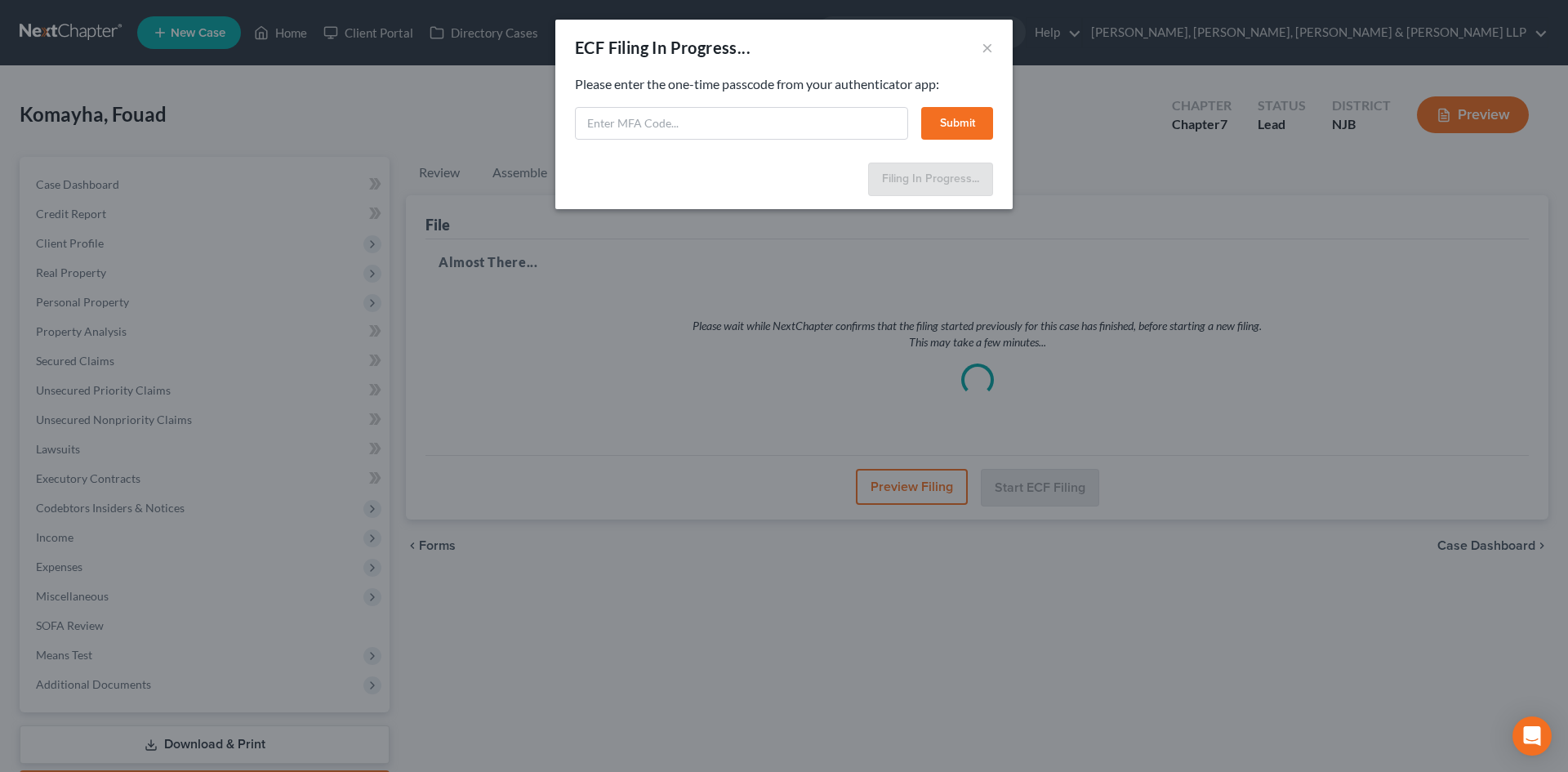
select select "2"
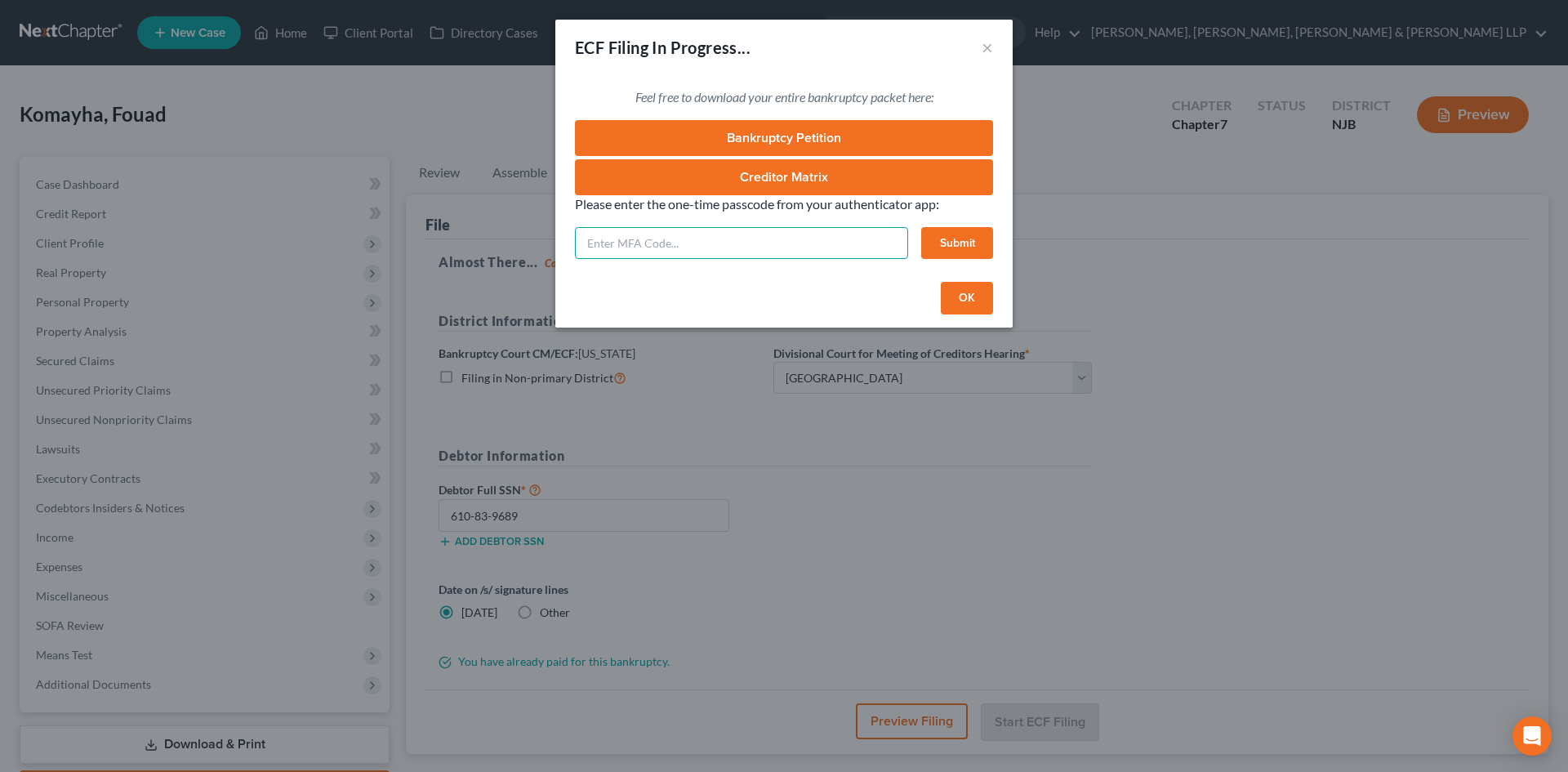
click at [768, 229] on input "text" at bounding box center [741, 244] width 333 height 33
type input "775040"
click at [982, 243] on button "Submit" at bounding box center [957, 244] width 72 height 33
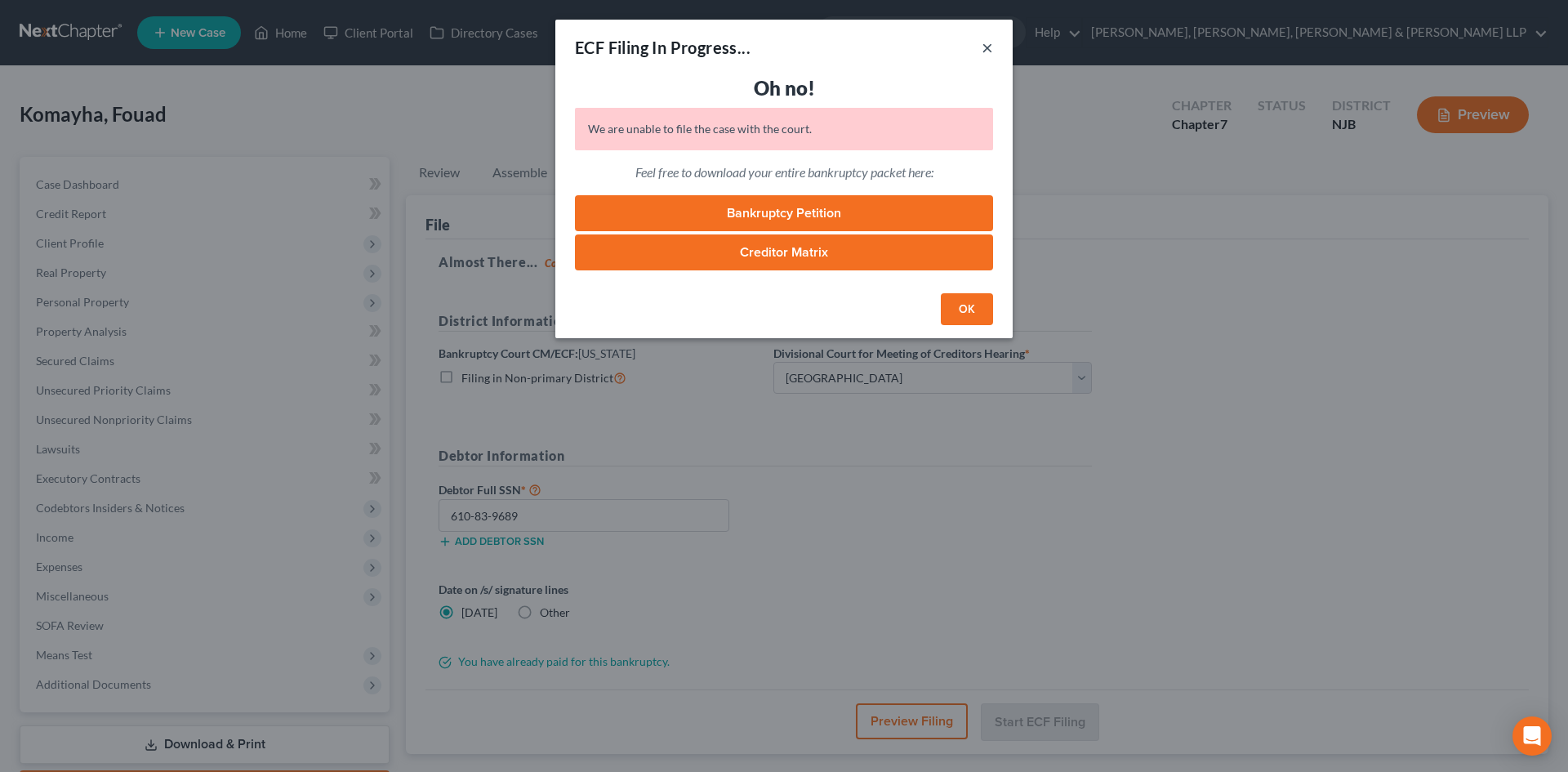
click at [985, 47] on button "×" at bounding box center [987, 47] width 11 height 20
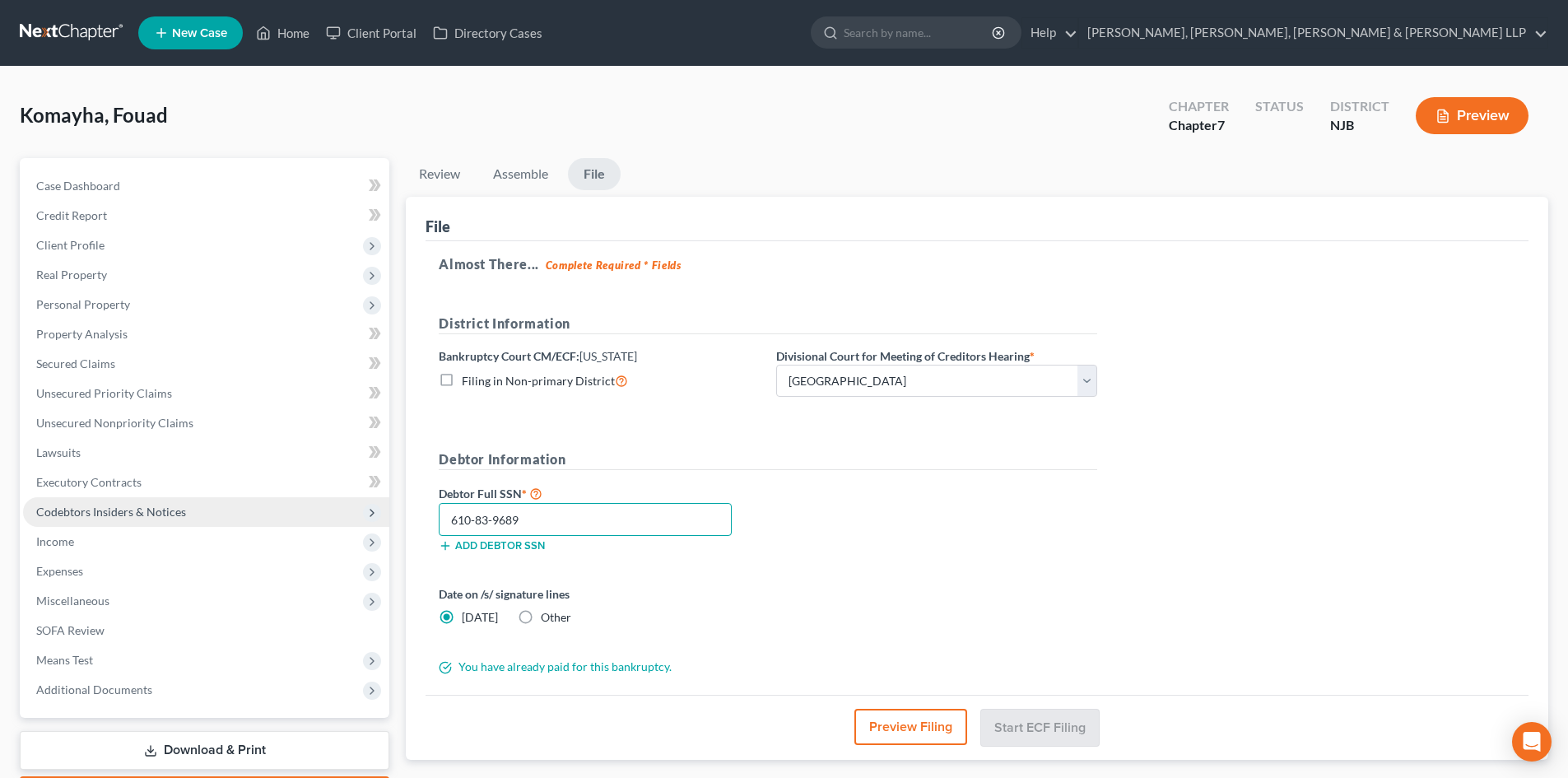
drag, startPoint x: 392, startPoint y: 510, endPoint x: 354, endPoint y: 509, distance: 38.0
click at [354, 509] on div "Petition Navigation Case Dashboard Payments Invoices Payments Payments Credit R…" at bounding box center [784, 485] width 1546 height 654
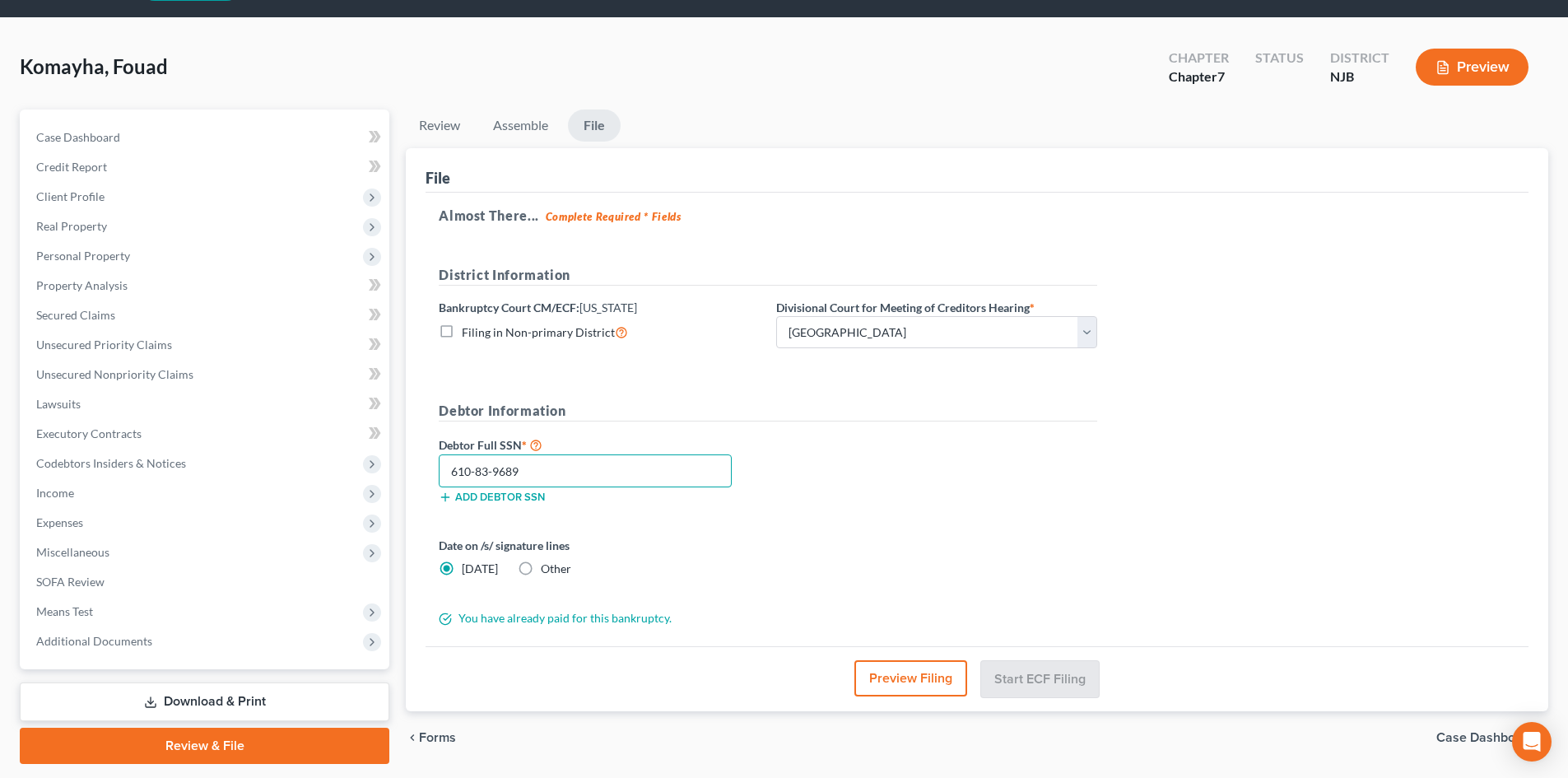
scroll to position [97, 0]
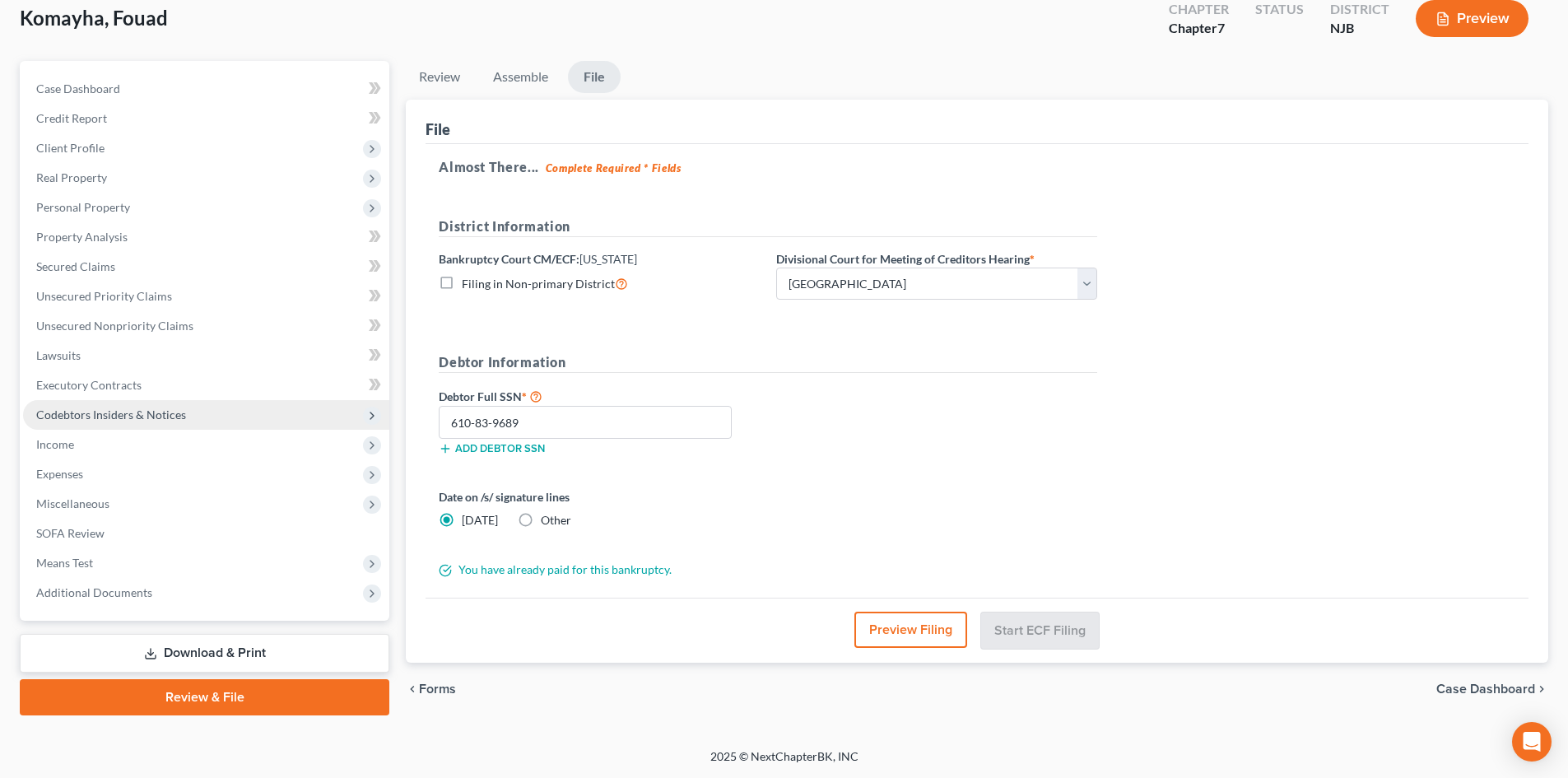
click at [278, 400] on span "Codebtors Insiders & Notices" at bounding box center [207, 415] width 367 height 29
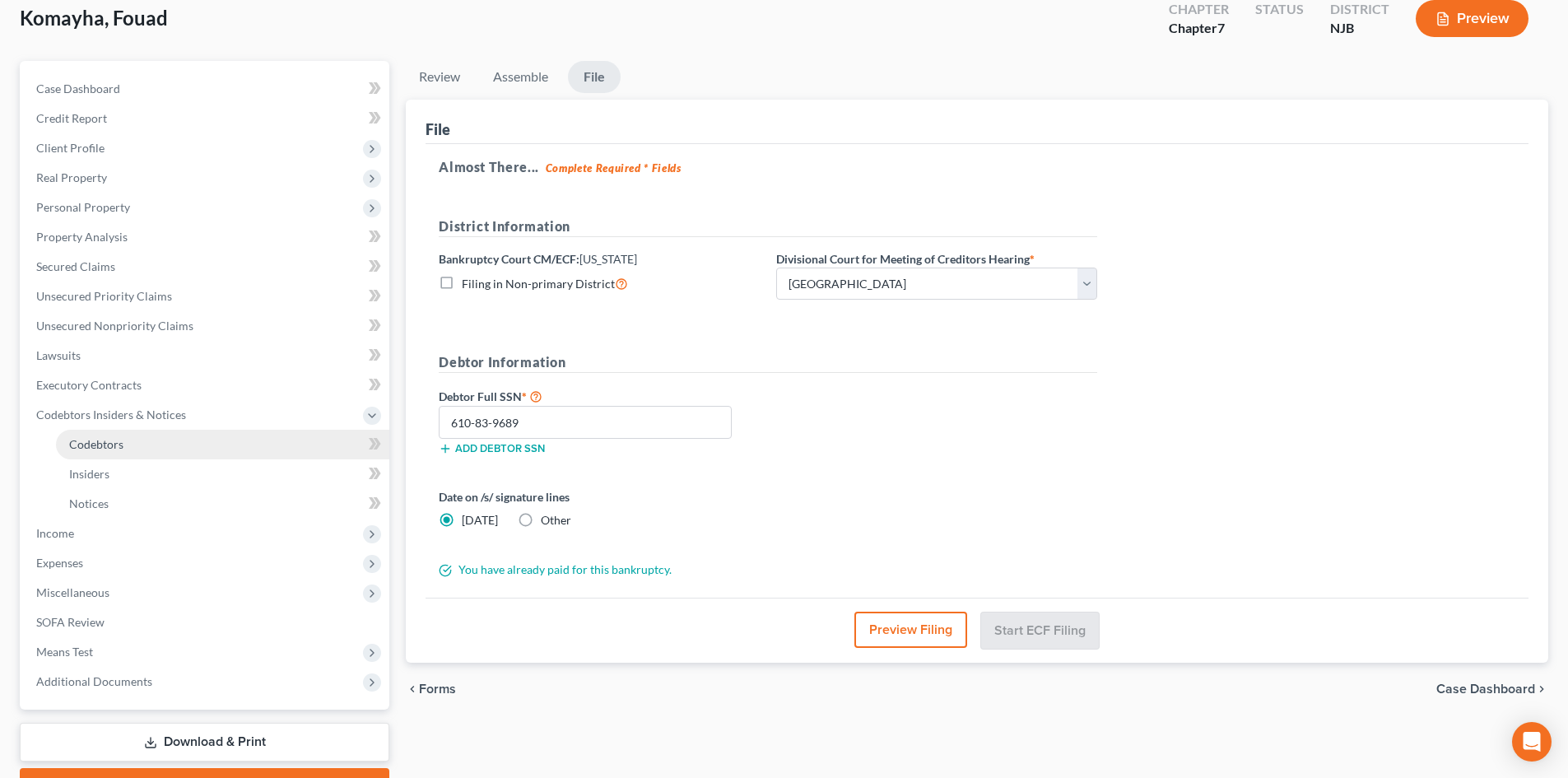
click at [228, 440] on link "Codebtors" at bounding box center [223, 444] width 334 height 29
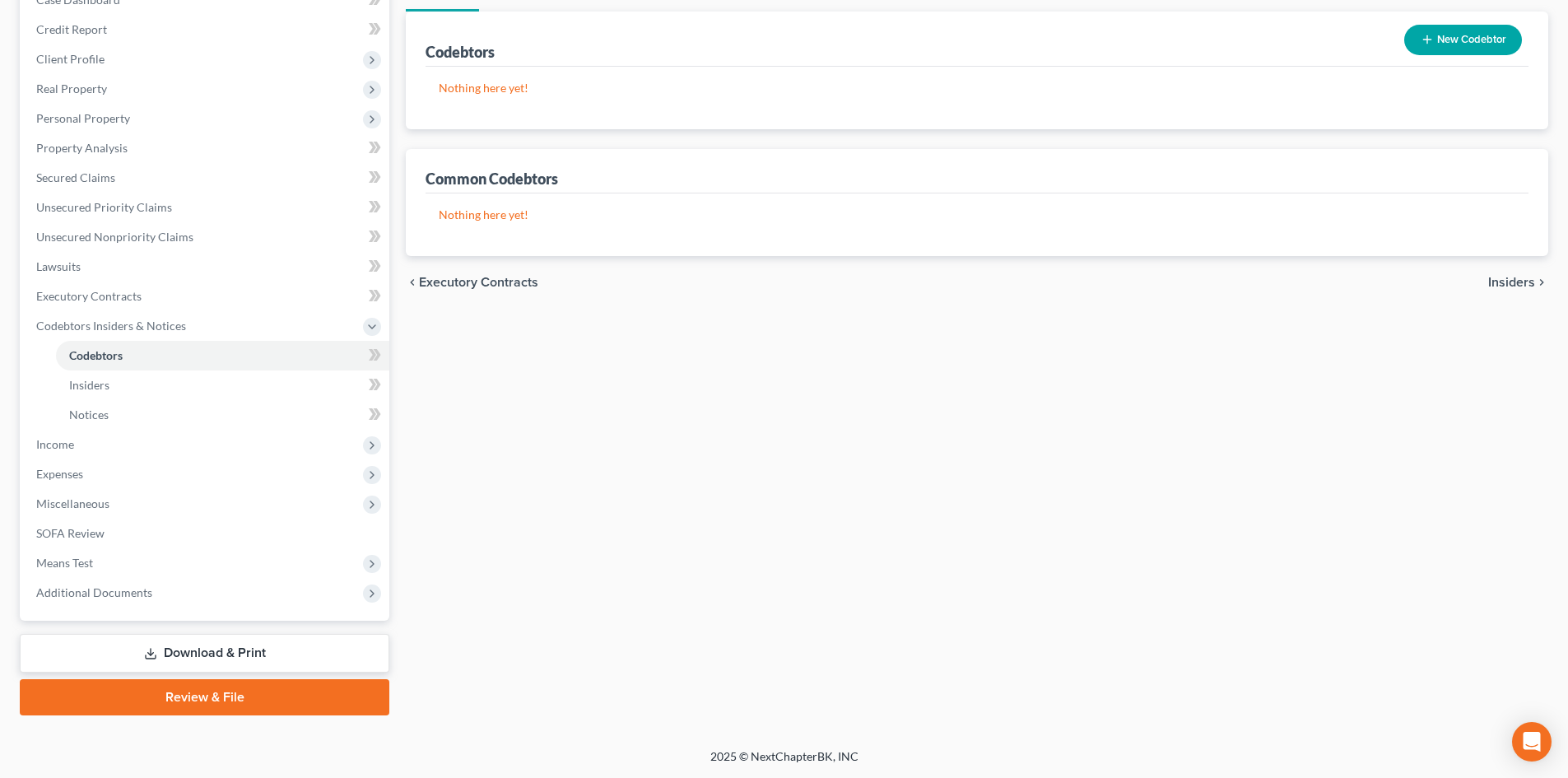
click at [238, 690] on link "Review & File" at bounding box center [205, 698] width 370 height 36
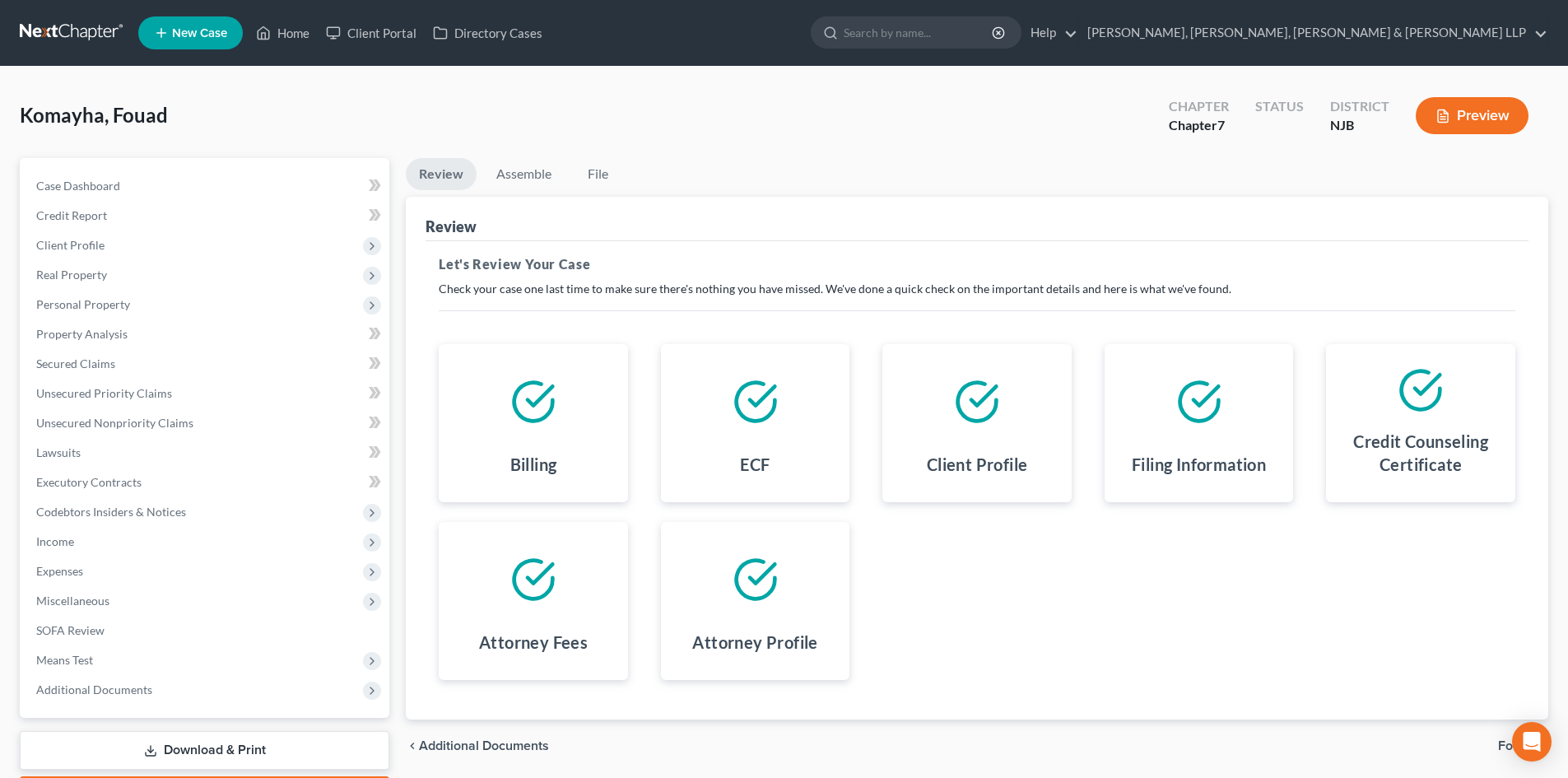
click at [521, 151] on div "Komayha, Fouad Upgraded Chapter Chapter 7 Status District NJB Preview" at bounding box center [784, 122] width 1529 height 72
click at [519, 164] on link "Assemble" at bounding box center [524, 174] width 81 height 32
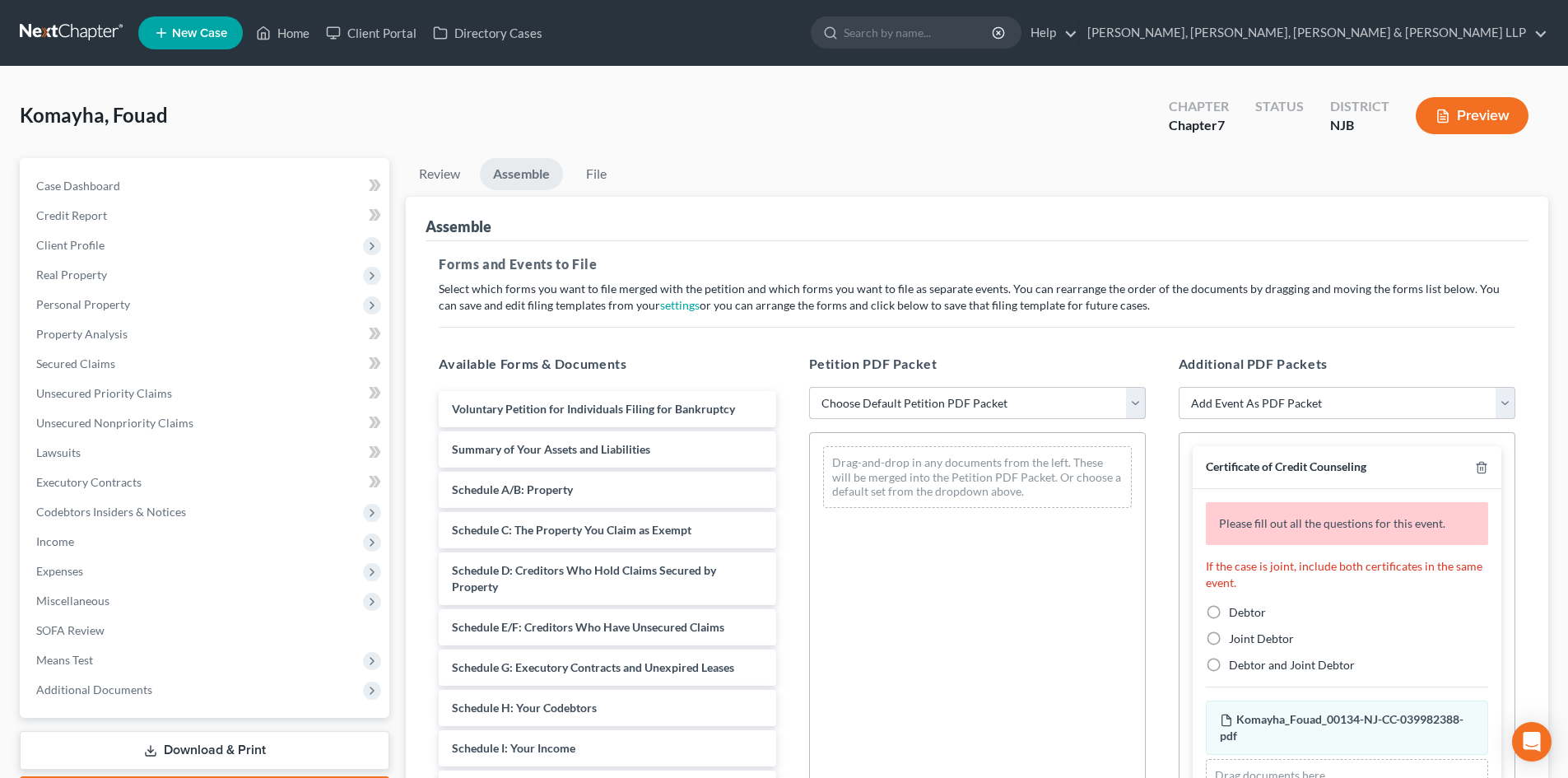
drag, startPoint x: 873, startPoint y: 397, endPoint x: 874, endPoint y: 410, distance: 13.0
click at [873, 397] on select "Choose Default Petition PDF Packet Complete Bankruptcy Petition (all forms and …" at bounding box center [978, 404] width 337 height 33
select select "0"
click at [809, 387] on select "Choose Default Petition PDF Packet Complete Bankruptcy Petition (all forms and …" at bounding box center [978, 404] width 337 height 33
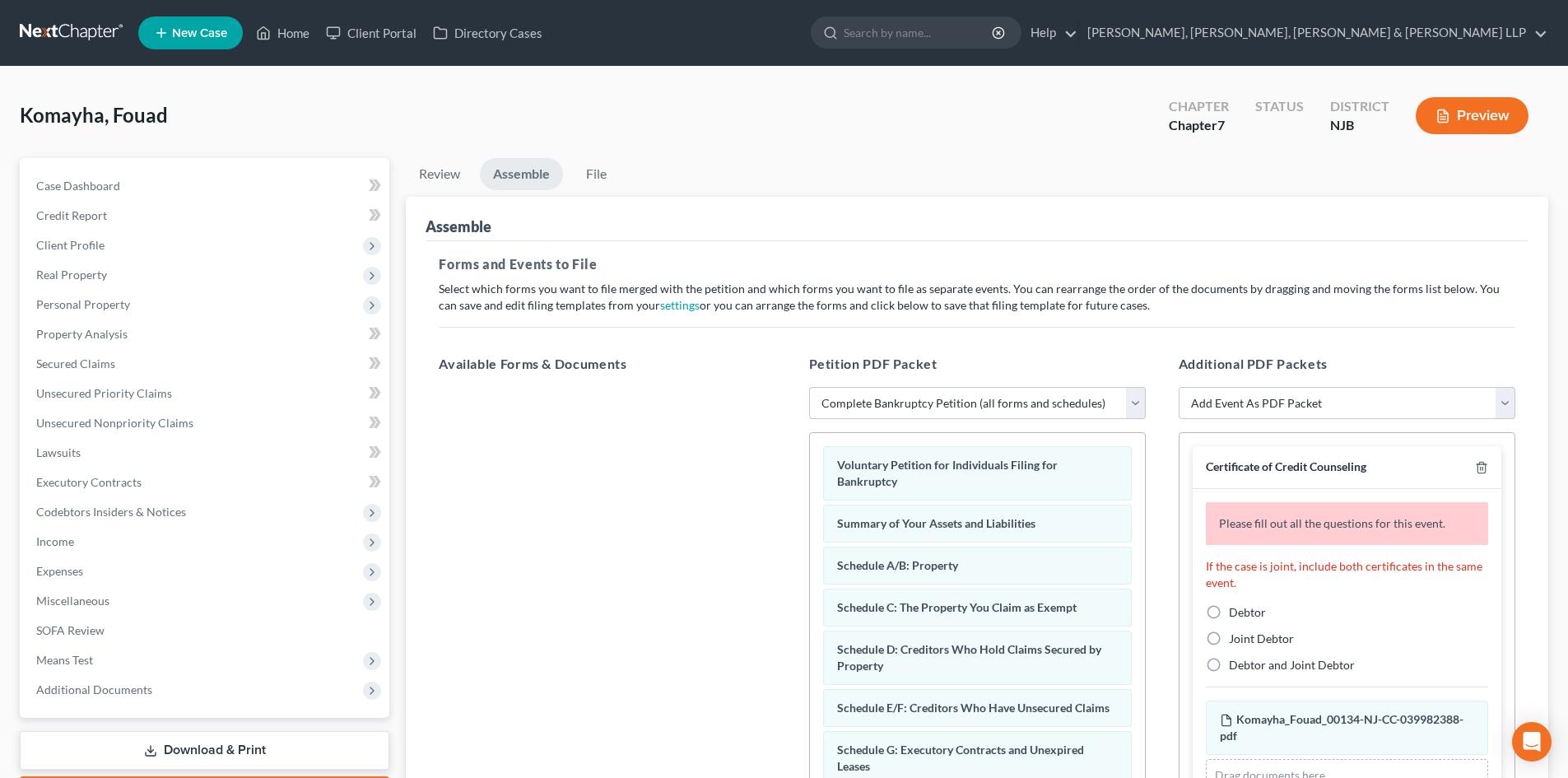
click at [1229, 606] on label "Debtor" at bounding box center [1247, 612] width 37 height 16
click at [1236, 606] on input "Debtor" at bounding box center [1241, 609] width 10 height 10
radio input "true"
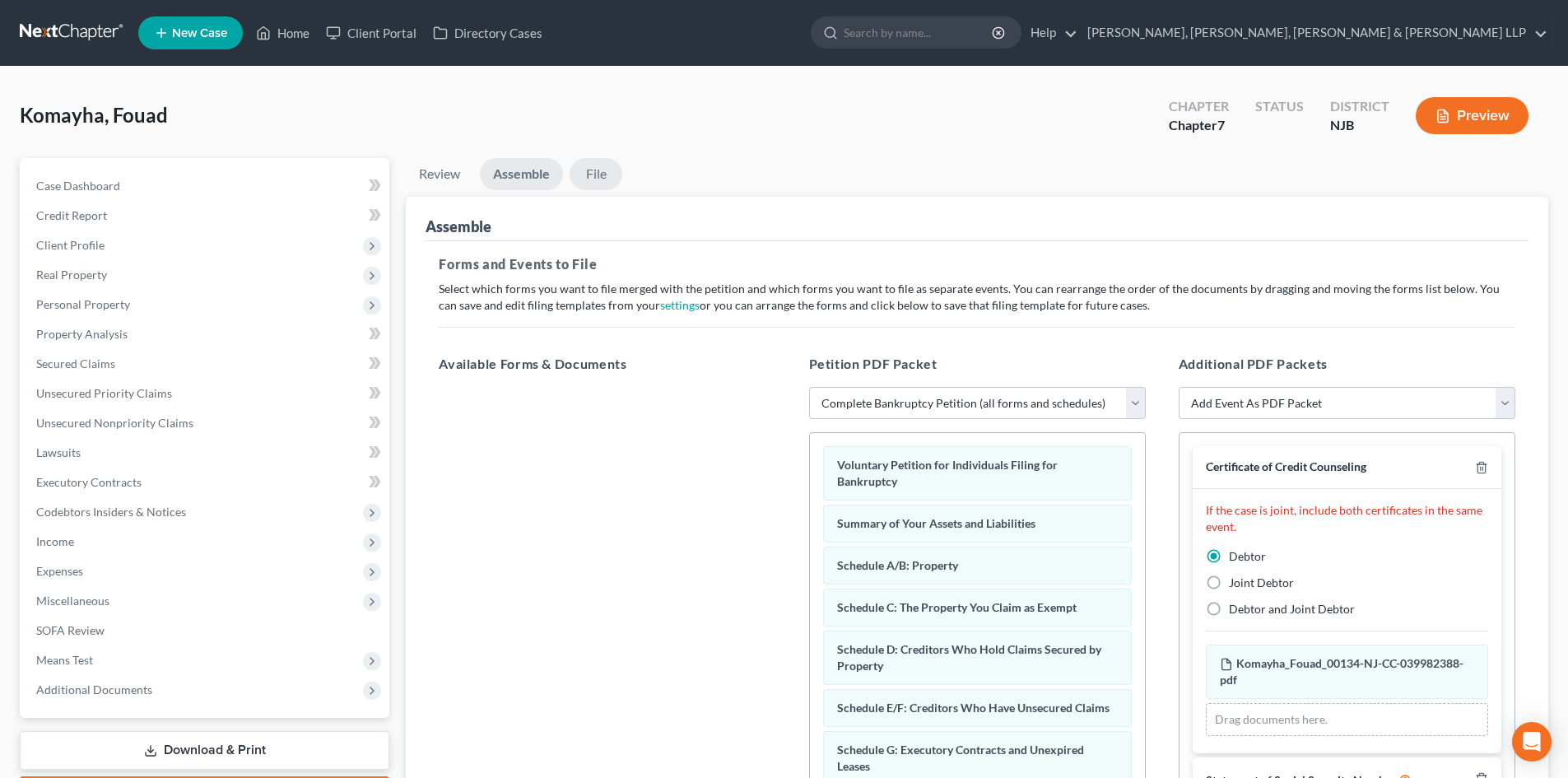
click at [597, 172] on link "File" at bounding box center [596, 174] width 53 height 32
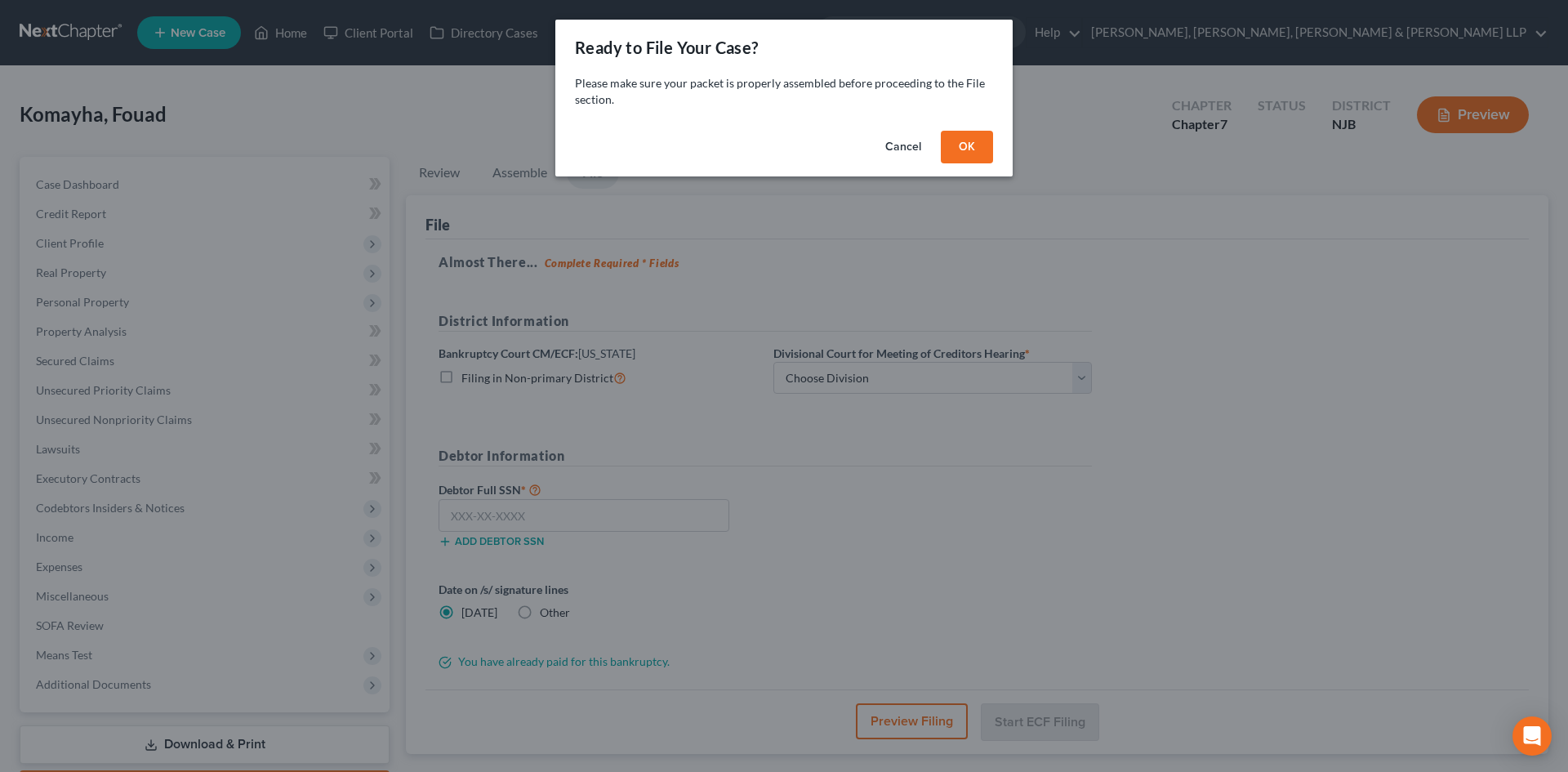
click at [971, 133] on button "OK" at bounding box center [966, 147] width 52 height 33
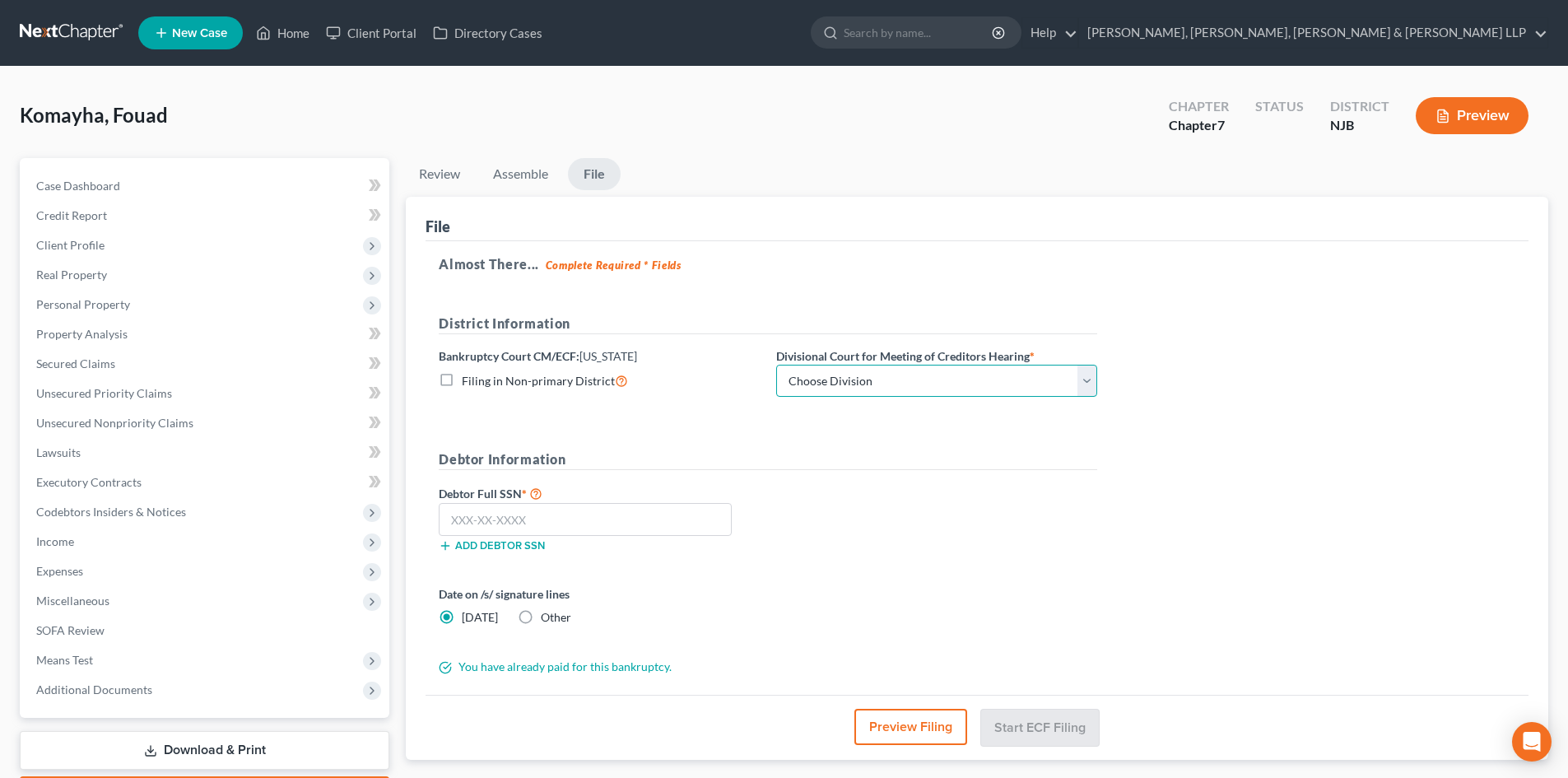
click at [832, 373] on select "Choose Division [GEOGRAPHIC_DATA] [GEOGRAPHIC_DATA]/[GEOGRAPHIC_DATA] [GEOGRAPH…" at bounding box center [936, 381] width 321 height 33
select select "2"
click at [776, 365] on select "Choose Division [GEOGRAPHIC_DATA] [GEOGRAPHIC_DATA]/[GEOGRAPHIC_DATA] [GEOGRAPH…" at bounding box center [936, 381] width 321 height 33
click at [518, 513] on input "text" at bounding box center [585, 520] width 293 height 33
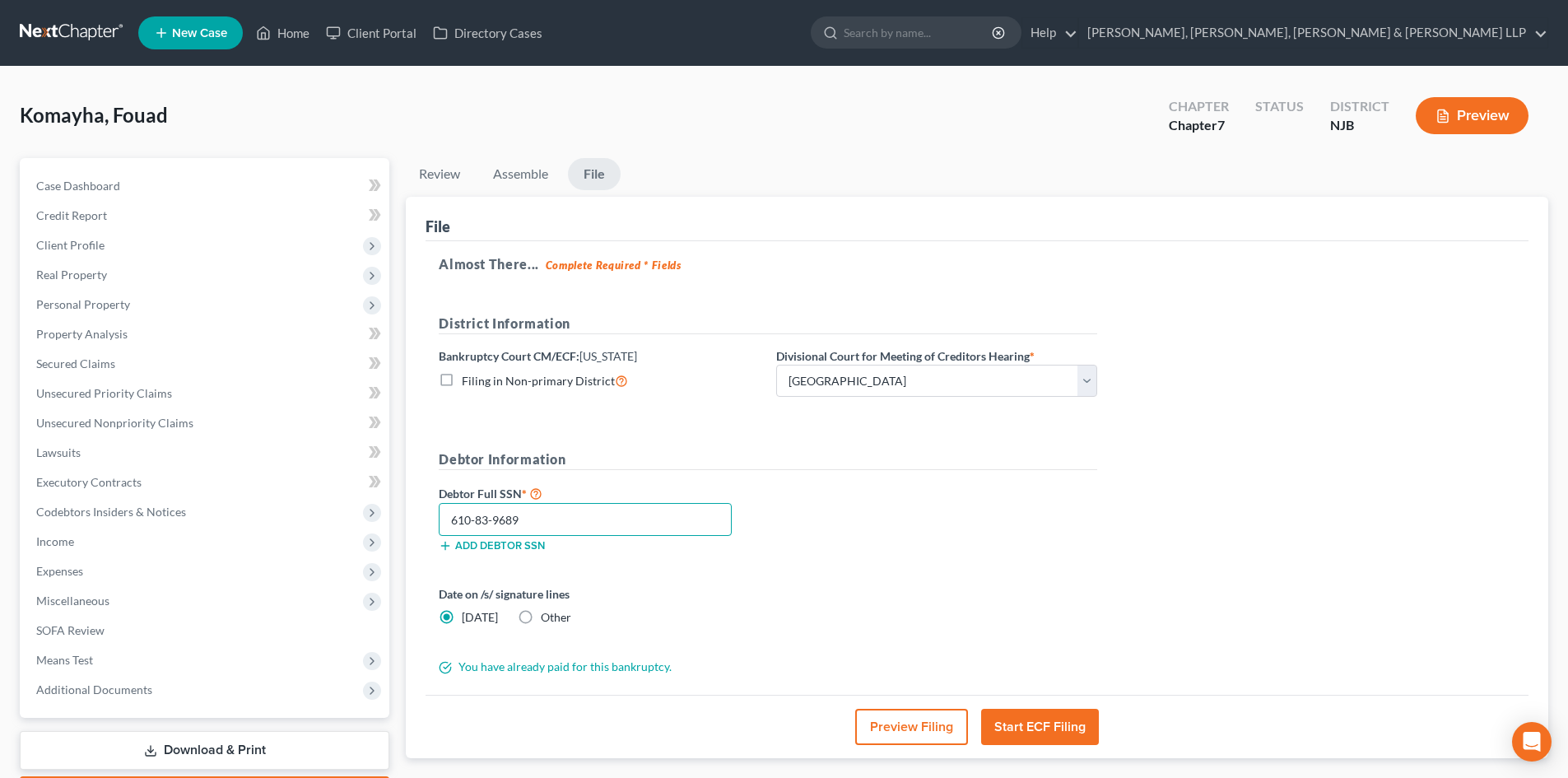
type input "610-83-9689"
click at [1028, 717] on button "Start ECF Filing" at bounding box center [1040, 727] width 118 height 36
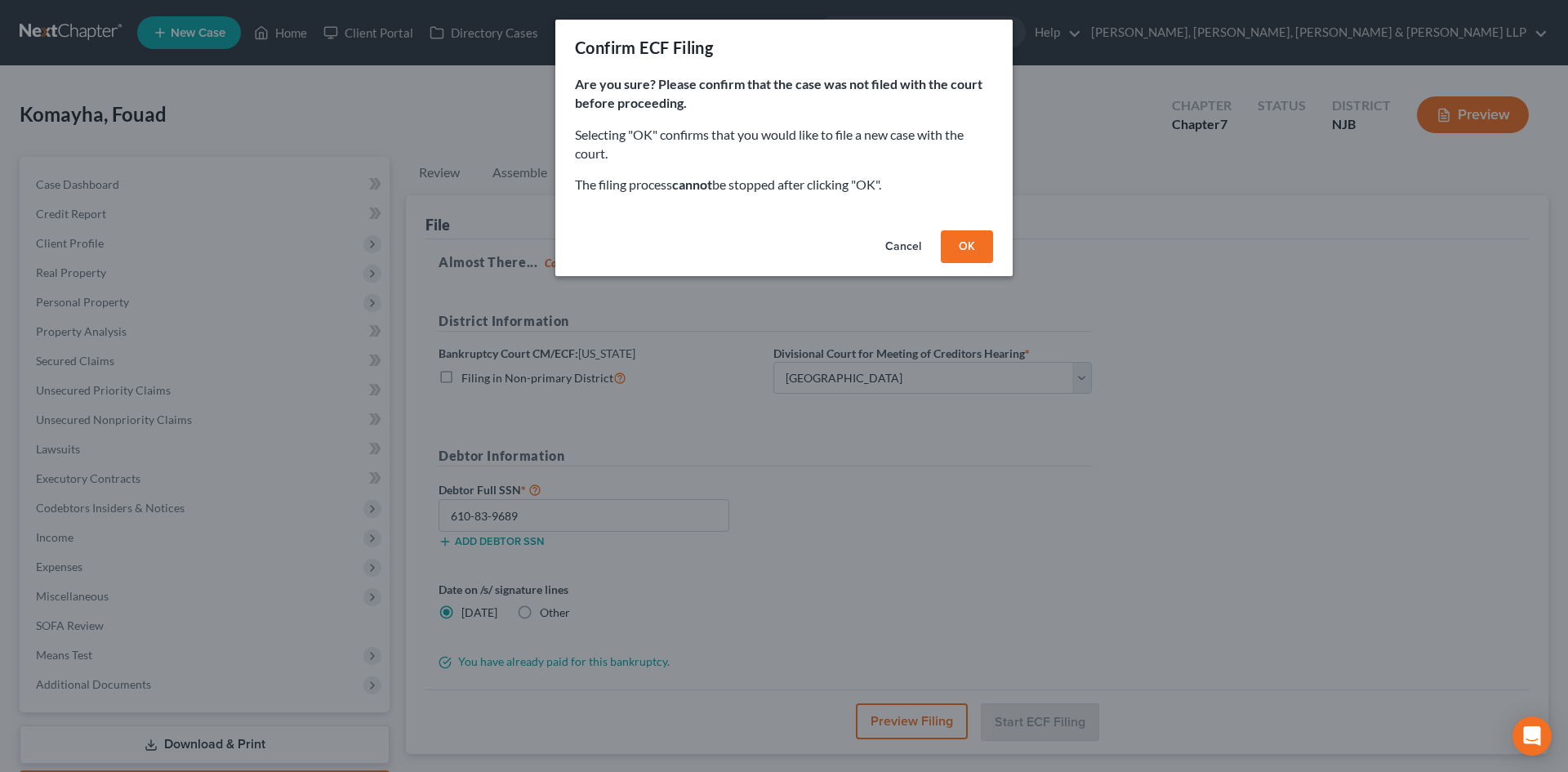
click at [963, 244] on button "OK" at bounding box center [966, 247] width 52 height 33
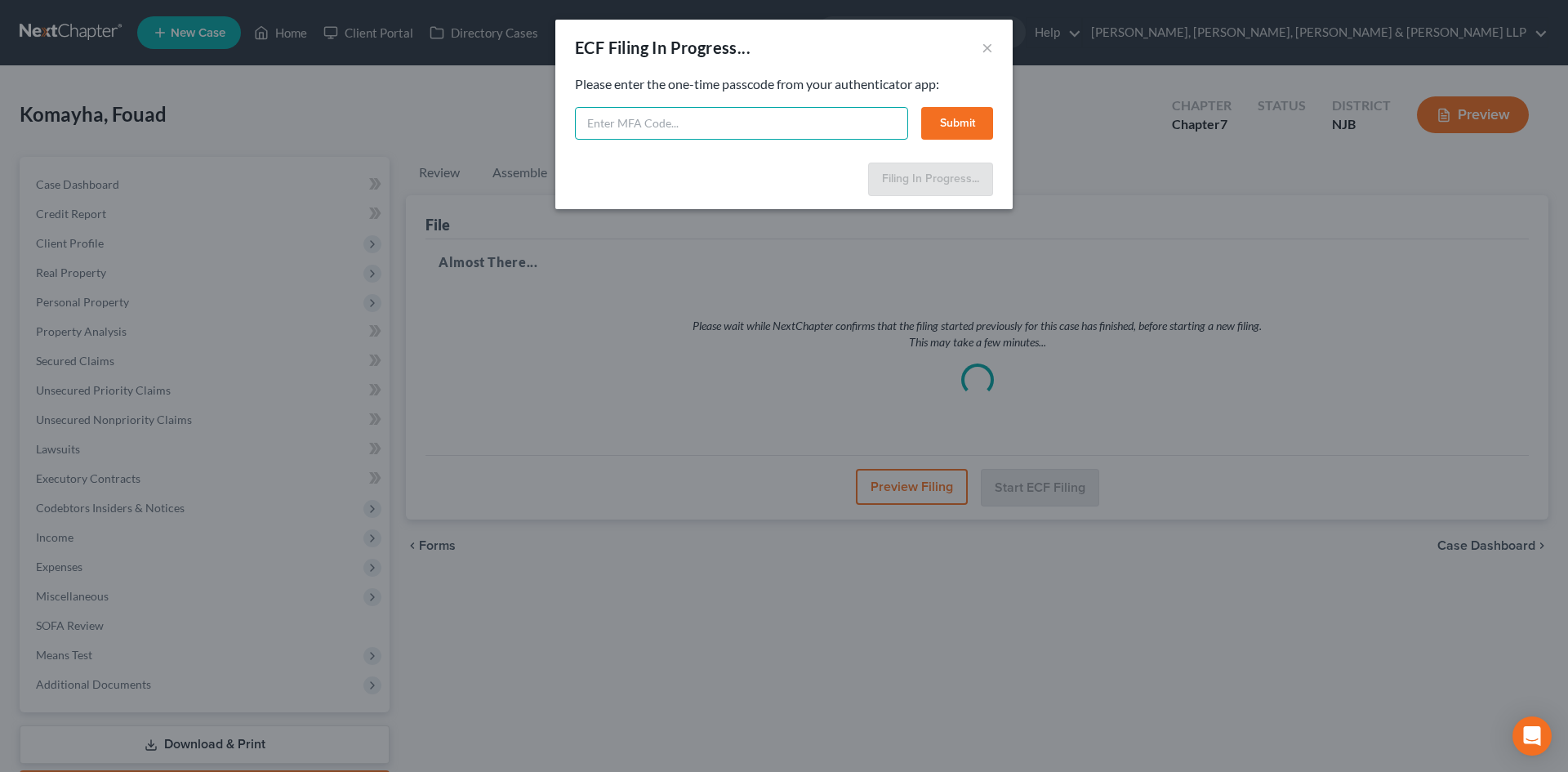
click at [647, 112] on input "text" at bounding box center [741, 124] width 333 height 33
type input "258063"
click at [956, 127] on button "Submit" at bounding box center [957, 124] width 72 height 33
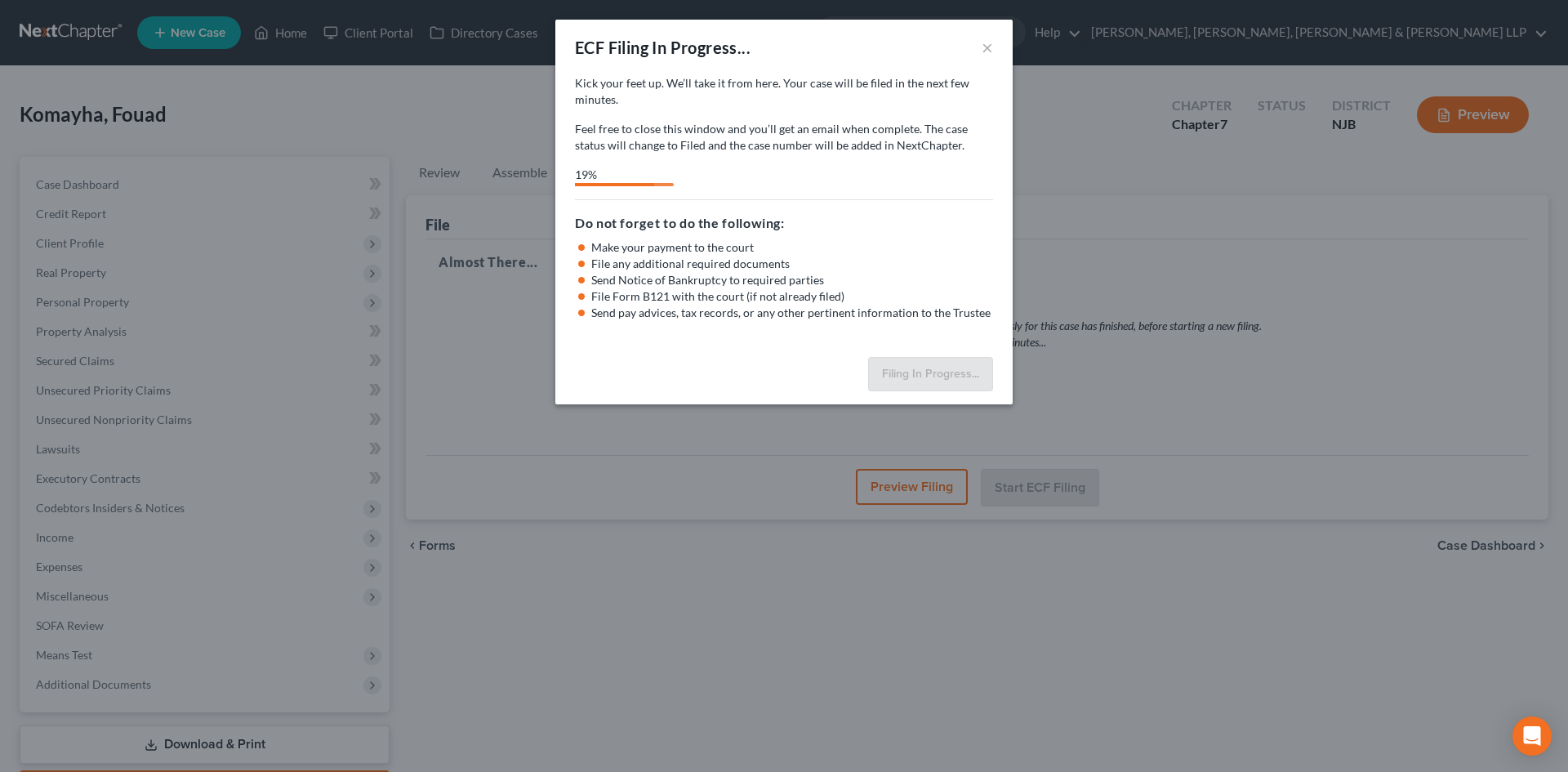
select select "2"
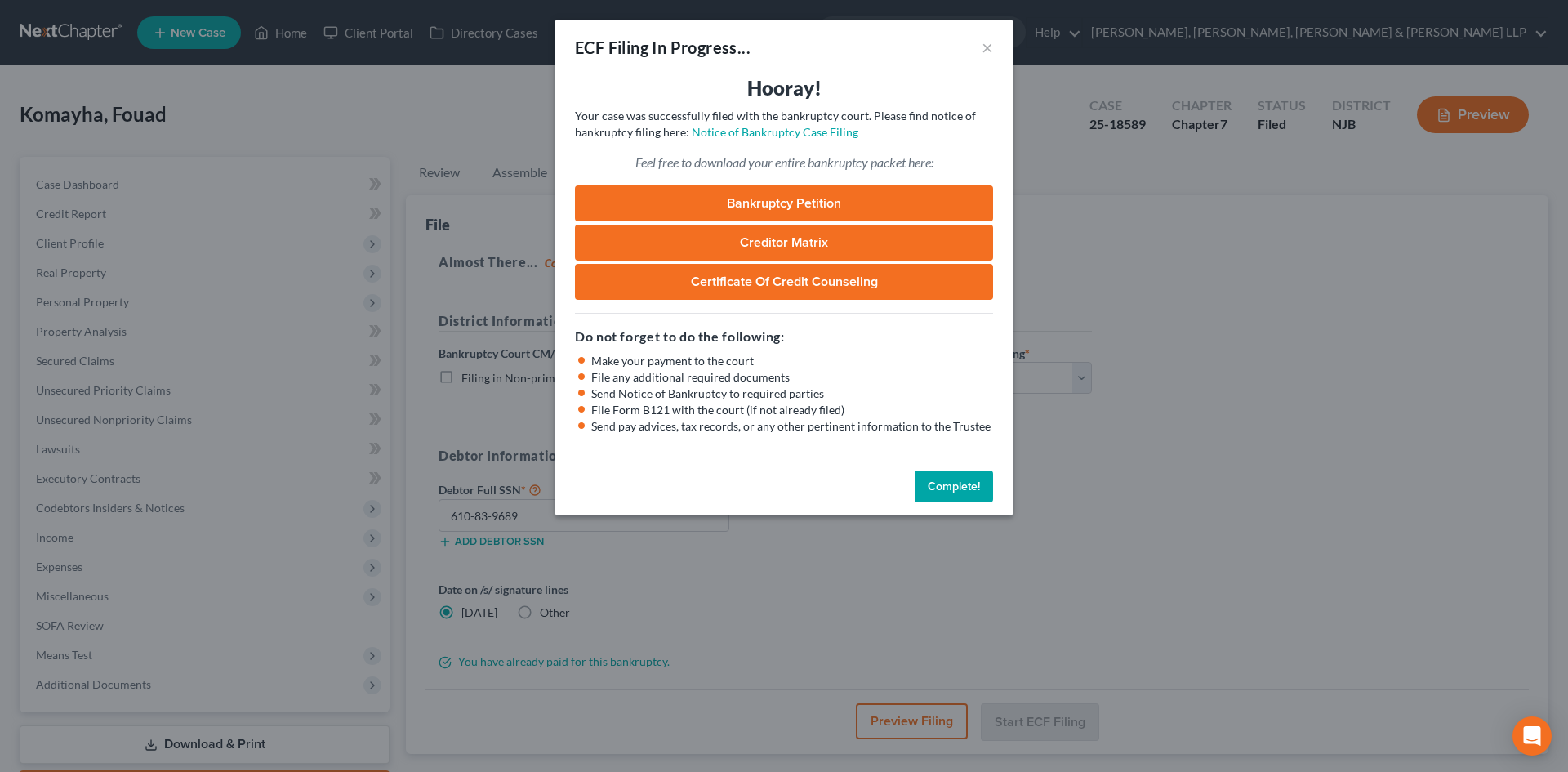
click at [457, 126] on div "ECF Filing In Progress... × Hooray! Your case was successfully filed with the b…" at bounding box center [784, 386] width 1568 height 772
click at [986, 48] on button "×" at bounding box center [987, 47] width 11 height 20
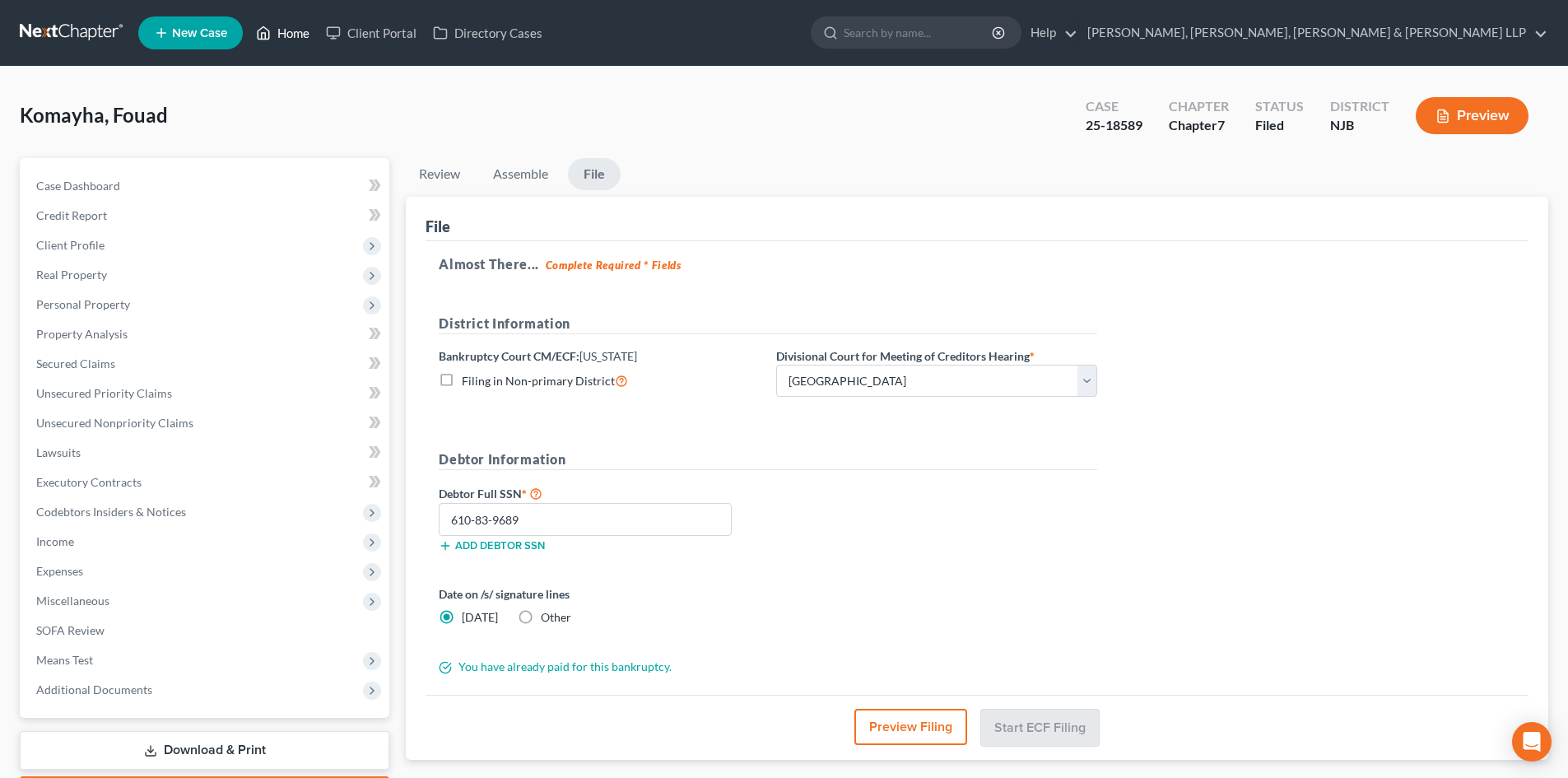
click at [305, 31] on link "Home" at bounding box center [283, 33] width 70 height 29
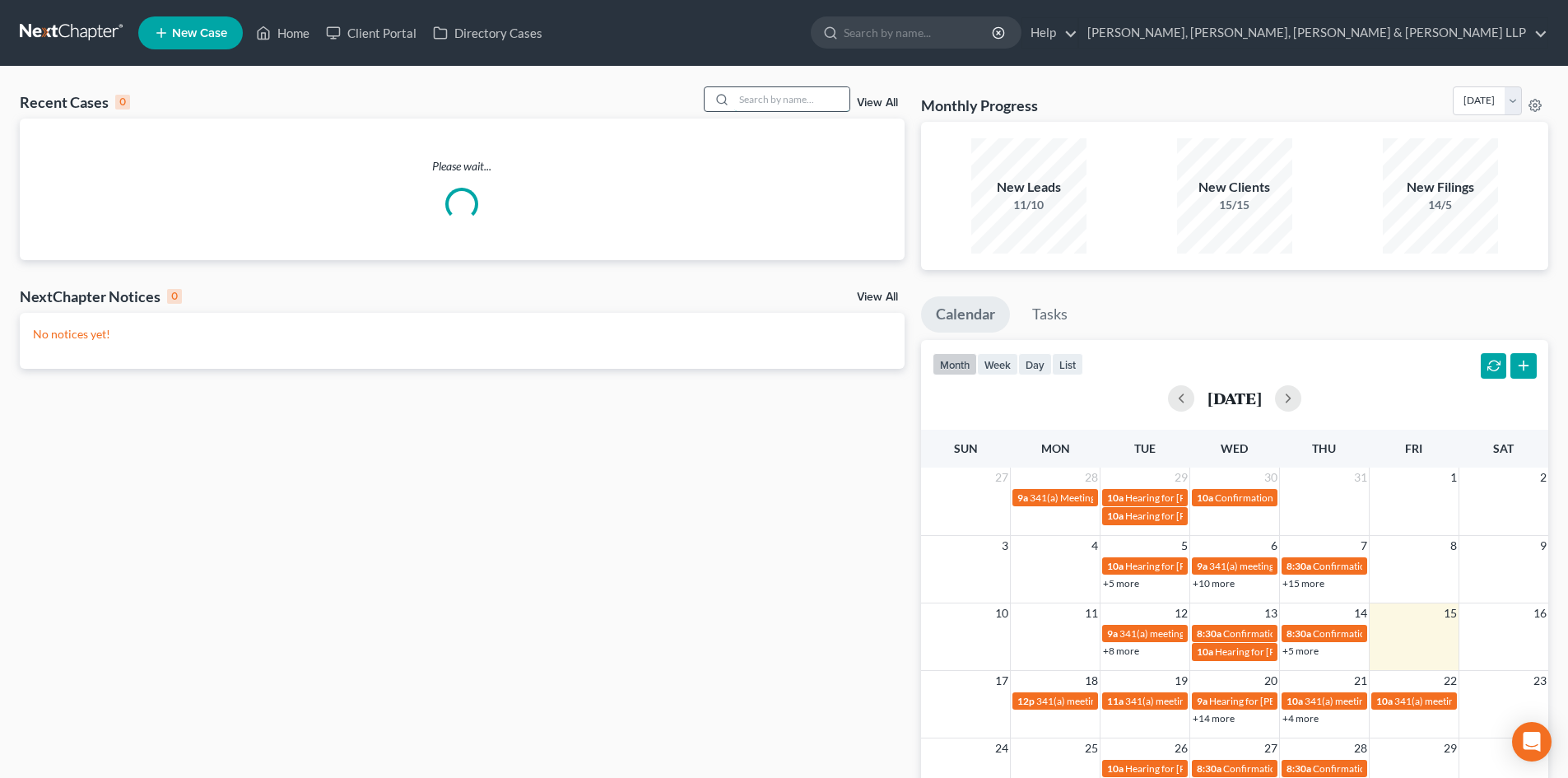
click at [775, 110] on input "search" at bounding box center [792, 99] width 115 height 24
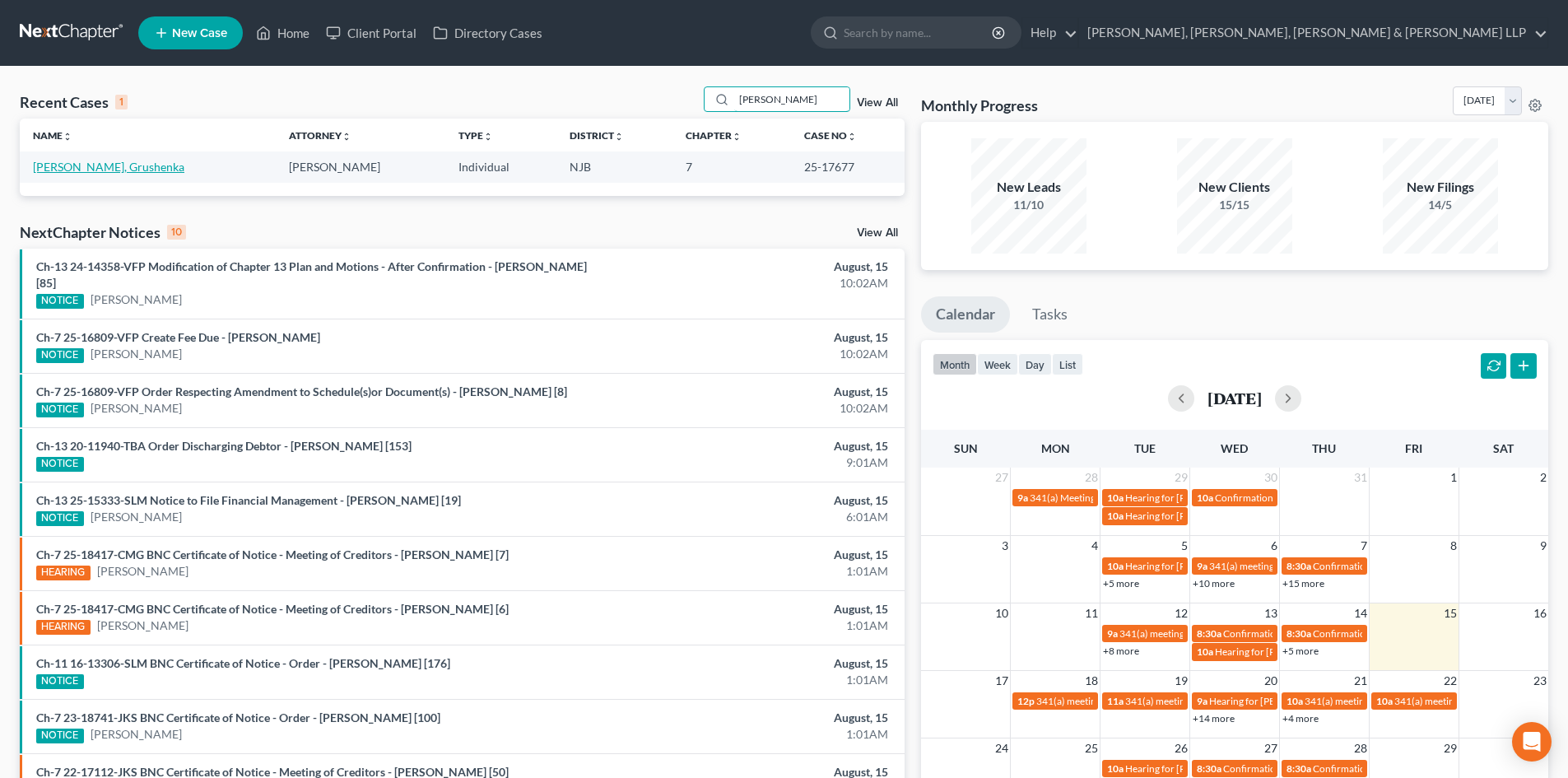
type input "[PERSON_NAME]"
click at [99, 163] on link "[PERSON_NAME], Grushenka" at bounding box center [108, 167] width 151 height 14
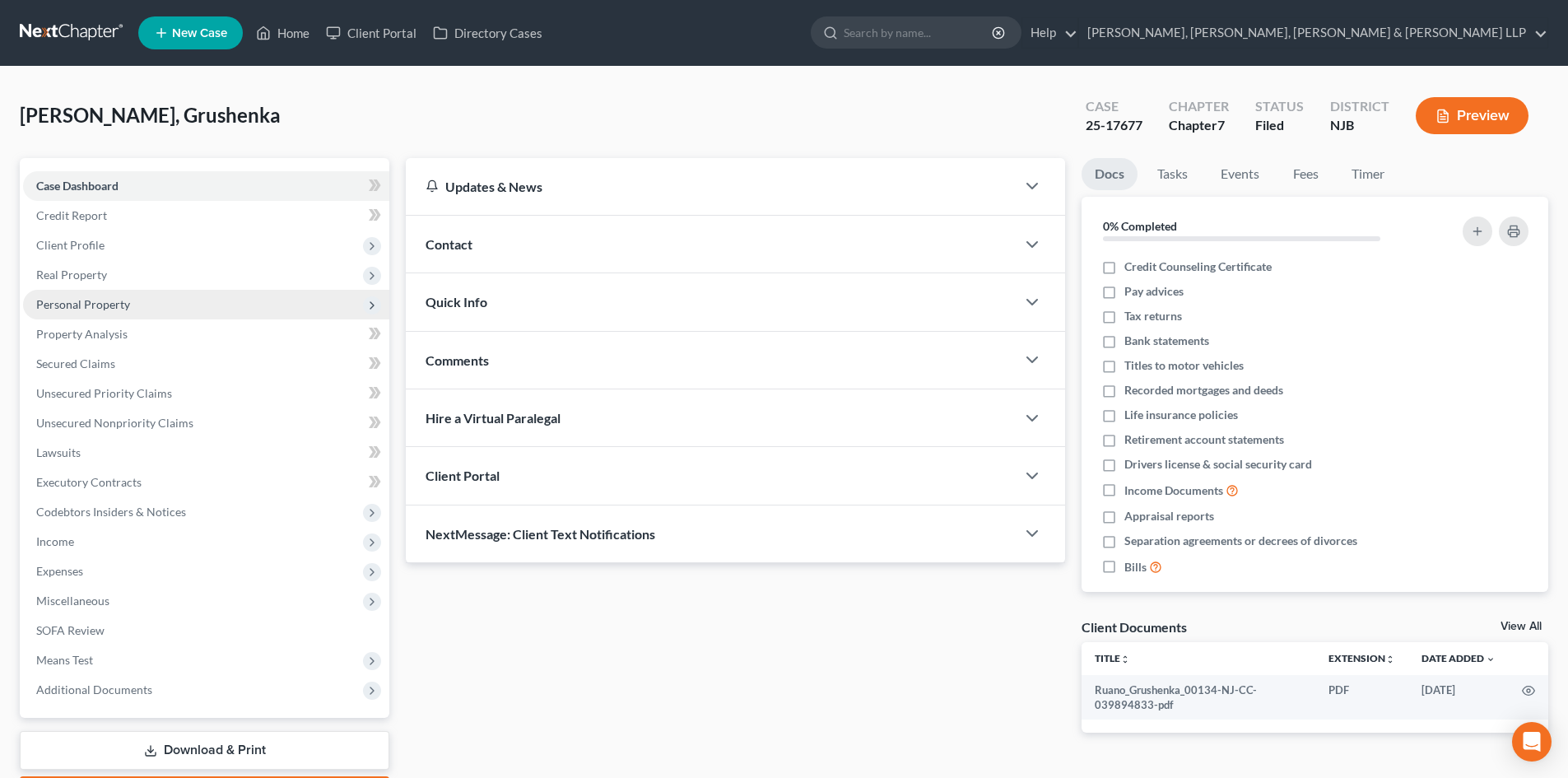
click at [93, 301] on span "Personal Property" at bounding box center [83, 304] width 94 height 14
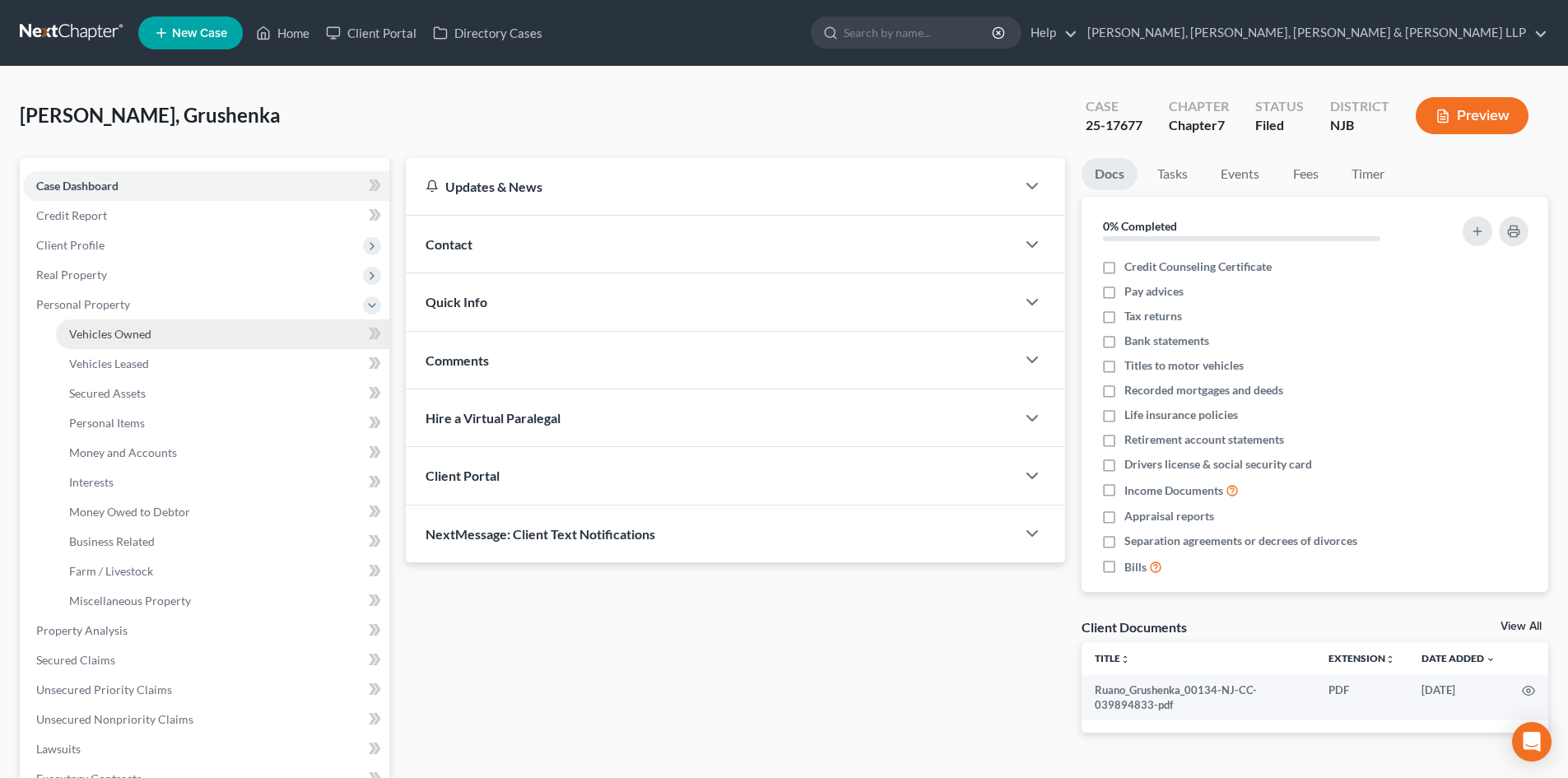
click at [105, 328] on span "Vehicles Owned" at bounding box center [110, 334] width 82 height 14
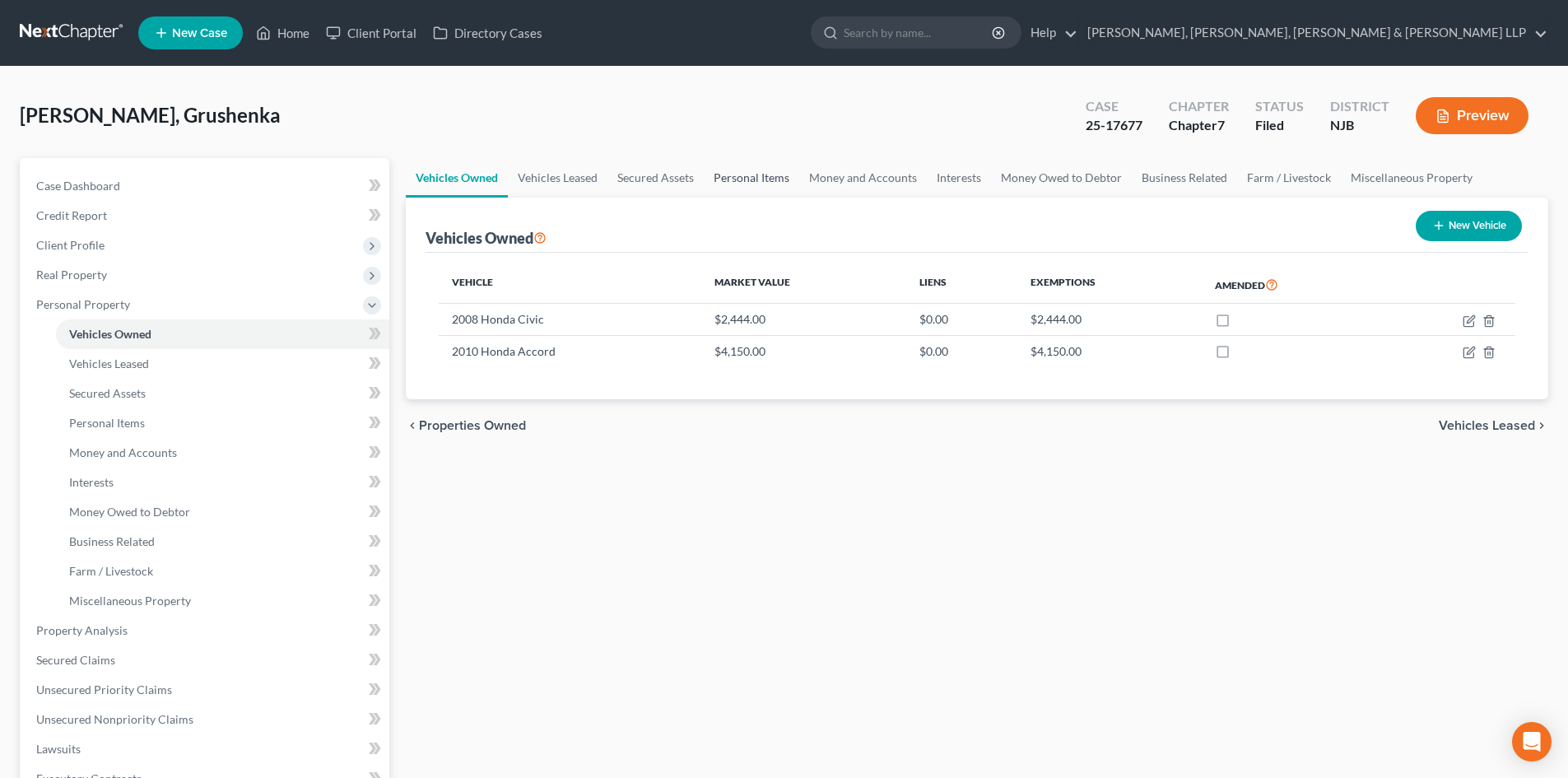
click at [787, 182] on link "Personal Items" at bounding box center [751, 178] width 95 height 40
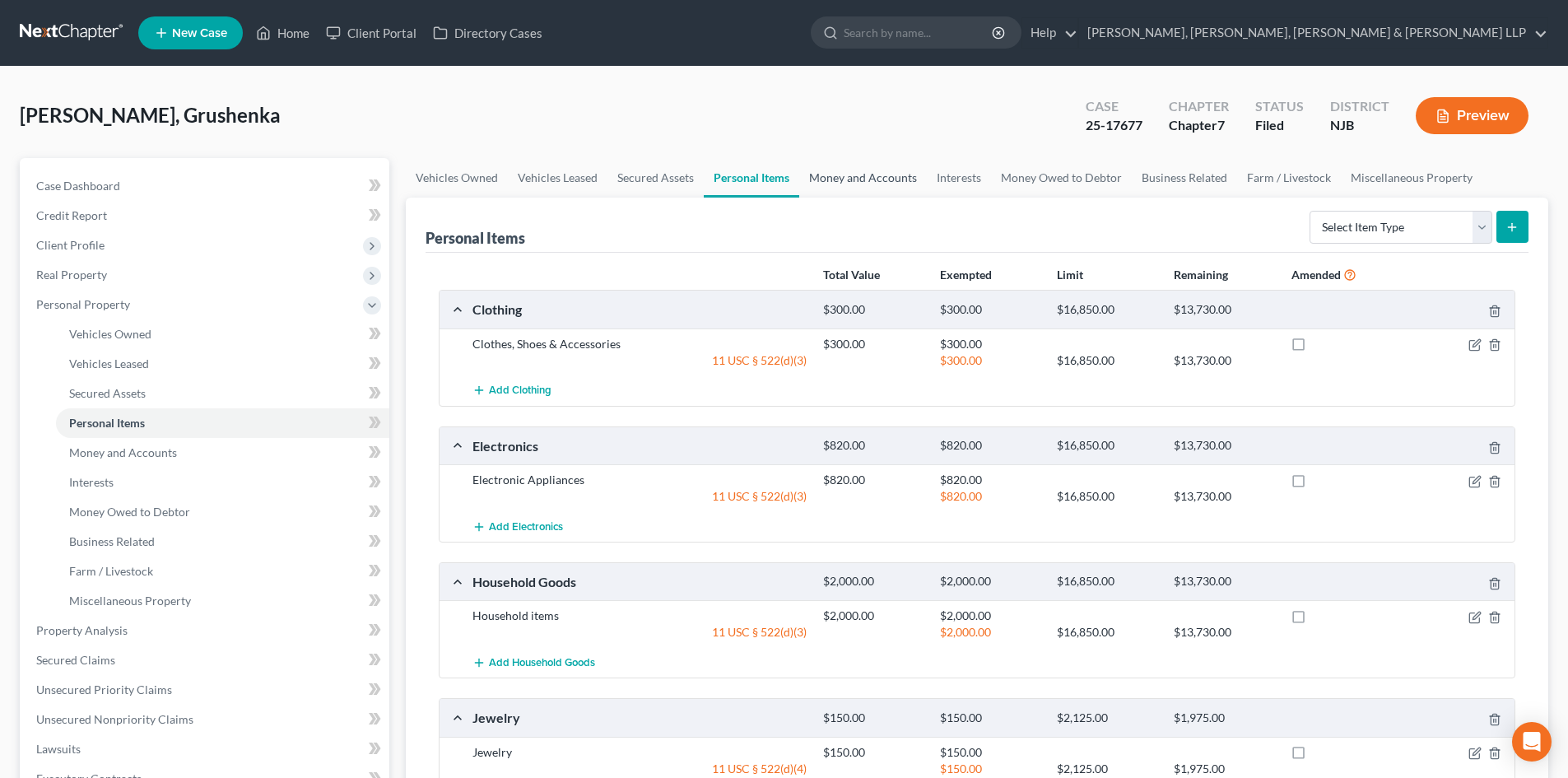
click at [861, 173] on link "Money and Accounts" at bounding box center [864, 178] width 128 height 40
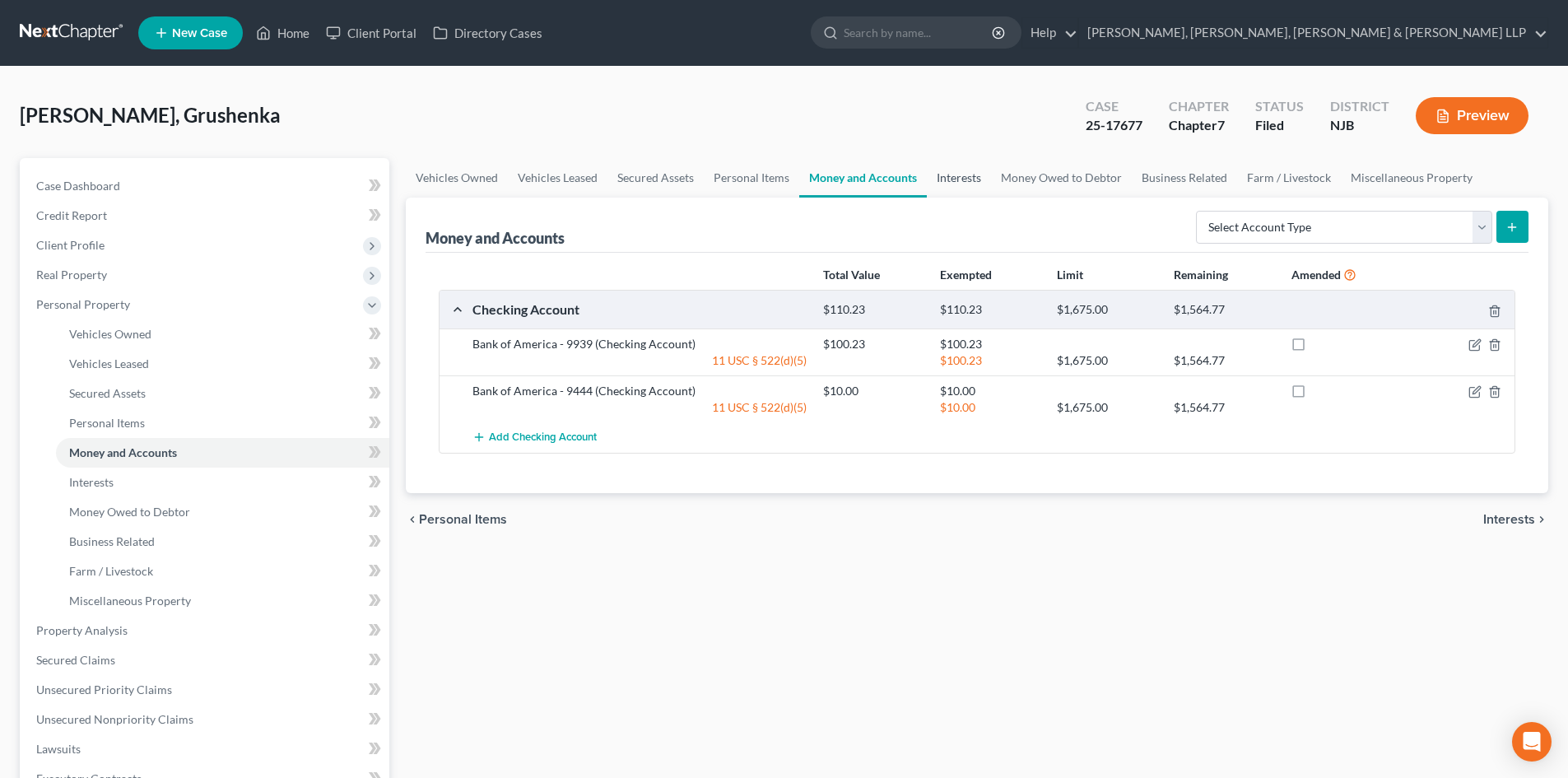
click at [936, 182] on link "Interests" at bounding box center [959, 178] width 64 height 40
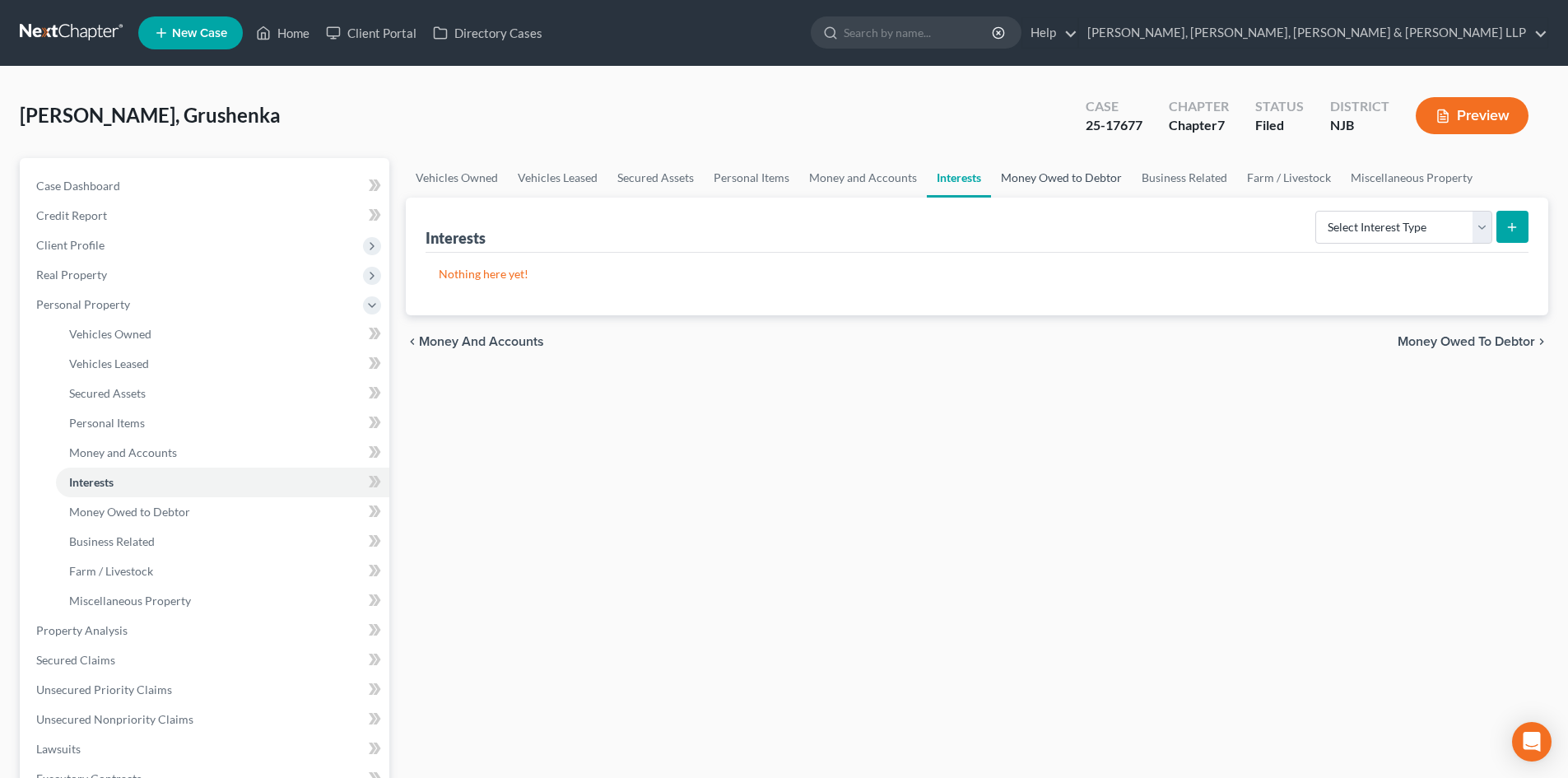
click at [1037, 176] on link "Money Owed to Debtor" at bounding box center [1061, 178] width 141 height 40
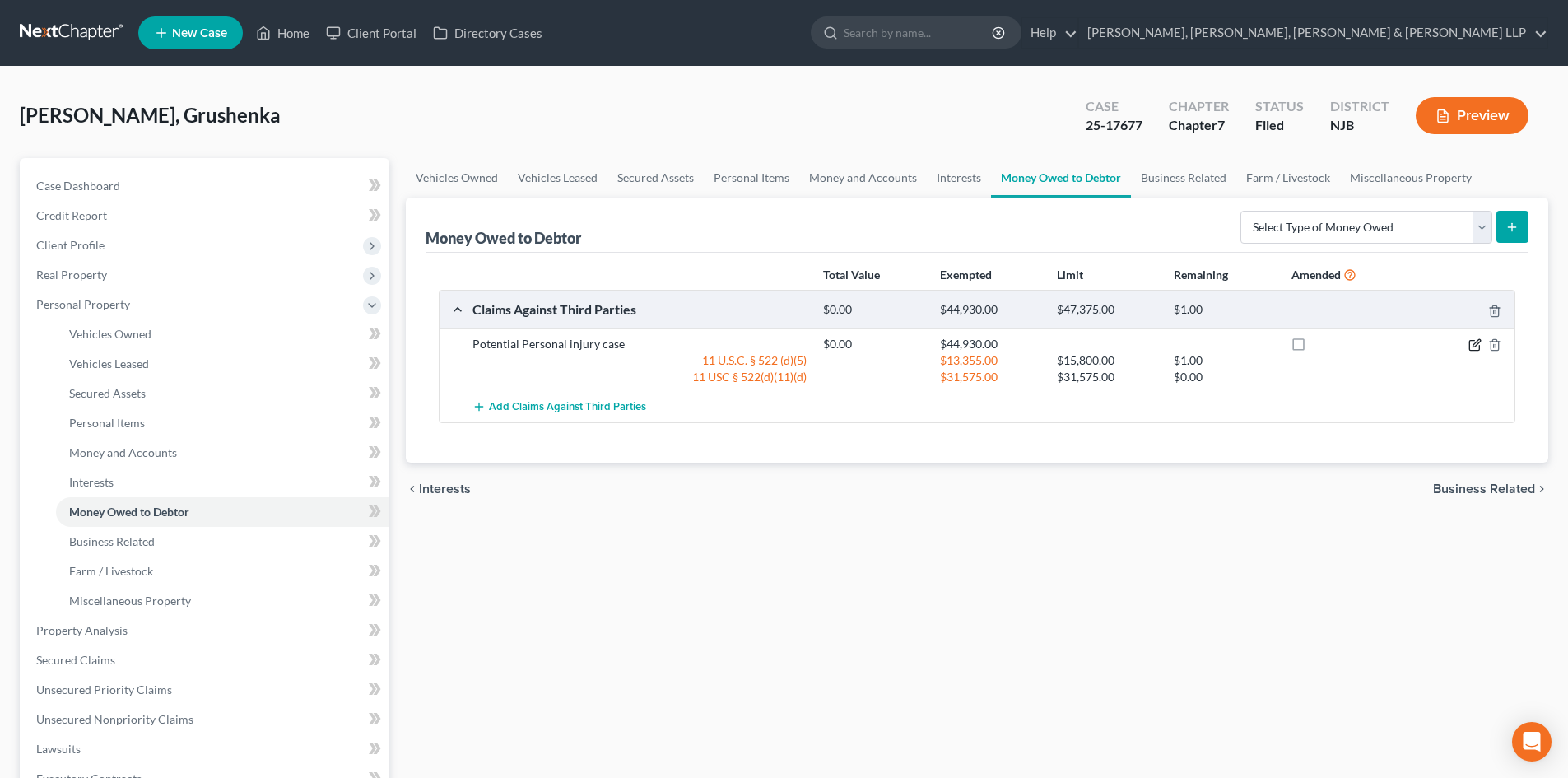
click at [1474, 343] on icon "button" at bounding box center [1475, 344] width 13 height 13
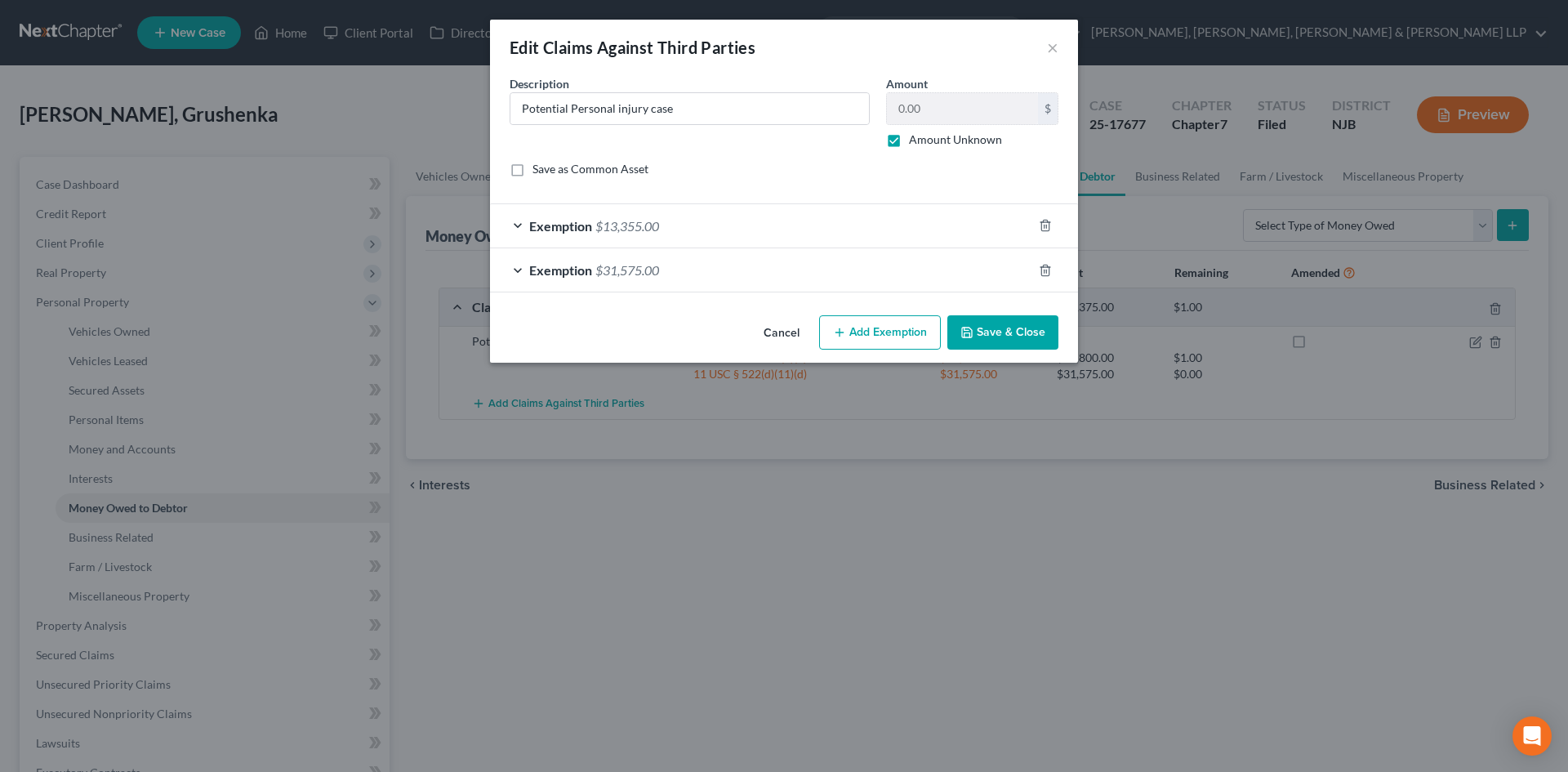
click at [665, 220] on div "Exemption $13,355.00" at bounding box center [760, 226] width 542 height 43
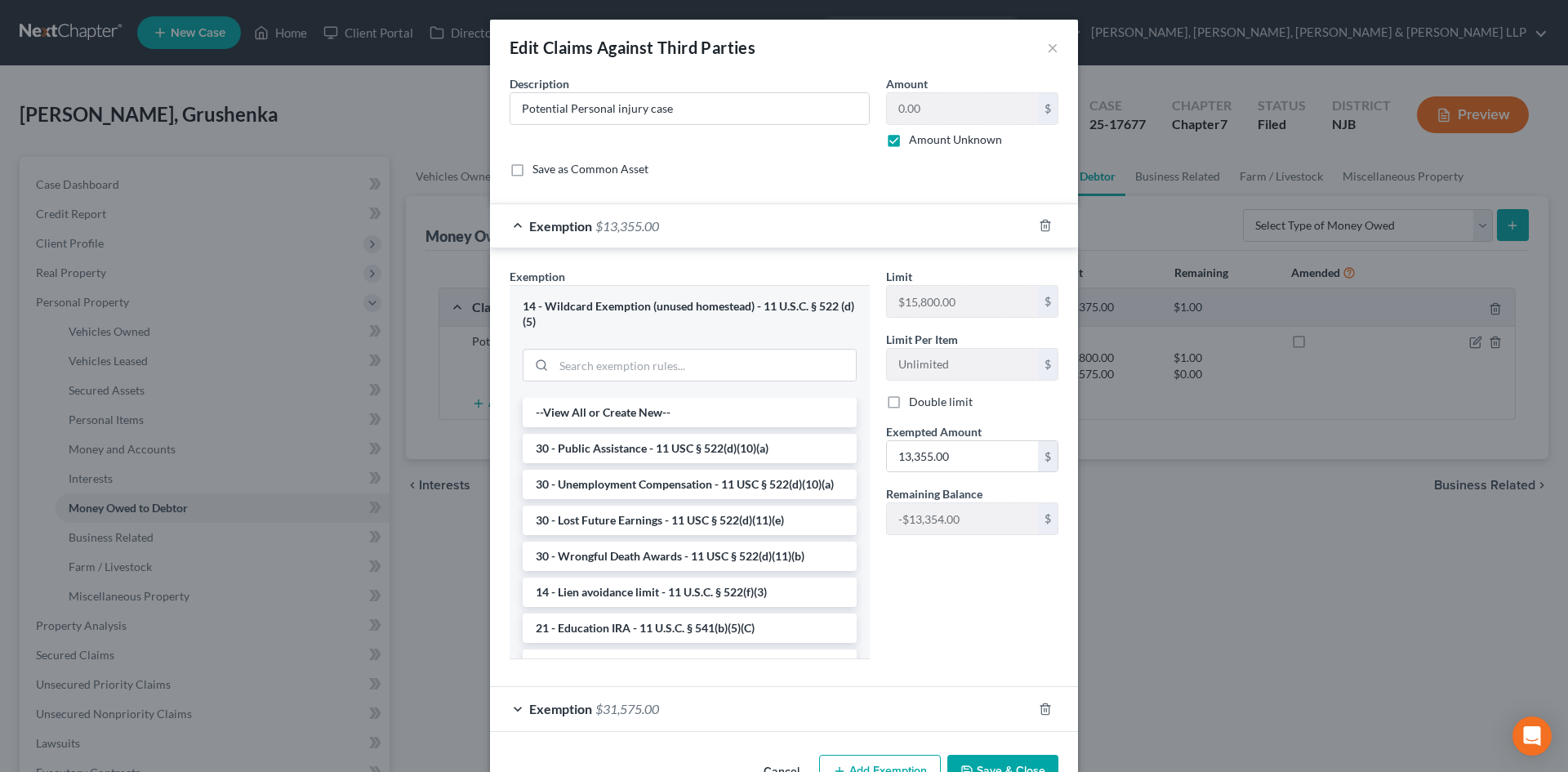
click at [681, 235] on div "Exemption $13,355.00" at bounding box center [760, 226] width 542 height 43
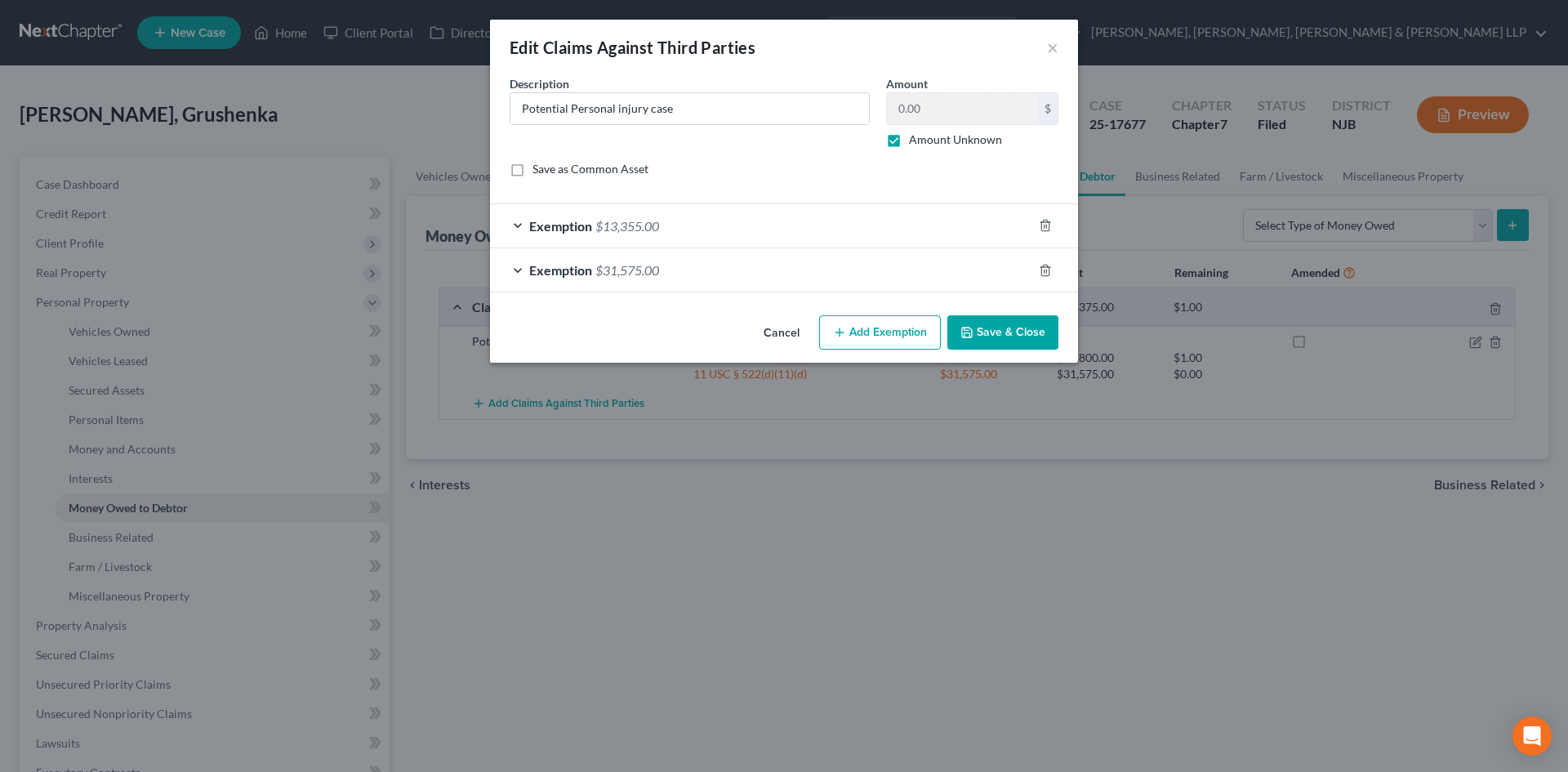
click at [652, 268] on span "$31,575.00" at bounding box center [627, 270] width 63 height 15
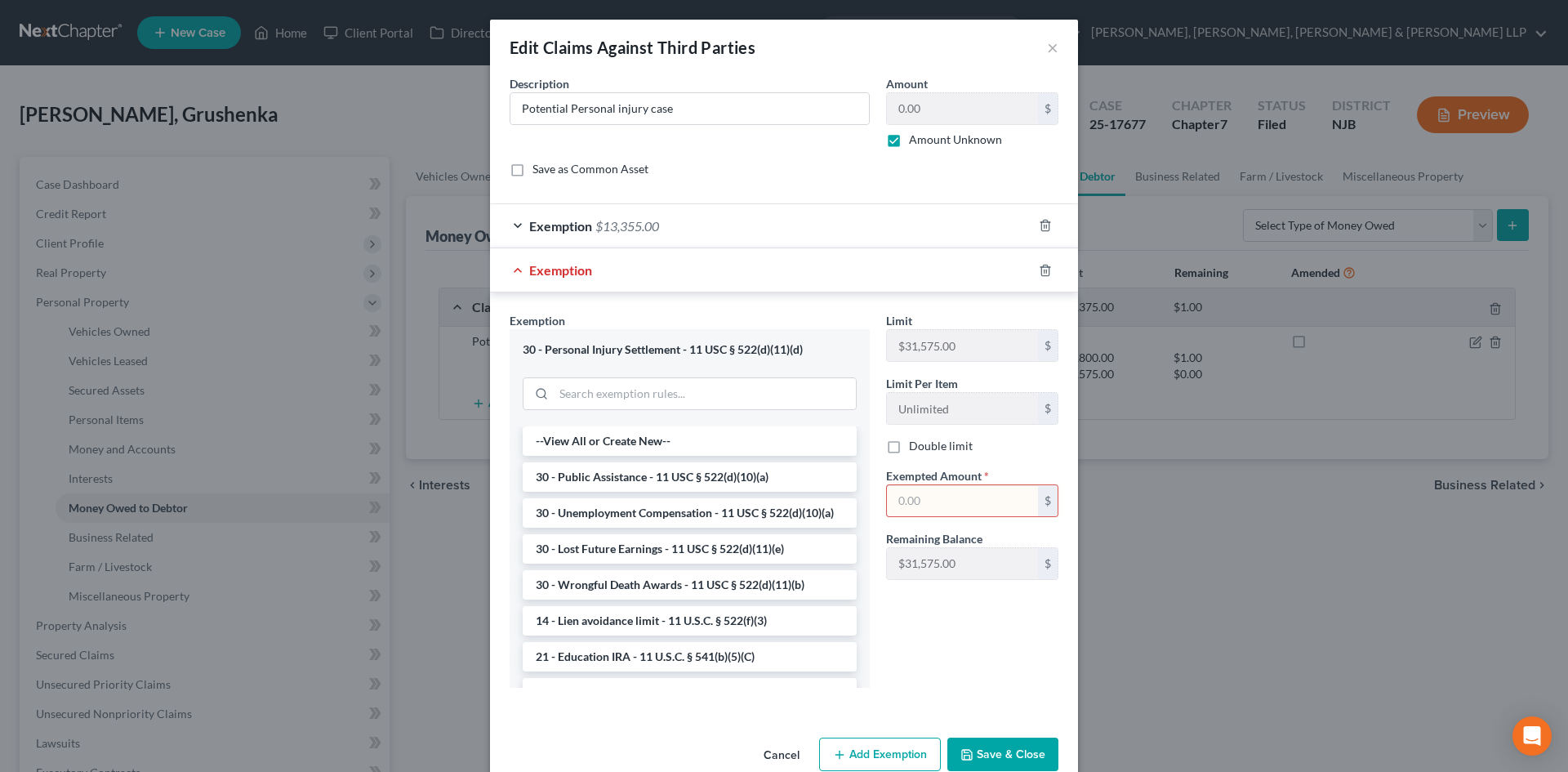
click at [980, 443] on div "Double limit" at bounding box center [971, 445] width 172 height 16
click at [918, 500] on input "text" at bounding box center [962, 501] width 151 height 31
type input "31,575"
click at [532, 272] on span "Exemption" at bounding box center [560, 270] width 63 height 15
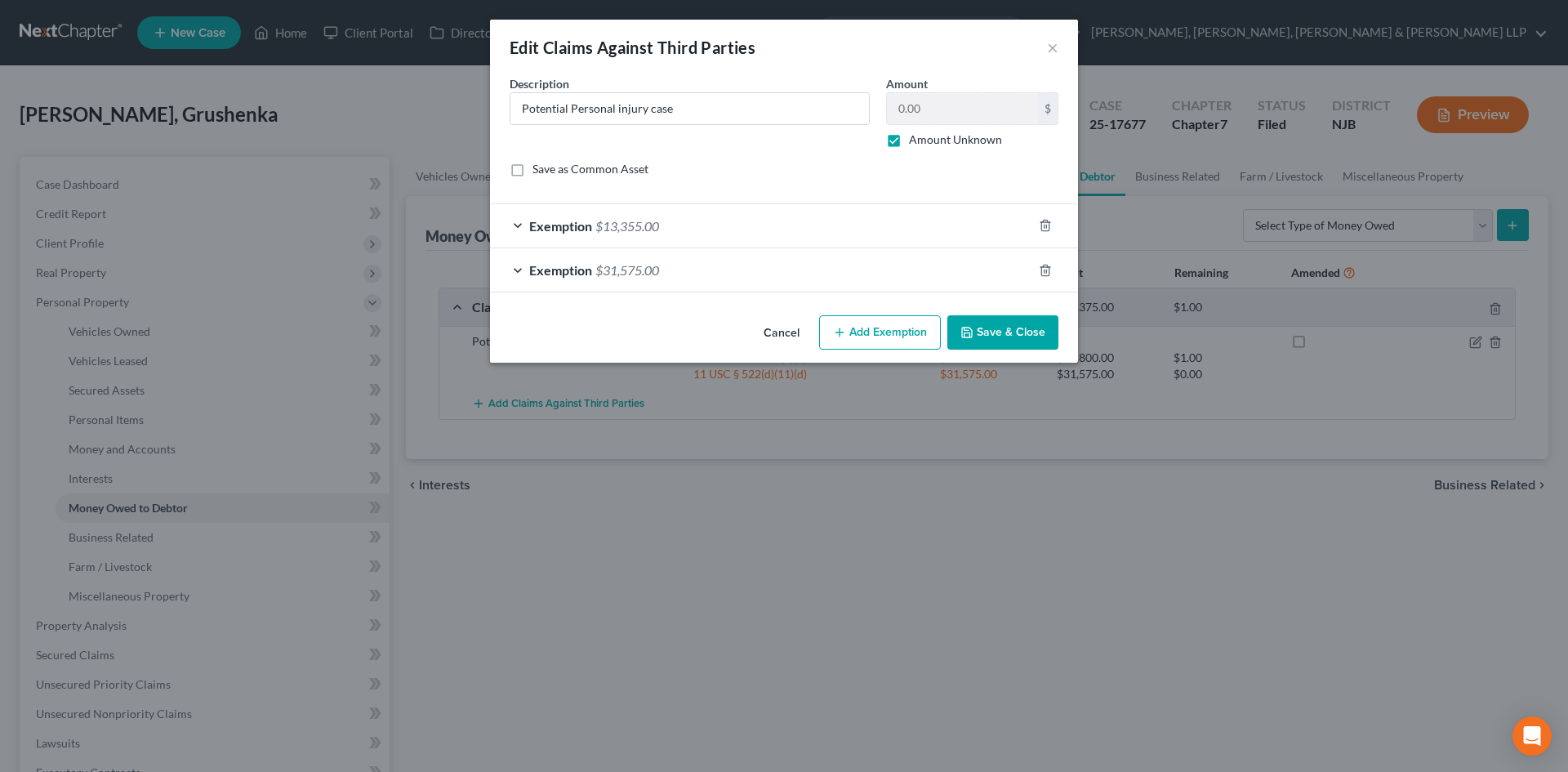
click at [1027, 341] on button "Save & Close" at bounding box center [1003, 333] width 111 height 34
